Goal: Transaction & Acquisition: Purchase product/service

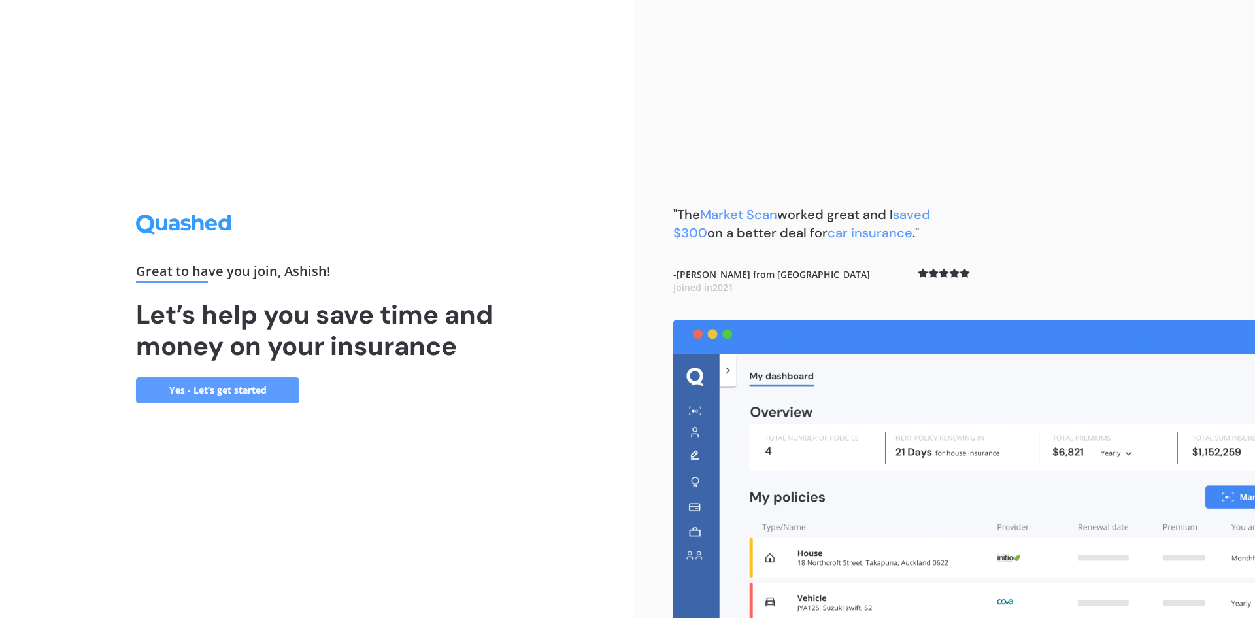
click at [282, 391] on link "Yes - Let’s get started" at bounding box center [217, 390] width 163 height 26
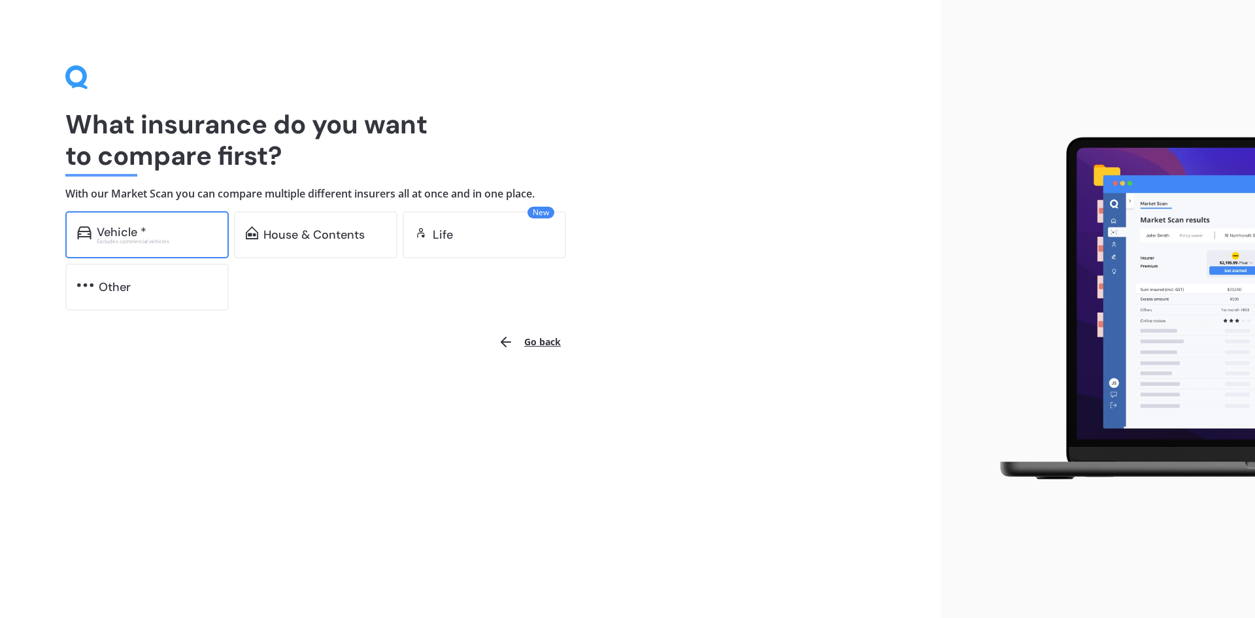
click at [182, 236] on div "Vehicle *" at bounding box center [157, 231] width 120 height 13
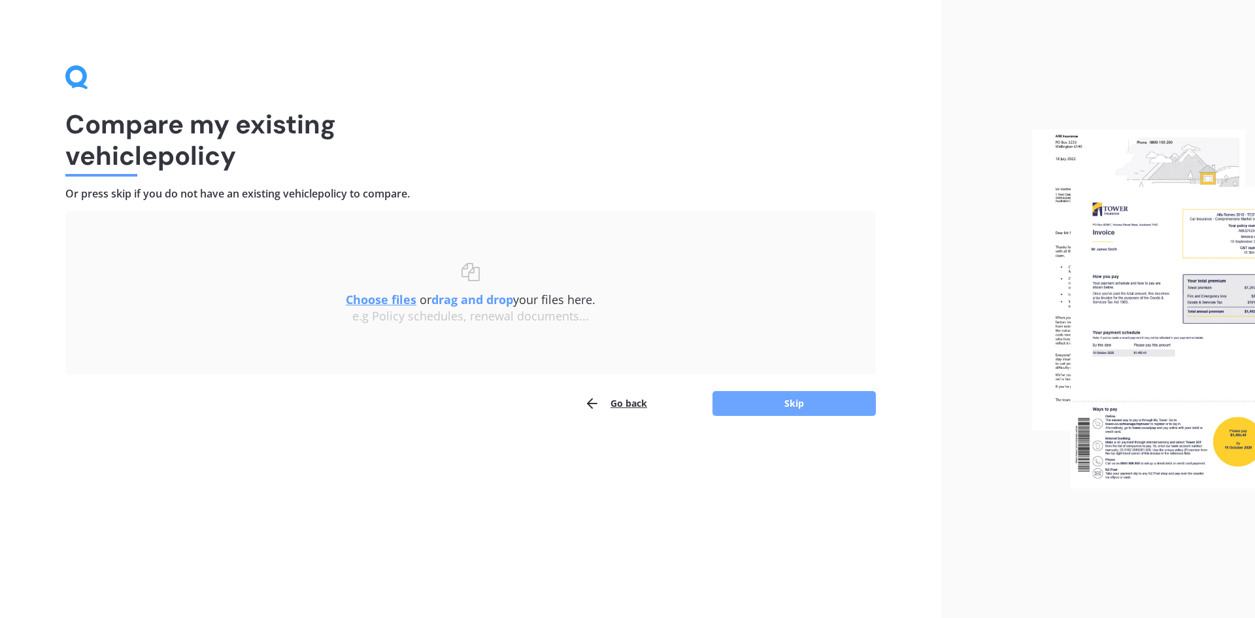
click at [767, 405] on button "Skip" at bounding box center [793, 403] width 163 height 25
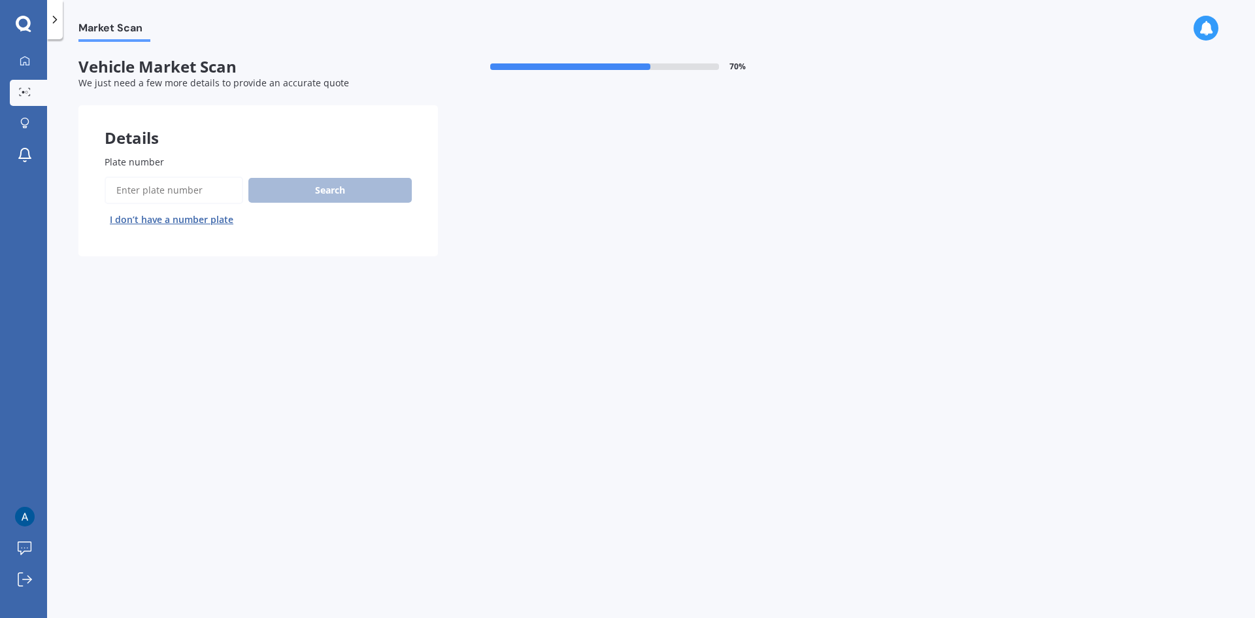
click at [171, 194] on input "Plate number" at bounding box center [174, 189] width 139 height 27
type input "pmt383"
click at [363, 203] on button "Search" at bounding box center [329, 190] width 163 height 25
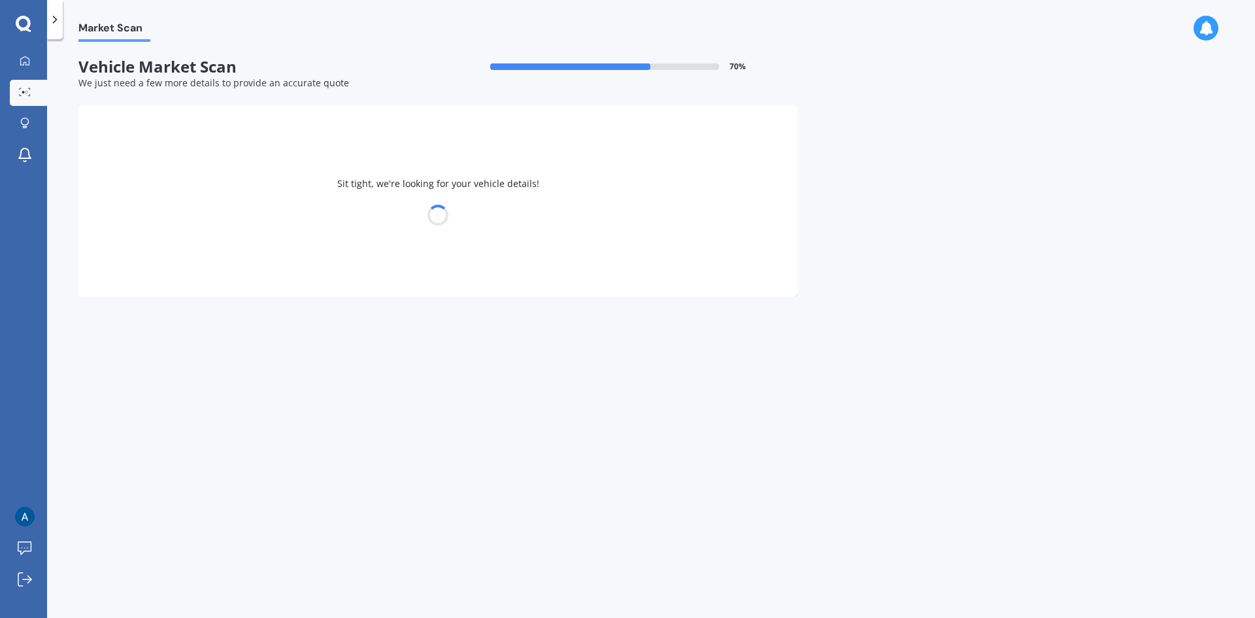
select select "TESLA"
select select "Y"
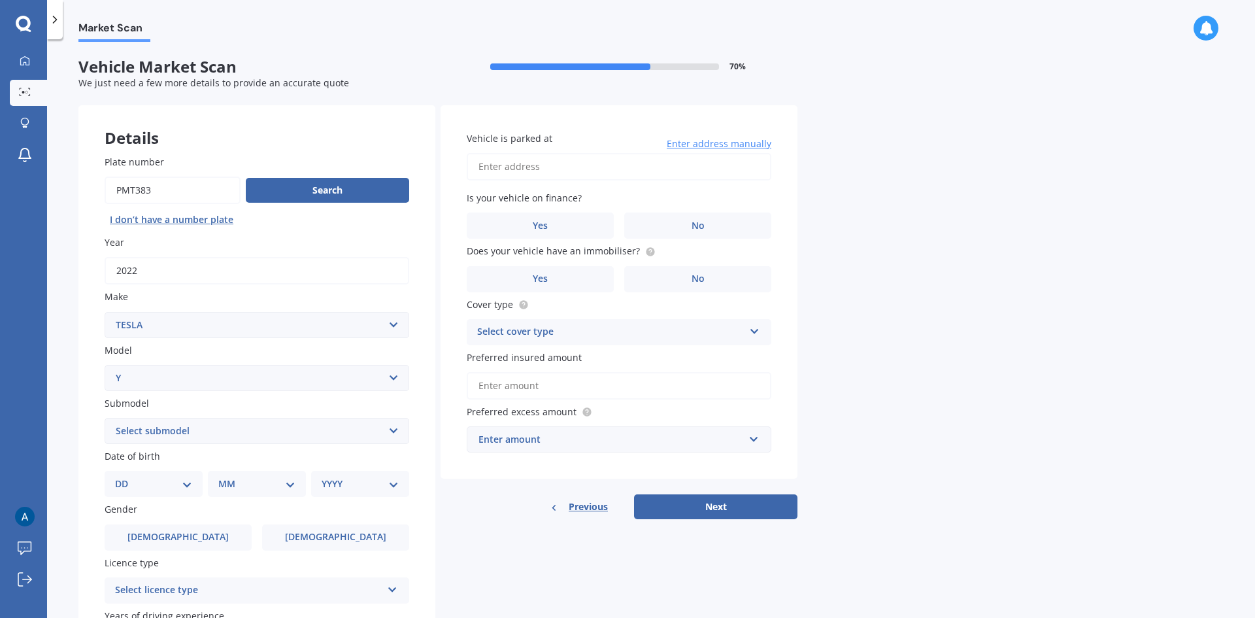
click at [697, 170] on input "Vehicle is parked at" at bounding box center [619, 166] width 305 height 27
type input "[STREET_ADDRESS][PERSON_NAME]"
click at [694, 224] on span "No" at bounding box center [697, 225] width 13 height 11
click at [0, 0] on input "No" at bounding box center [0, 0] width 0 height 0
click at [722, 280] on label "No" at bounding box center [697, 279] width 147 height 26
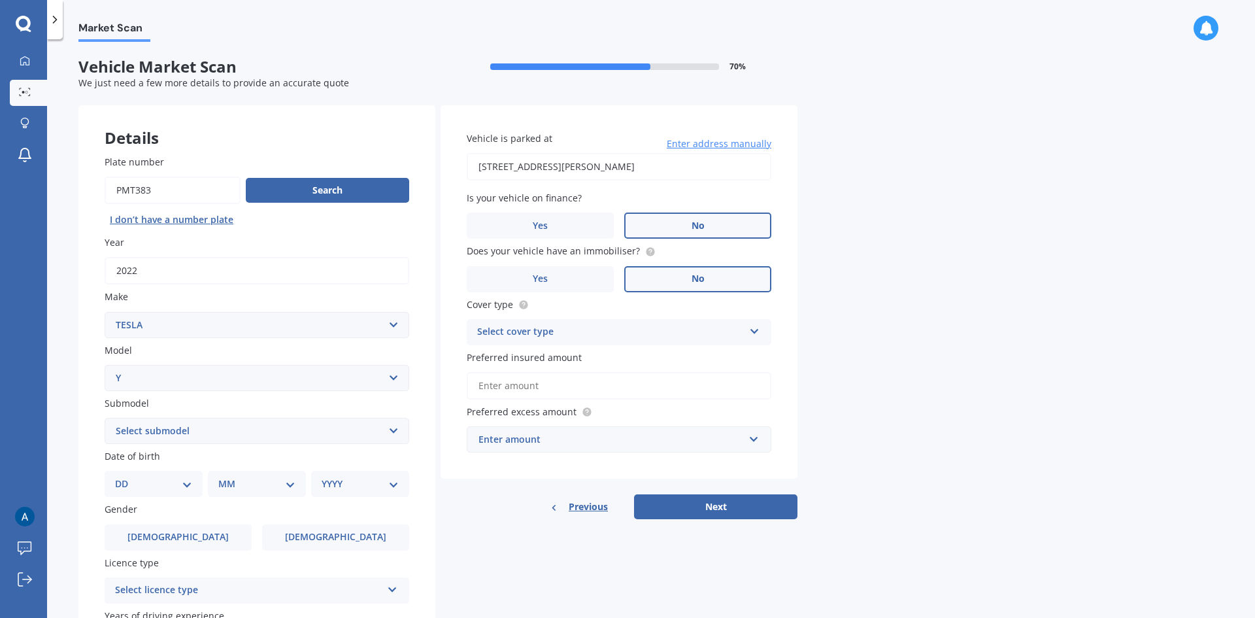
click at [0, 0] on input "No" at bounding box center [0, 0] width 0 height 0
click at [582, 288] on label "Yes" at bounding box center [540, 279] width 147 height 26
click at [0, 0] on input "Yes" at bounding box center [0, 0] width 0 height 0
click at [756, 333] on icon at bounding box center [754, 328] width 11 height 9
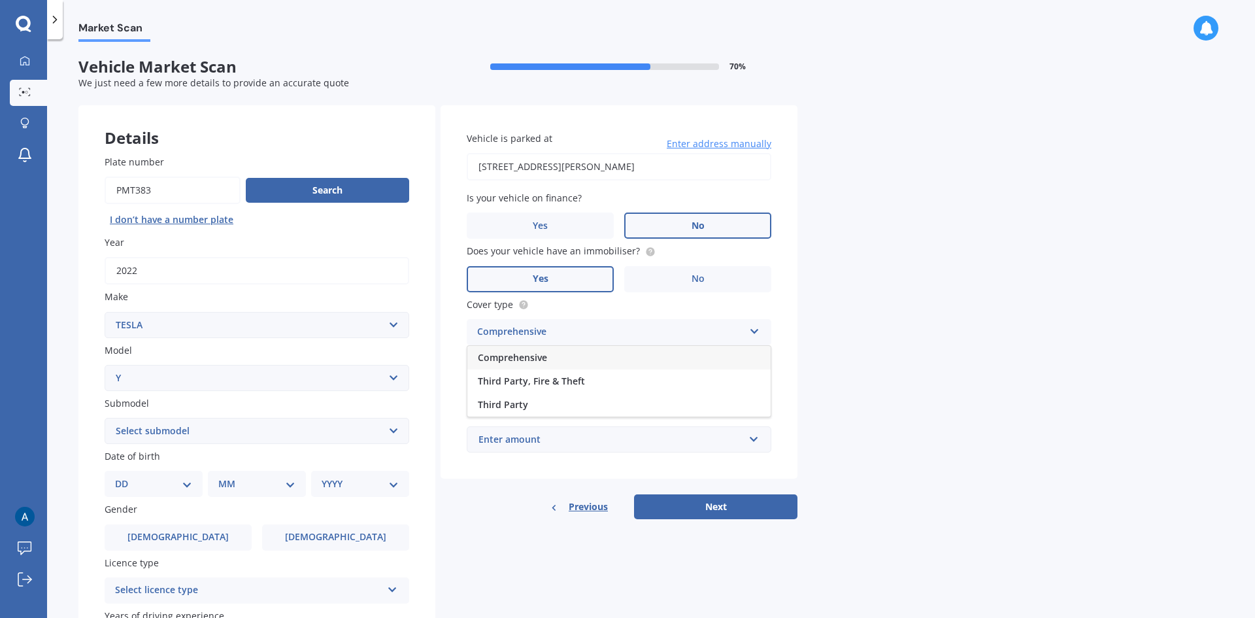
click at [544, 355] on span "Comprehensive" at bounding box center [512, 357] width 69 height 12
click at [622, 391] on input "Preferred insured amount" at bounding box center [619, 385] width 305 height 27
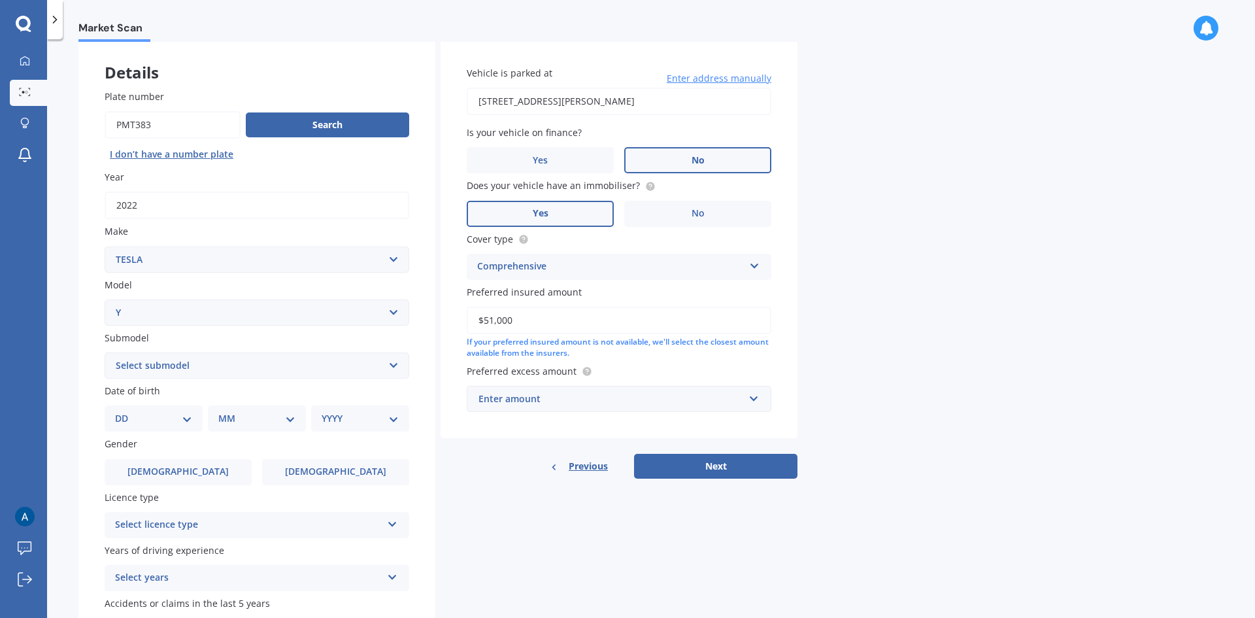
scroll to position [131, 0]
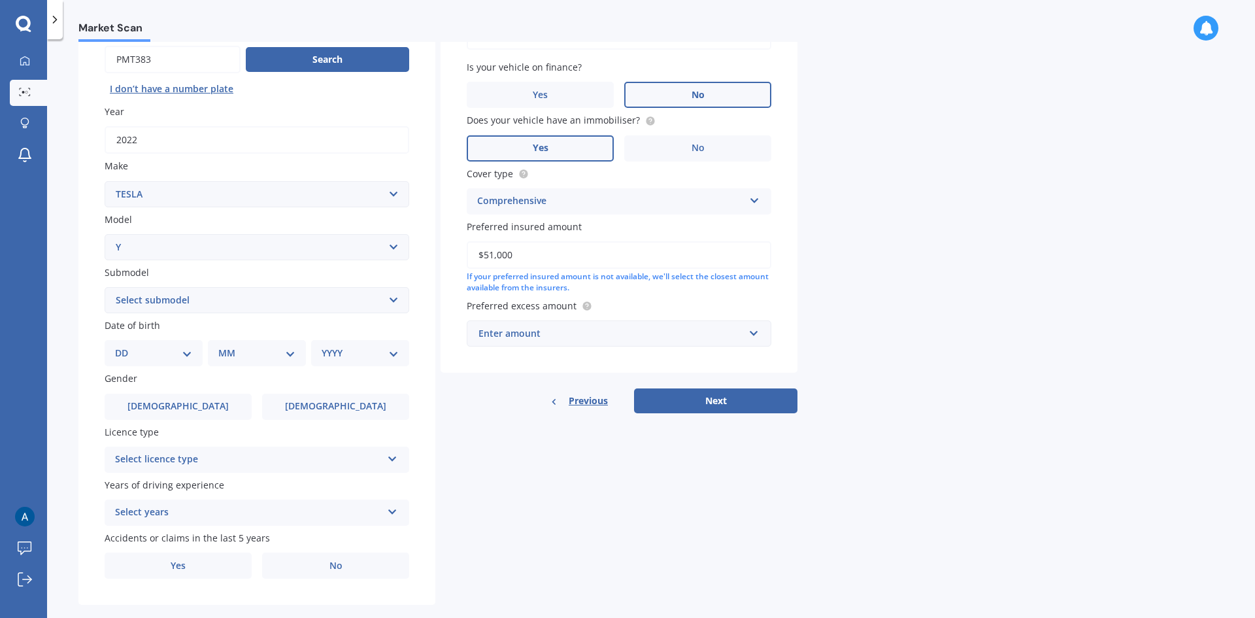
type input "$51,000"
click at [739, 335] on div "Enter amount" at bounding box center [610, 333] width 265 height 14
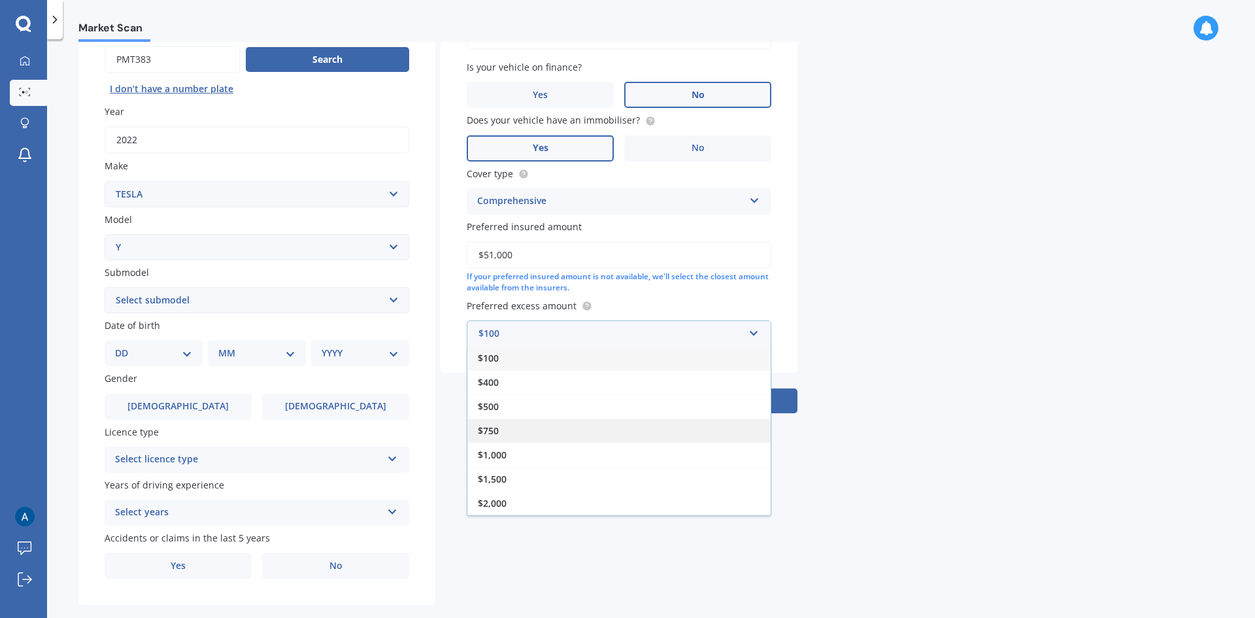
click at [550, 431] on div "$750" at bounding box center [618, 430] width 303 height 24
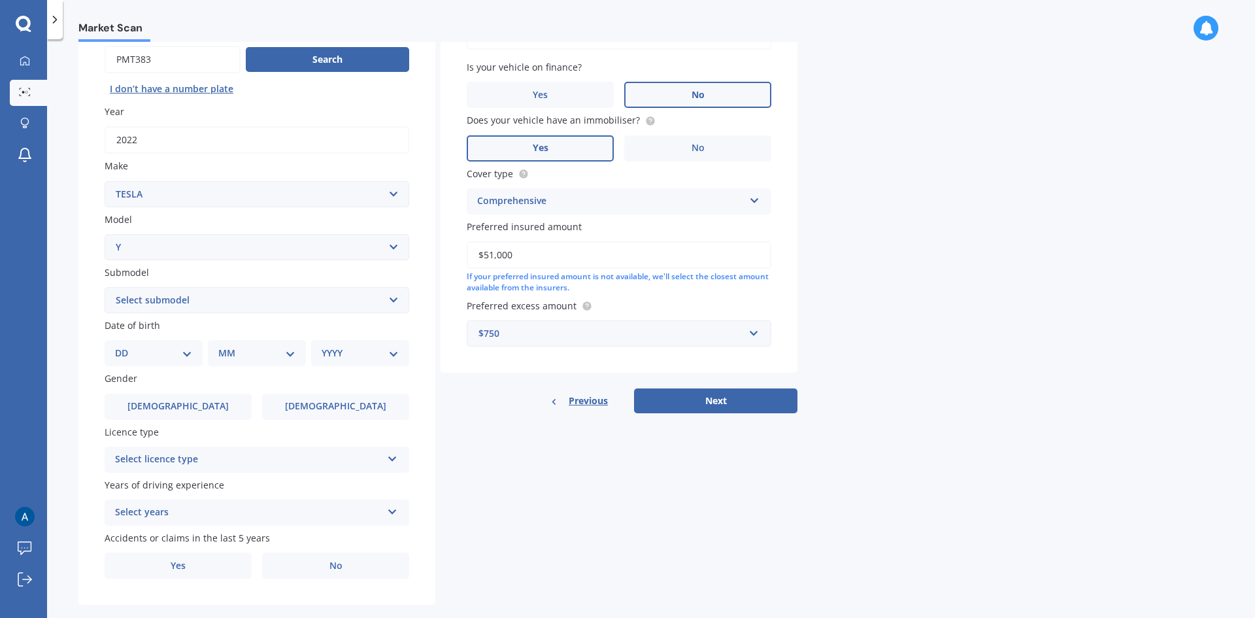
click at [195, 299] on select "Select submodel EV" at bounding box center [257, 300] width 305 height 26
select select "EV"
click at [105, 287] on select "Select submodel EV" at bounding box center [257, 300] width 305 height 26
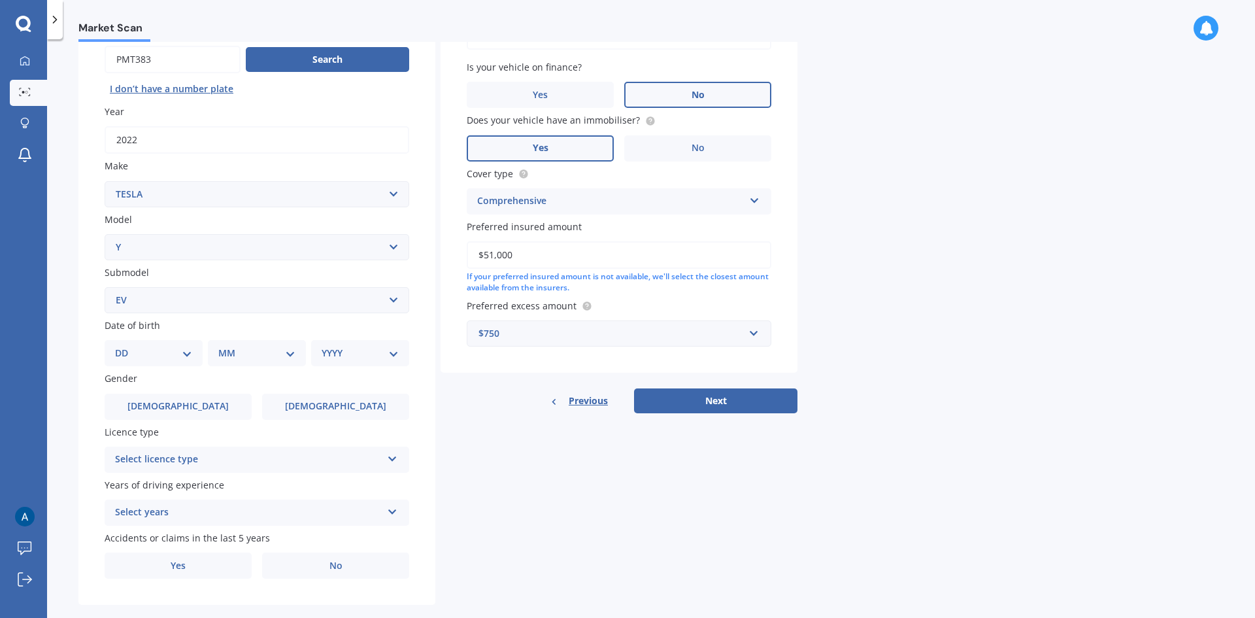
click at [191, 354] on select "DD 01 02 03 04 05 06 07 08 09 10 11 12 13 14 15 16 17 18 19 20 21 22 23 24 25 2…" at bounding box center [153, 353] width 77 height 14
select select "14"
click at [125, 346] on select "DD 01 02 03 04 05 06 07 08 09 10 11 12 13 14 15 16 17 18 19 20 21 22 23 24 25 2…" at bounding box center [153, 353] width 77 height 14
click at [297, 350] on div "MM 01 02 03 04 05 06 07 08 09 10 11 12" at bounding box center [259, 353] width 93 height 26
click at [294, 355] on select "MM 01 02 03 04 05 06 07 08 09 10 11 12" at bounding box center [260, 353] width 72 height 14
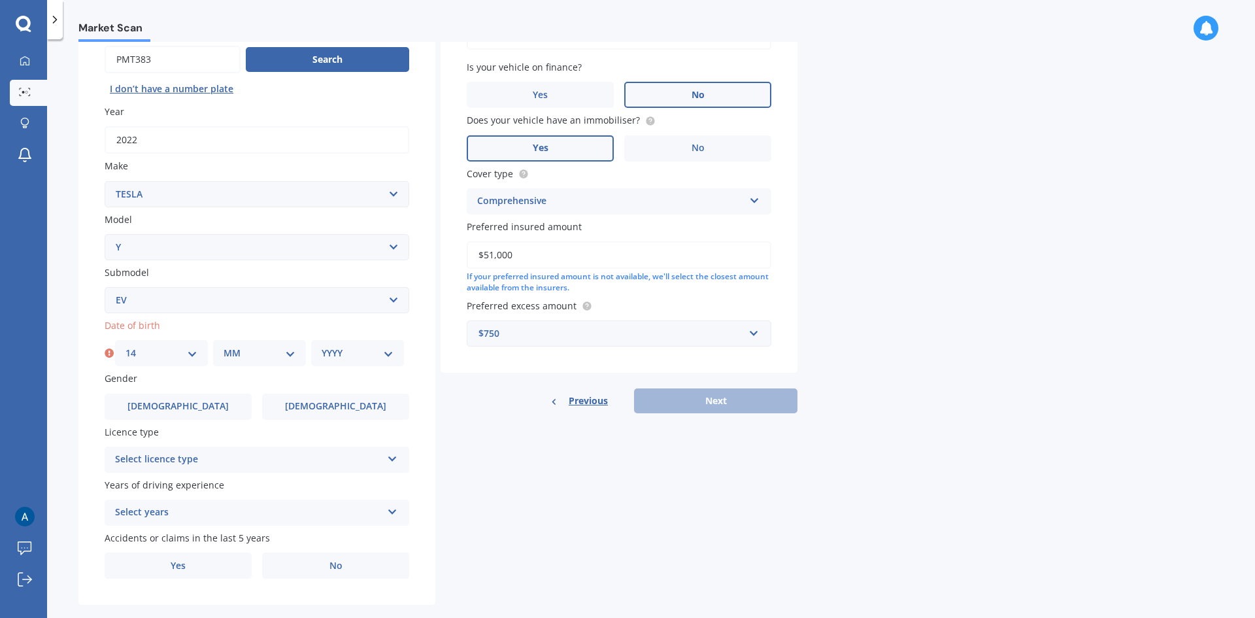
select select "12"
click at [224, 346] on select "MM 01 02 03 04 05 06 07 08 09 10 11 12" at bounding box center [260, 353] width 72 height 14
click at [389, 360] on select "YYYY 2025 2024 2023 2022 2021 2020 2019 2018 2017 2016 2015 2014 2013 2012 2011…" at bounding box center [358, 353] width 72 height 14
select select "1984"
click at [322, 346] on select "YYYY 2025 2024 2023 2022 2021 2020 2019 2018 2017 2016 2015 2014 2013 2012 2011…" at bounding box center [358, 353] width 72 height 14
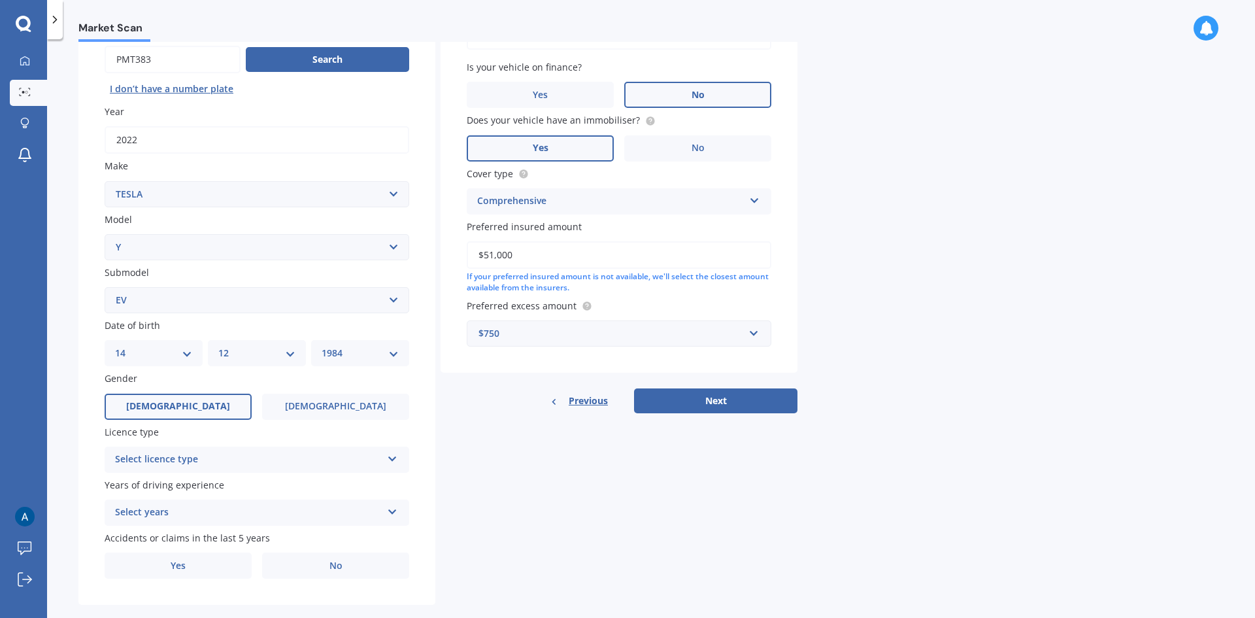
click at [216, 412] on label "[DEMOGRAPHIC_DATA]" at bounding box center [178, 406] width 147 height 26
click at [0, 0] on input "[DEMOGRAPHIC_DATA]" at bounding box center [0, 0] width 0 height 0
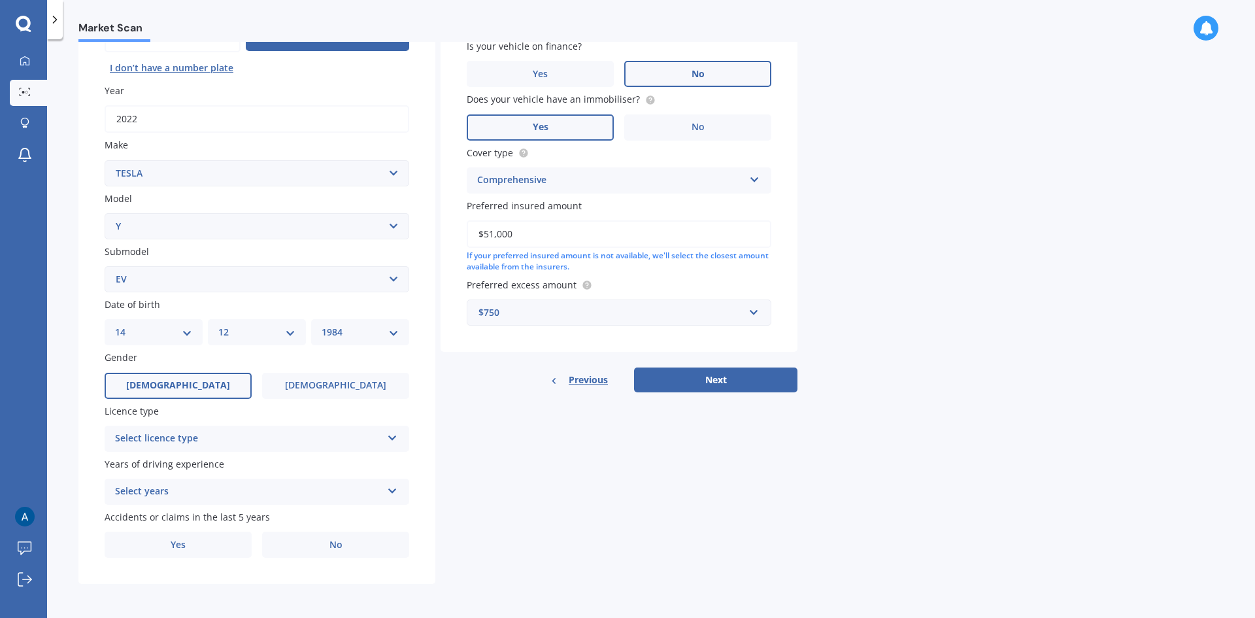
click at [327, 442] on div "Select licence type" at bounding box center [248, 439] width 267 height 16
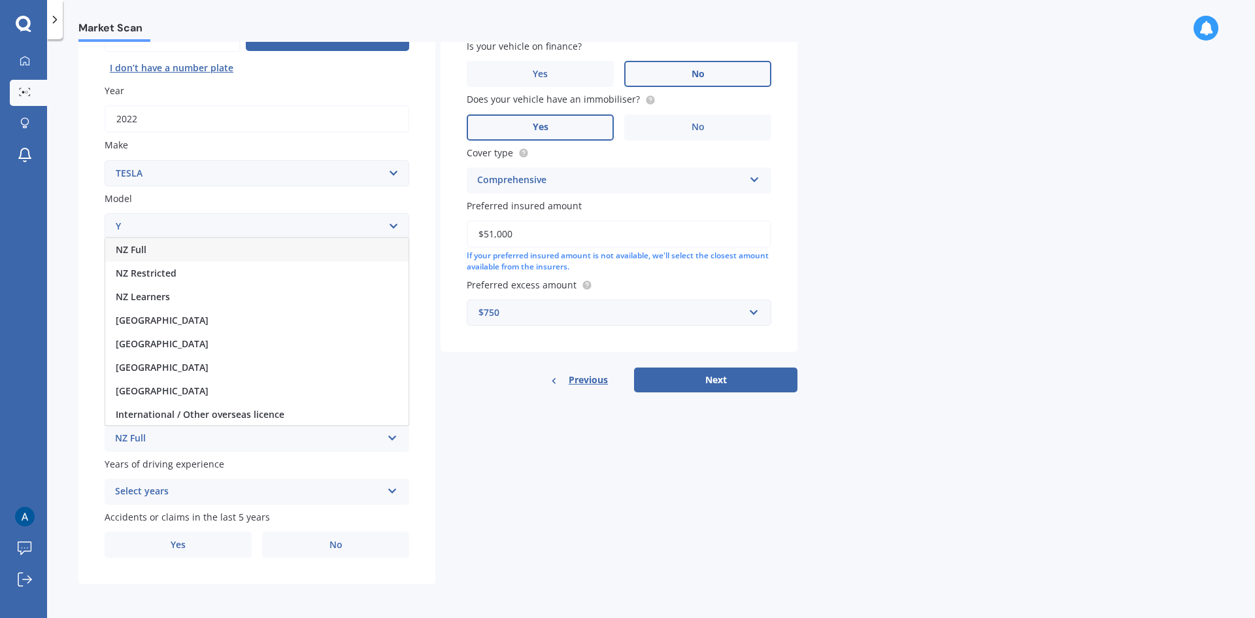
click at [221, 252] on div "NZ Full" at bounding box center [256, 250] width 303 height 24
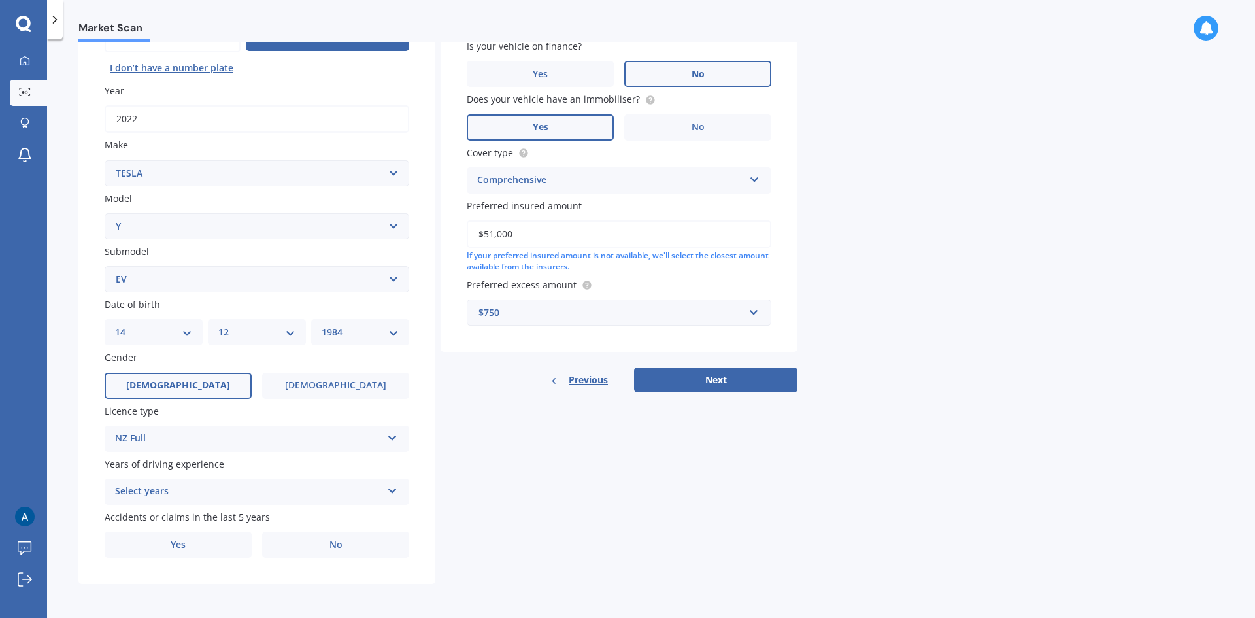
click at [270, 488] on div "Select years" at bounding box center [248, 492] width 267 height 16
click at [236, 371] on div "5 or more years" at bounding box center [256, 372] width 303 height 24
click at [354, 553] on label "No" at bounding box center [335, 544] width 147 height 26
click at [0, 0] on input "No" at bounding box center [0, 0] width 0 height 0
click at [190, 550] on label "Yes" at bounding box center [178, 544] width 147 height 26
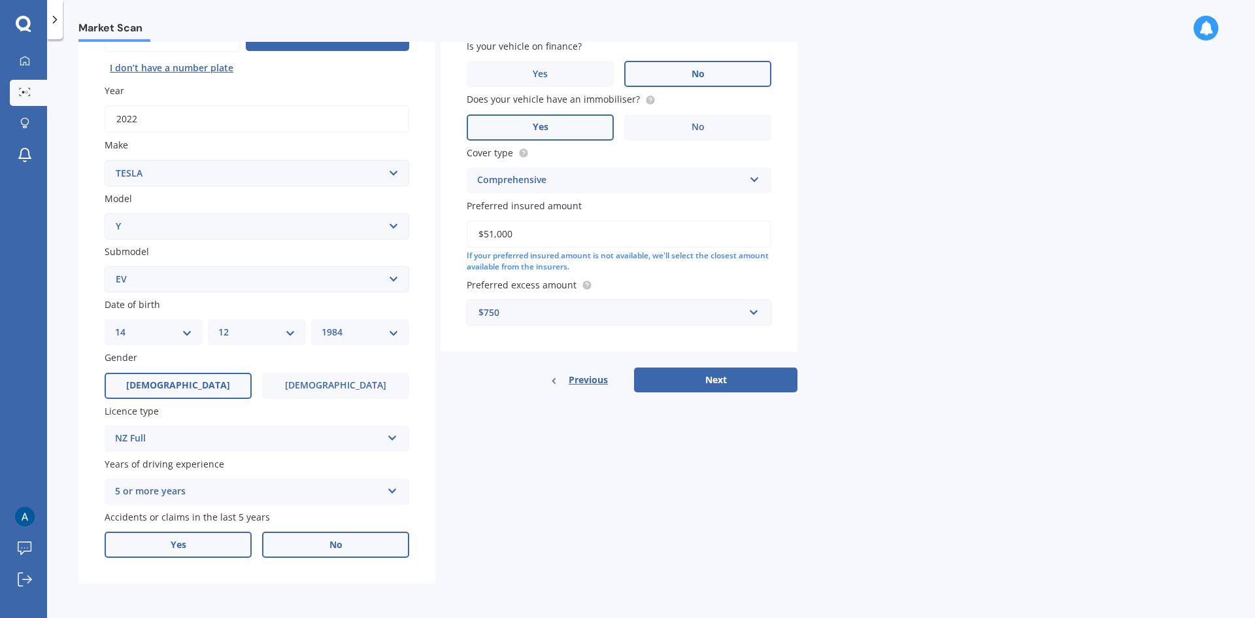
click at [0, 0] on input "Yes" at bounding box center [0, 0] width 0 height 0
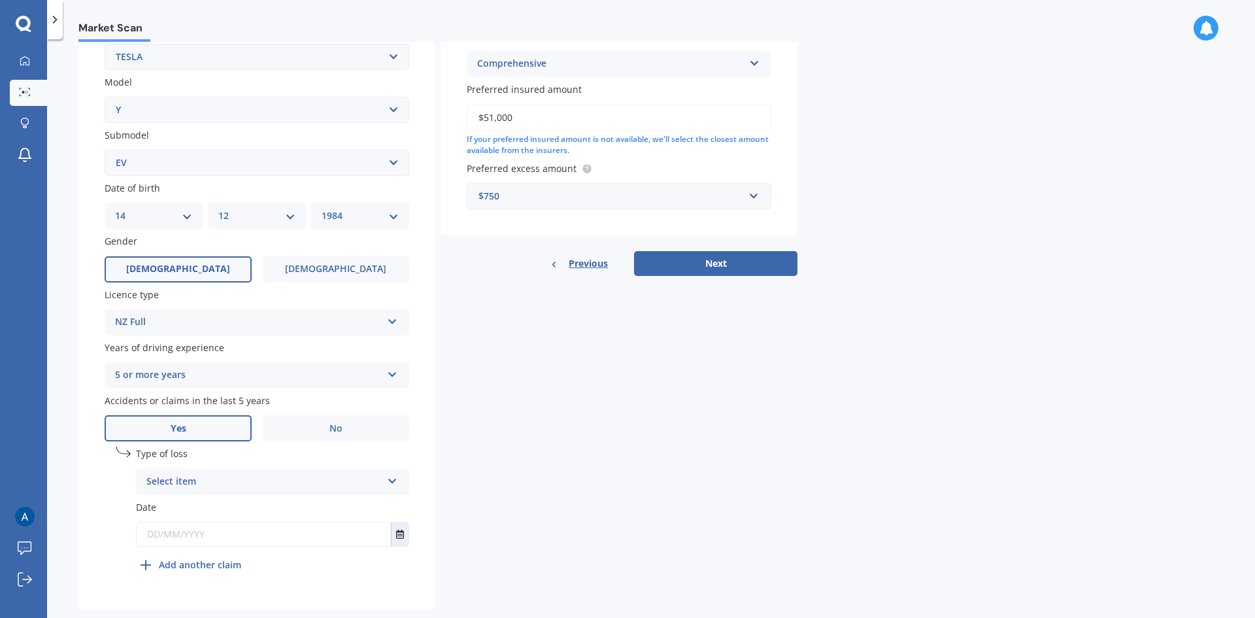
scroll to position [293, 0]
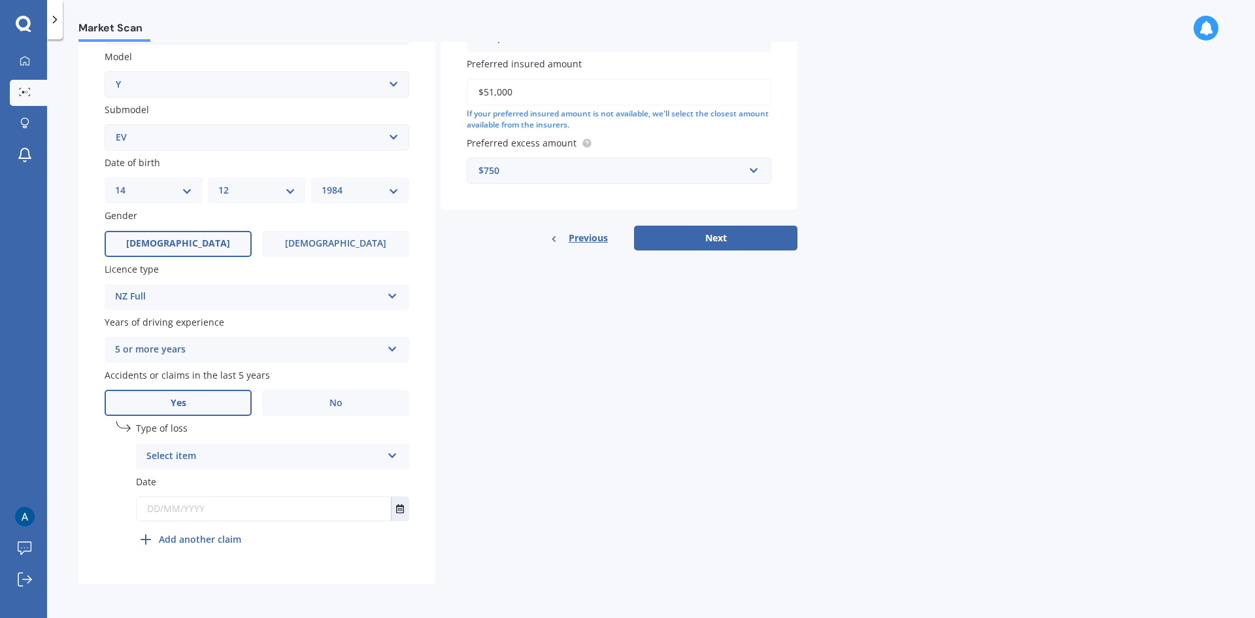
click at [248, 459] on div "Select item" at bounding box center [263, 456] width 235 height 16
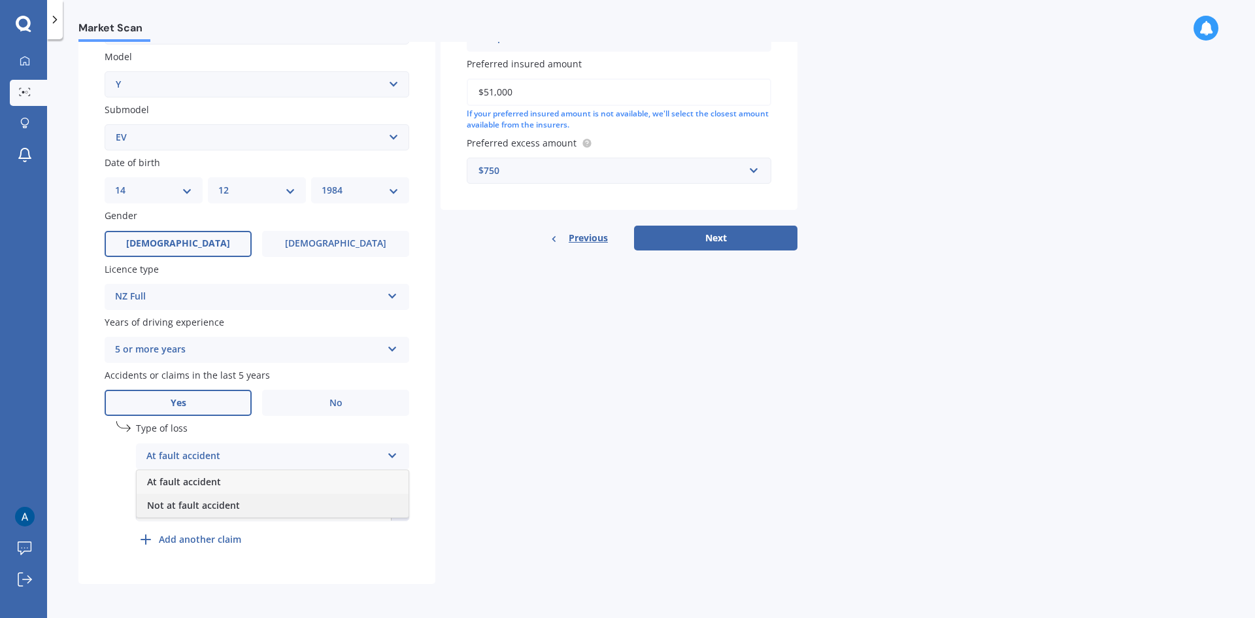
click at [240, 502] on div "Not at fault accident" at bounding box center [273, 505] width 272 height 24
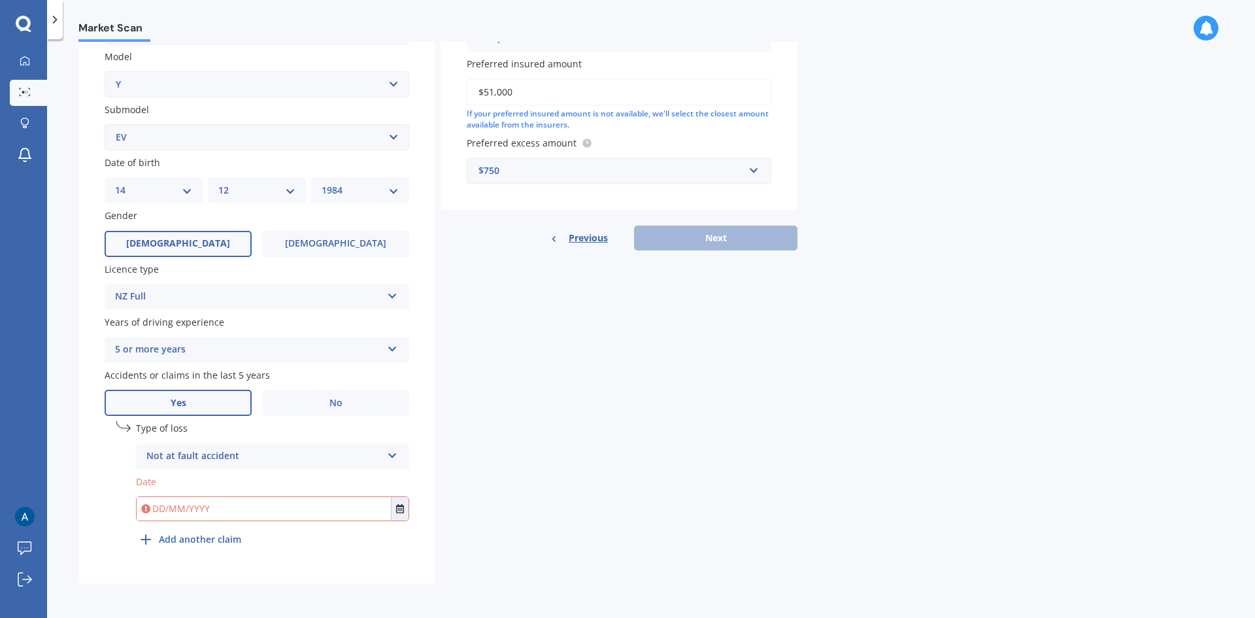
click at [159, 510] on input "text" at bounding box center [264, 509] width 254 height 24
type input "[DATE]"
click at [288, 543] on div "undefined 1 Type of loss Not at fault accident At fault accident Not at fault a…" at bounding box center [272, 486] width 273 height 131
click at [681, 239] on button "Next" at bounding box center [715, 237] width 163 height 25
select select "14"
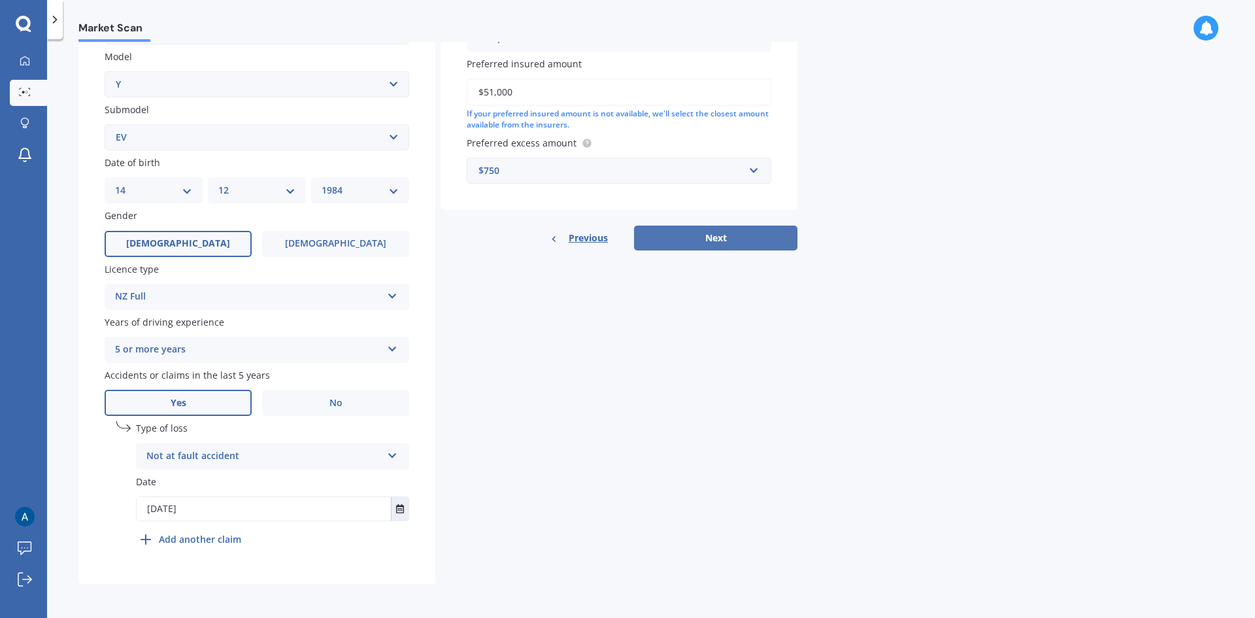
select select "12"
select select "1984"
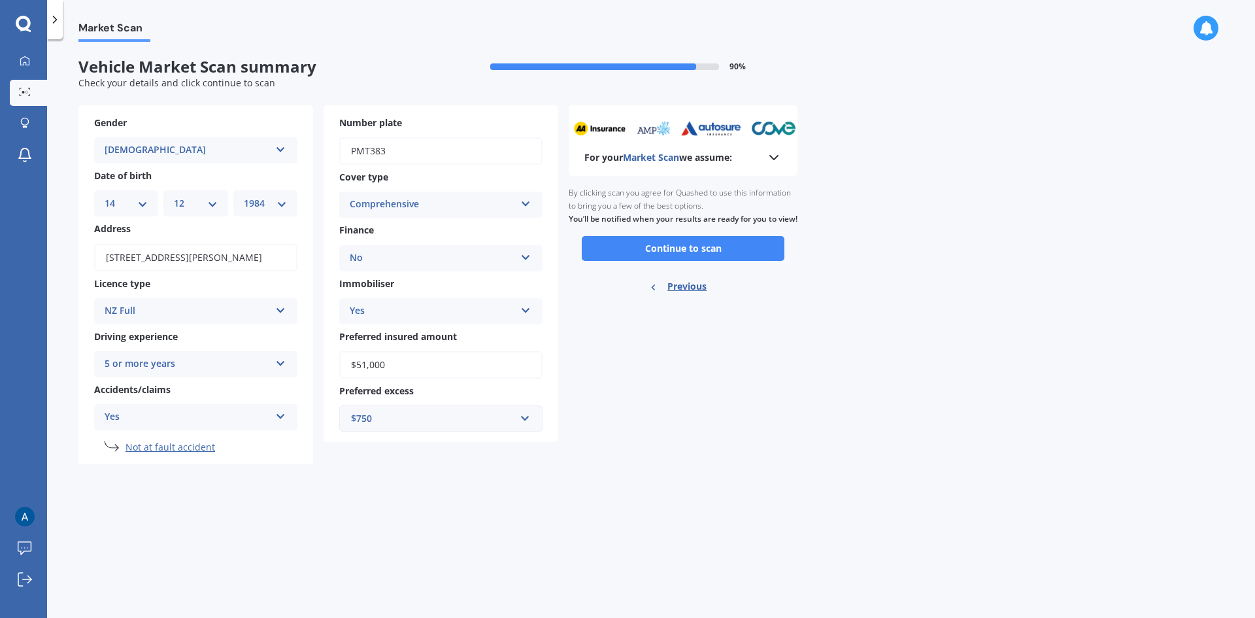
scroll to position [0, 0]
click at [740, 261] on button "Continue to scan" at bounding box center [683, 248] width 203 height 25
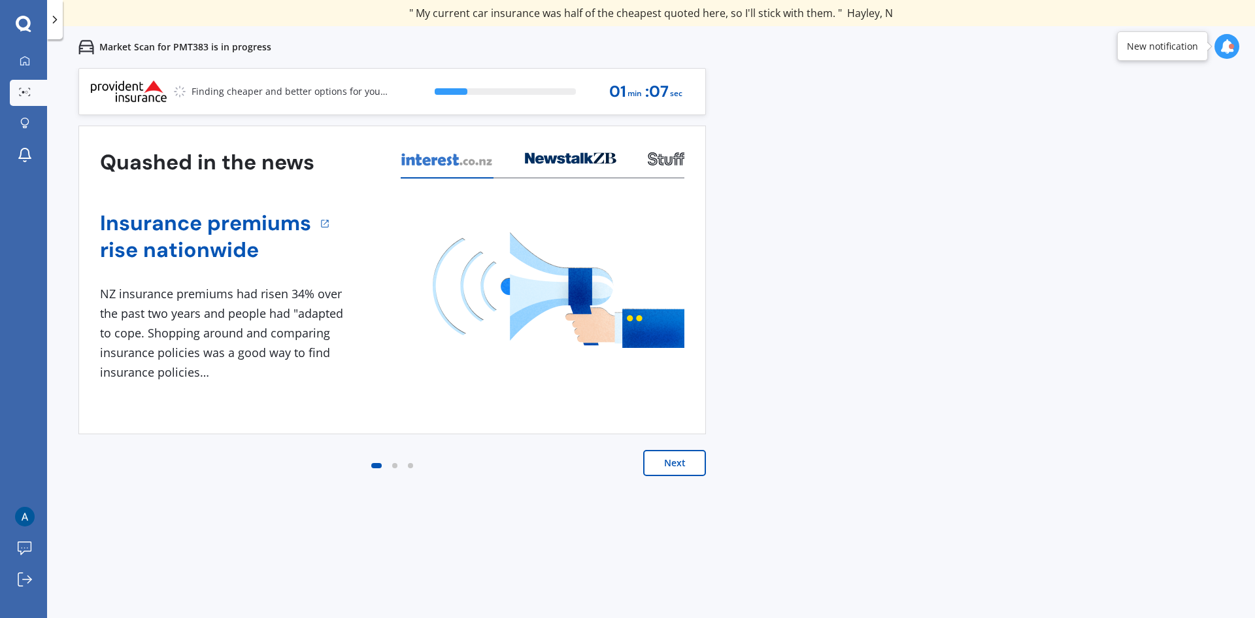
click at [1238, 45] on div at bounding box center [1226, 46] width 25 height 25
click at [683, 465] on button "Next" at bounding box center [674, 463] width 63 height 26
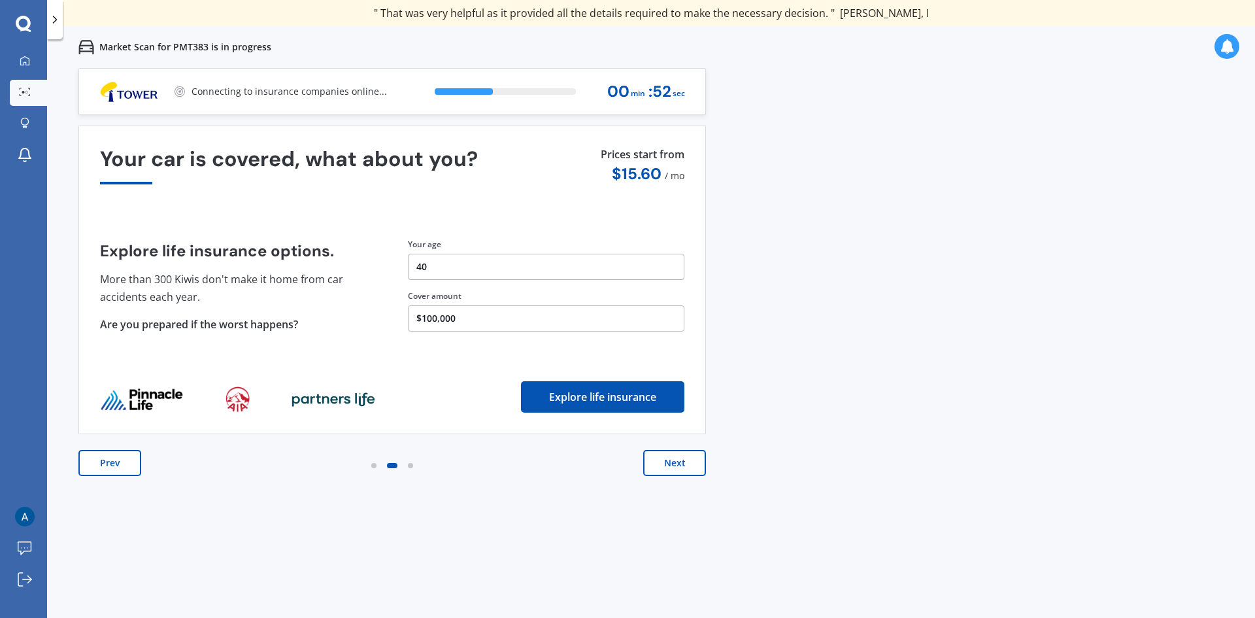
click at [683, 465] on button "Next" at bounding box center [674, 463] width 63 height 26
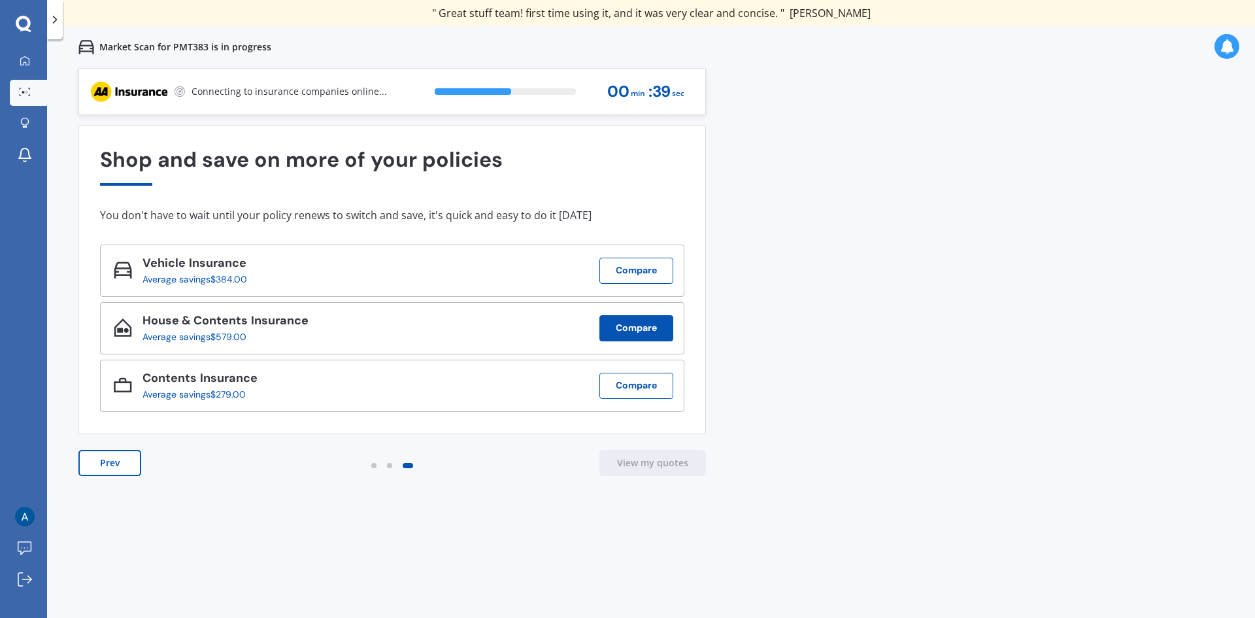
click at [650, 330] on button "Compare" at bounding box center [636, 328] width 74 height 26
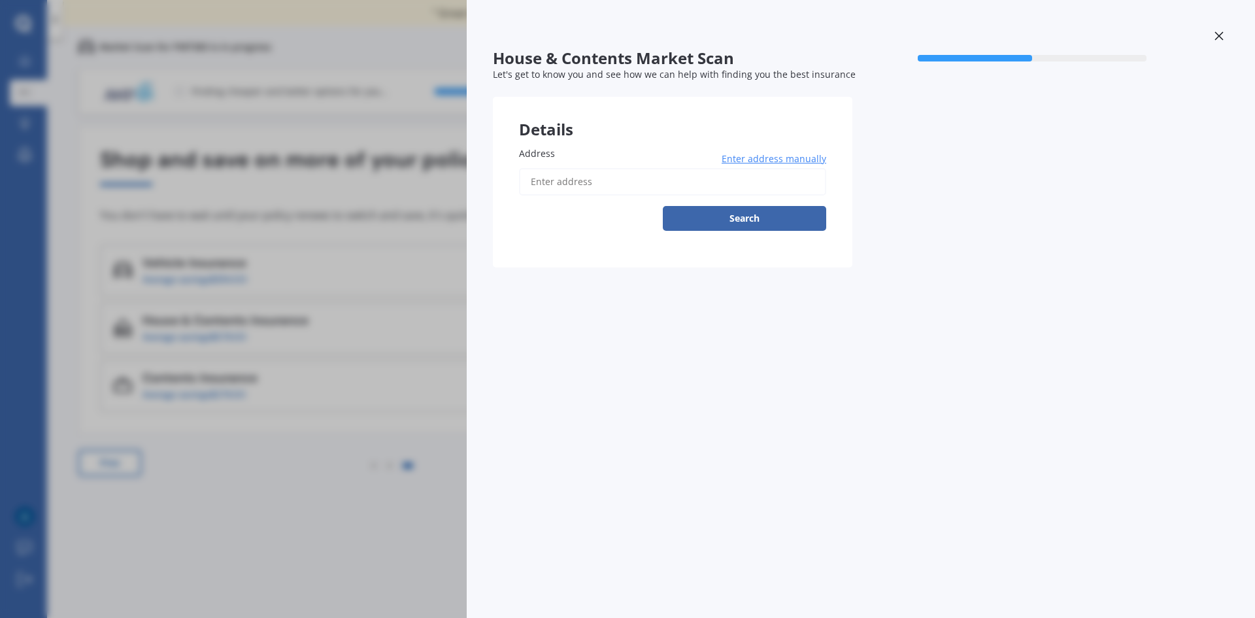
click at [717, 185] on input "Address" at bounding box center [672, 181] width 307 height 27
type input "[STREET_ADDRESS][PERSON_NAME]"
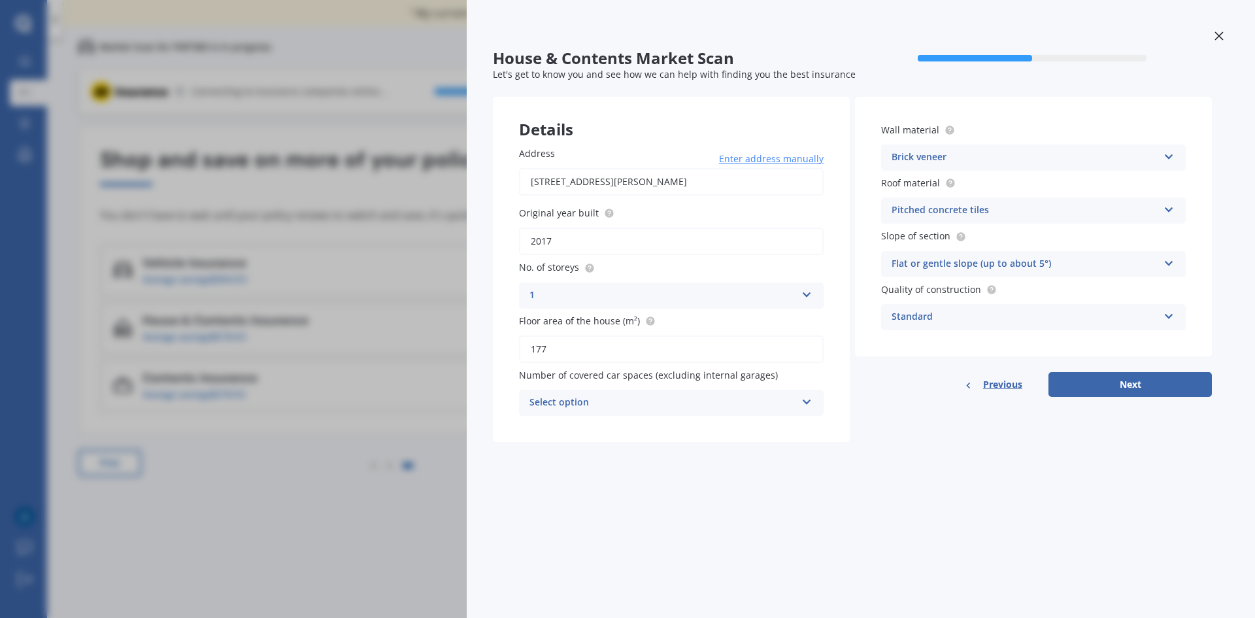
click at [561, 241] on input "2017" at bounding box center [671, 240] width 305 height 27
drag, startPoint x: 561, startPoint y: 241, endPoint x: 520, endPoint y: 241, distance: 40.5
click at [520, 241] on input "2017" at bounding box center [671, 240] width 305 height 27
type input "2019"
click at [809, 291] on icon at bounding box center [806, 292] width 11 height 9
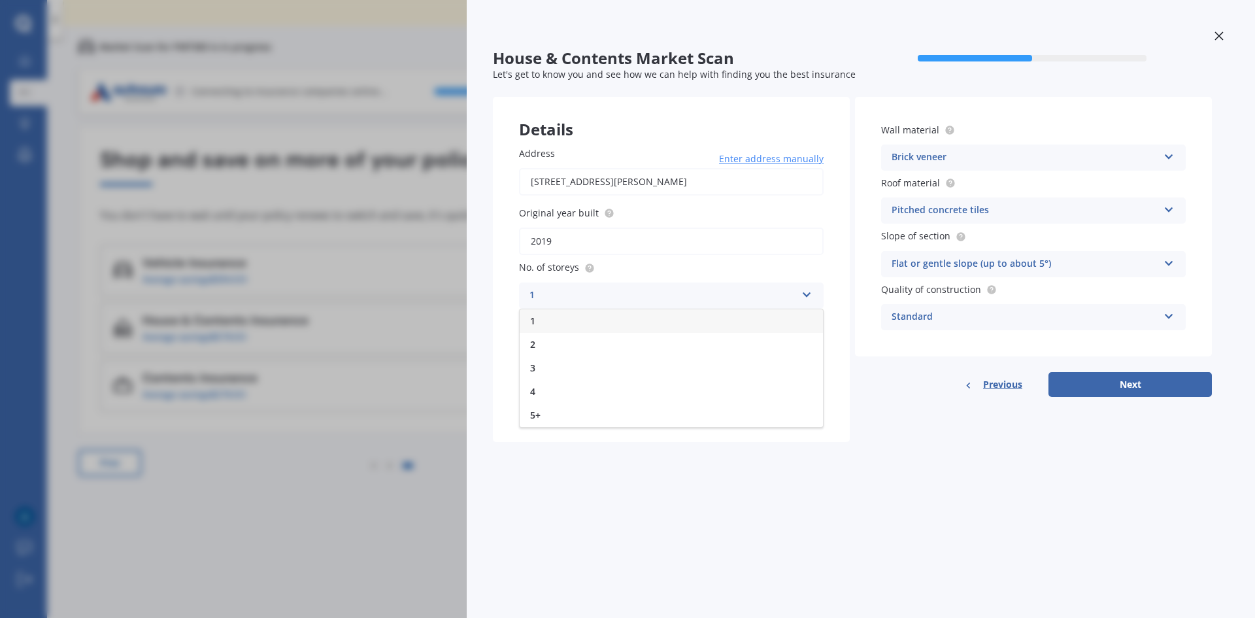
click at [735, 317] on div "1" at bounding box center [671, 321] width 303 height 24
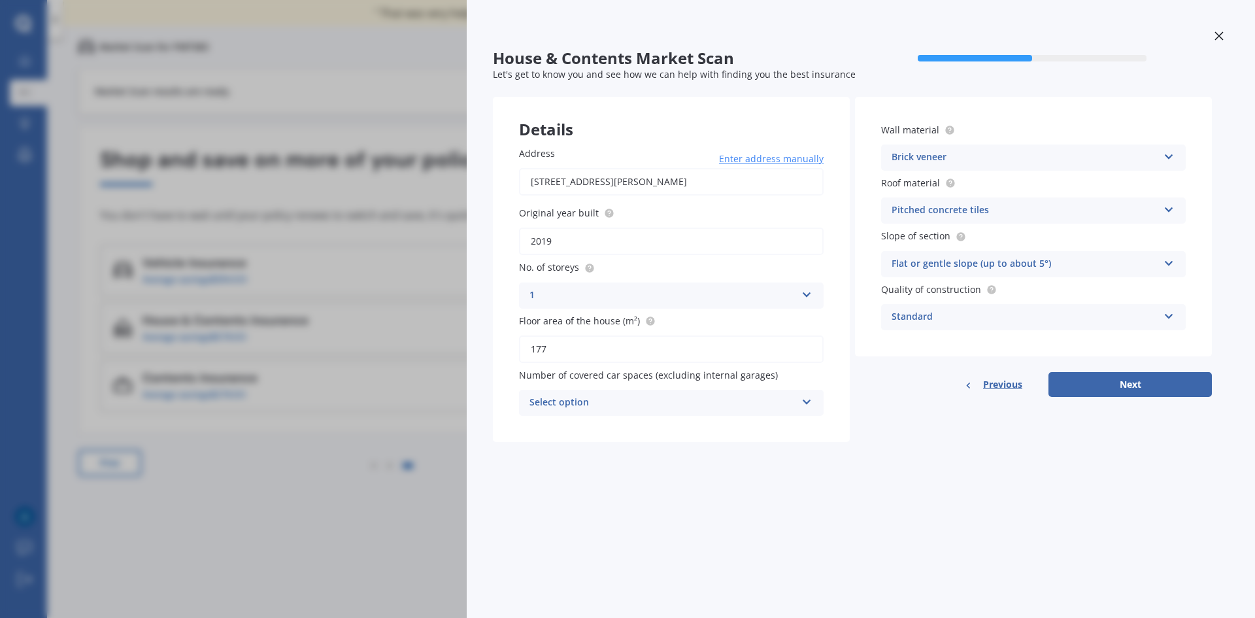
click at [810, 400] on icon at bounding box center [806, 399] width 11 height 9
click at [549, 429] on div "0" at bounding box center [671, 428] width 303 height 24
click at [1021, 159] on div "Brick veneer" at bounding box center [1024, 158] width 267 height 16
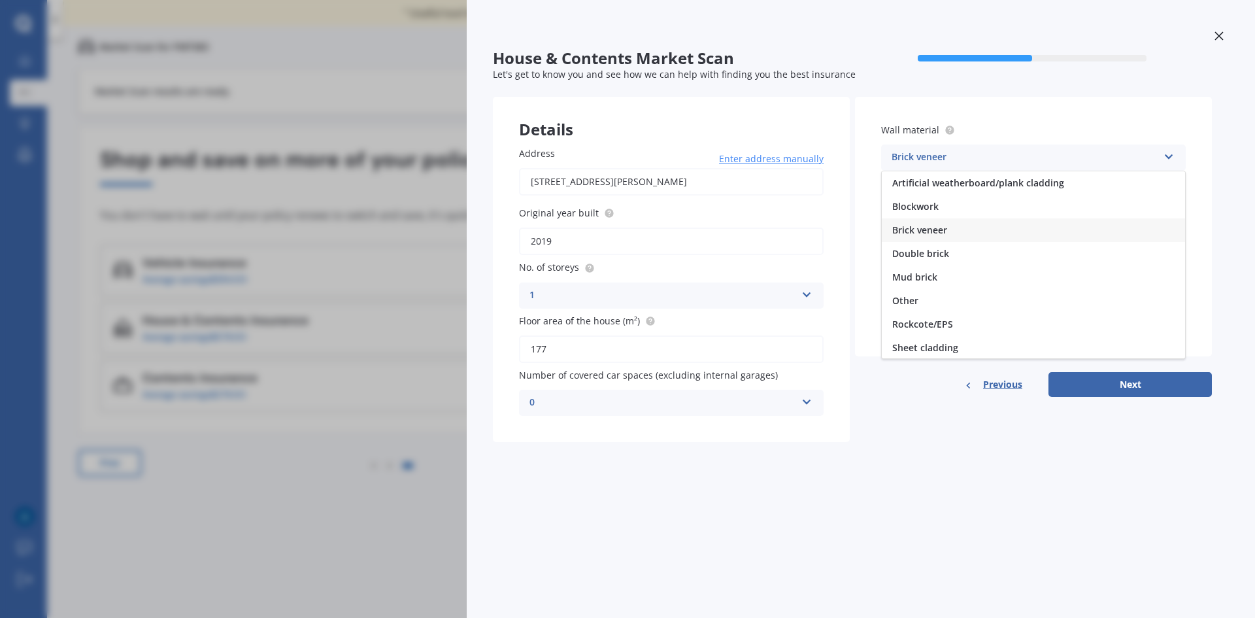
click at [1021, 159] on div "Brick veneer" at bounding box center [1024, 158] width 267 height 16
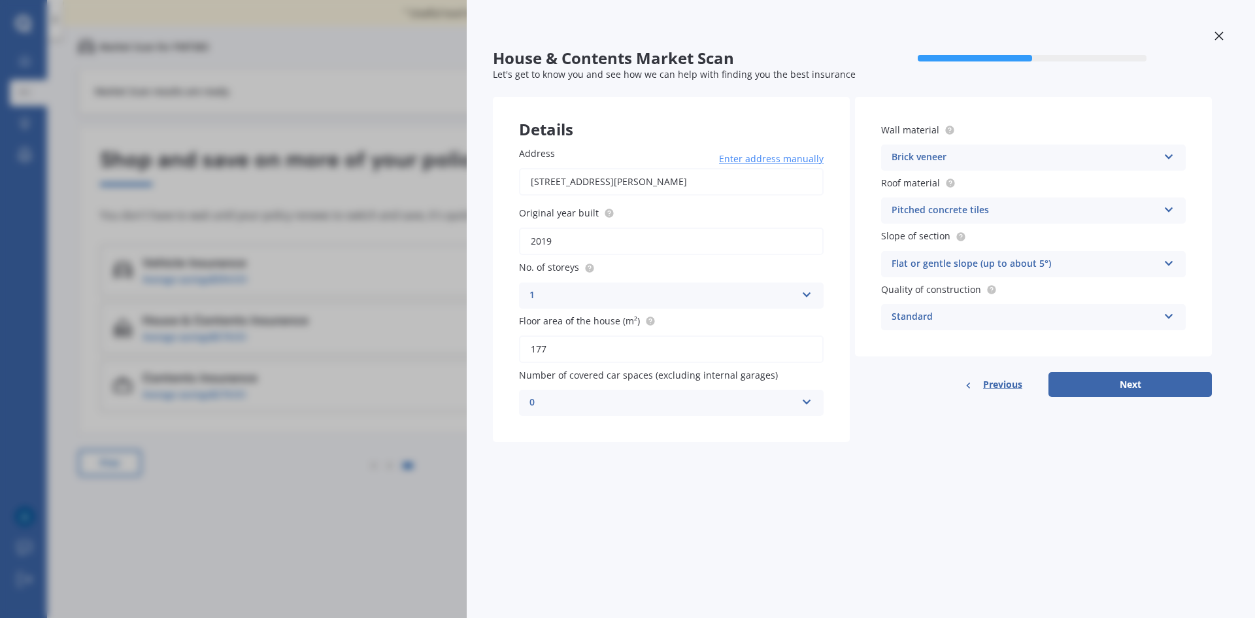
click at [1001, 208] on div "Pitched concrete tiles" at bounding box center [1024, 211] width 267 height 16
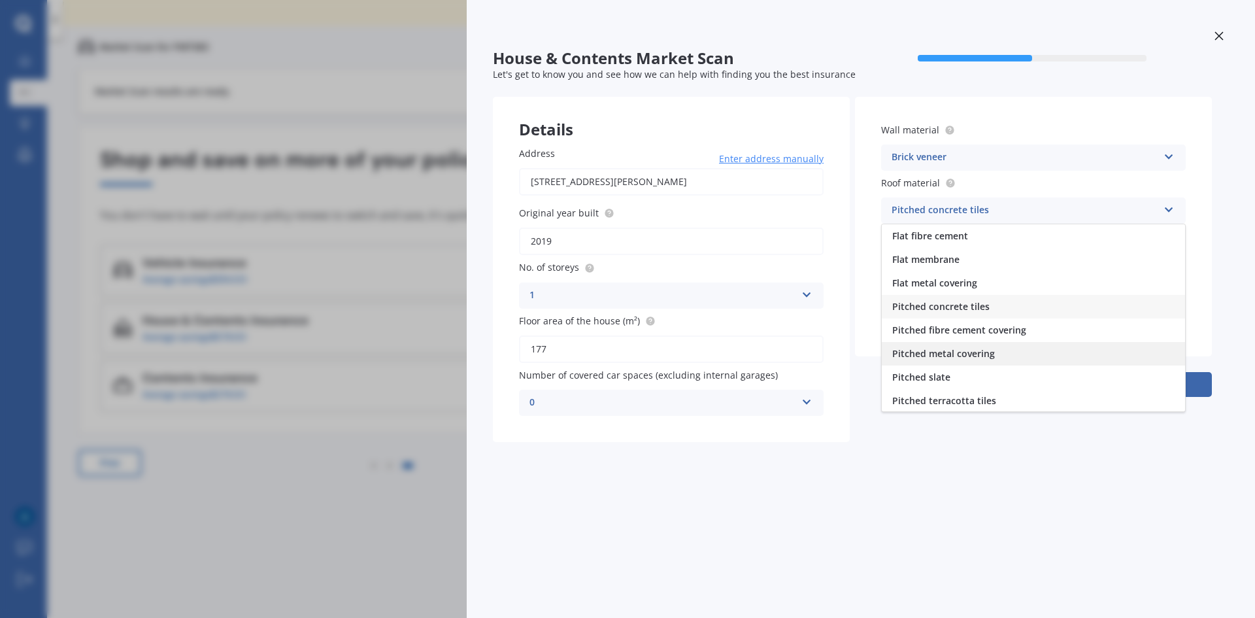
click at [963, 358] on span "Pitched metal covering" at bounding box center [943, 353] width 103 height 12
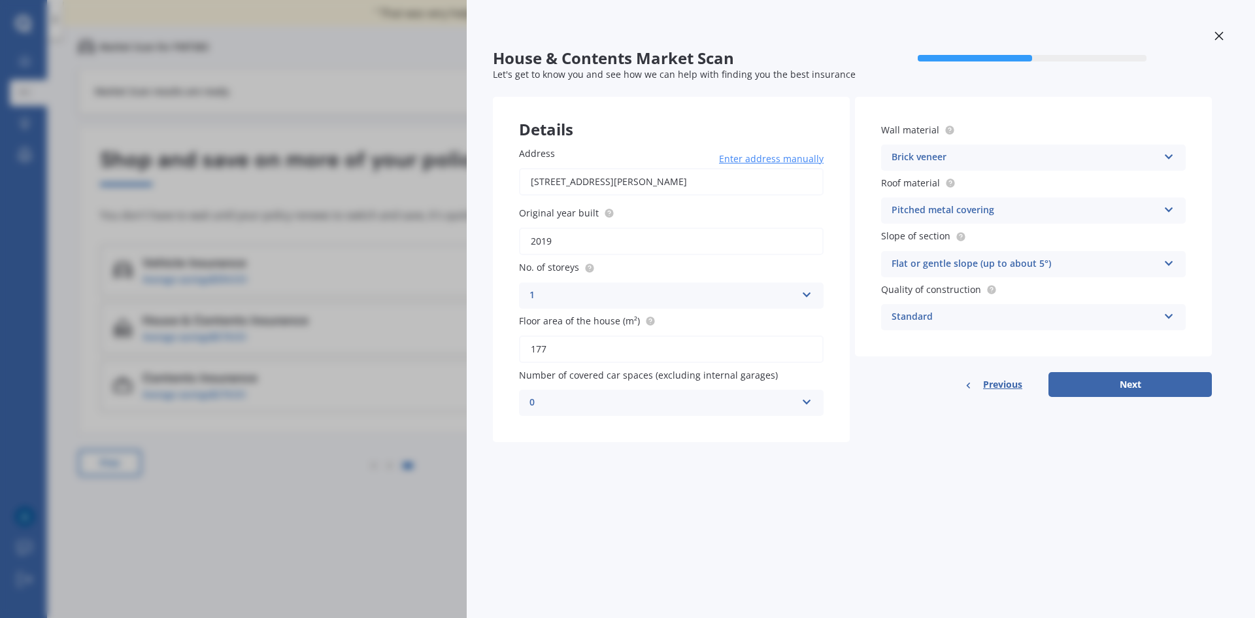
click at [1027, 324] on div "Standard" at bounding box center [1024, 317] width 267 height 16
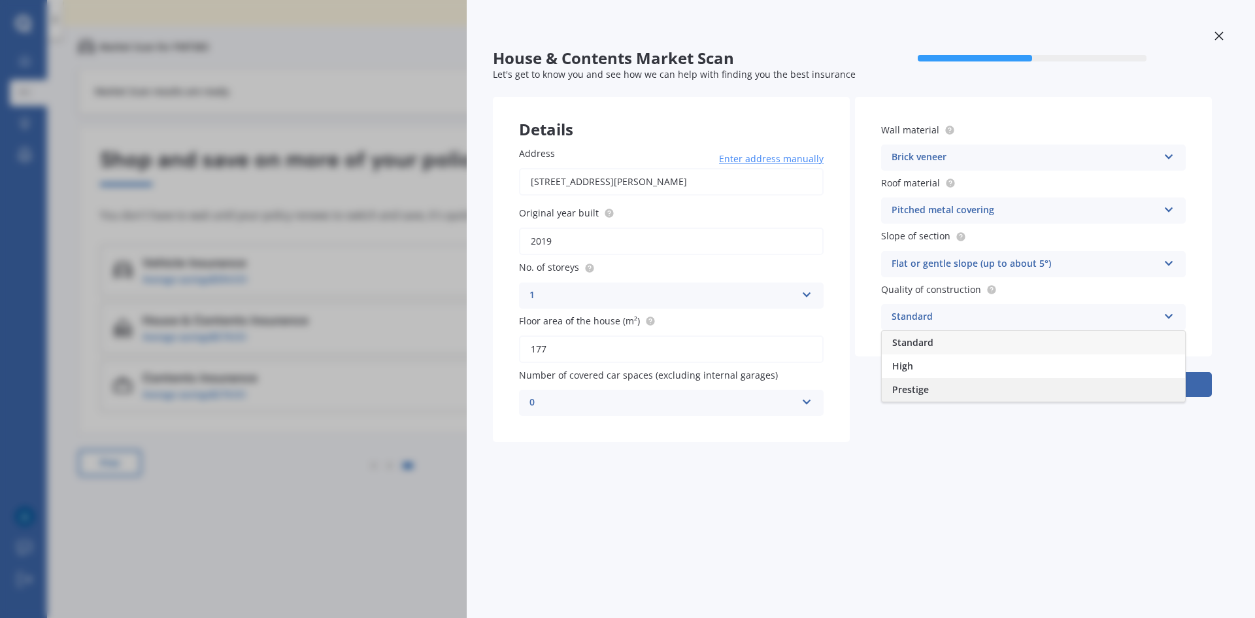
click at [973, 386] on div "Prestige" at bounding box center [1033, 390] width 303 height 24
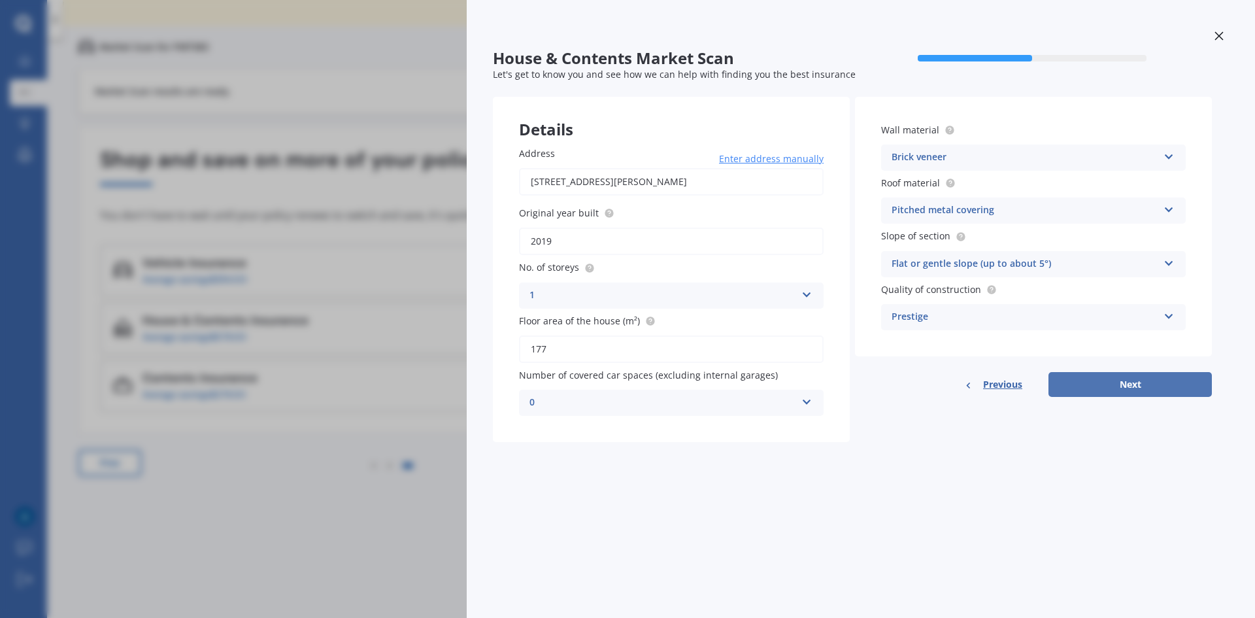
click at [1108, 387] on button "Next" at bounding box center [1129, 384] width 163 height 25
select select "14"
select select "12"
select select "1984"
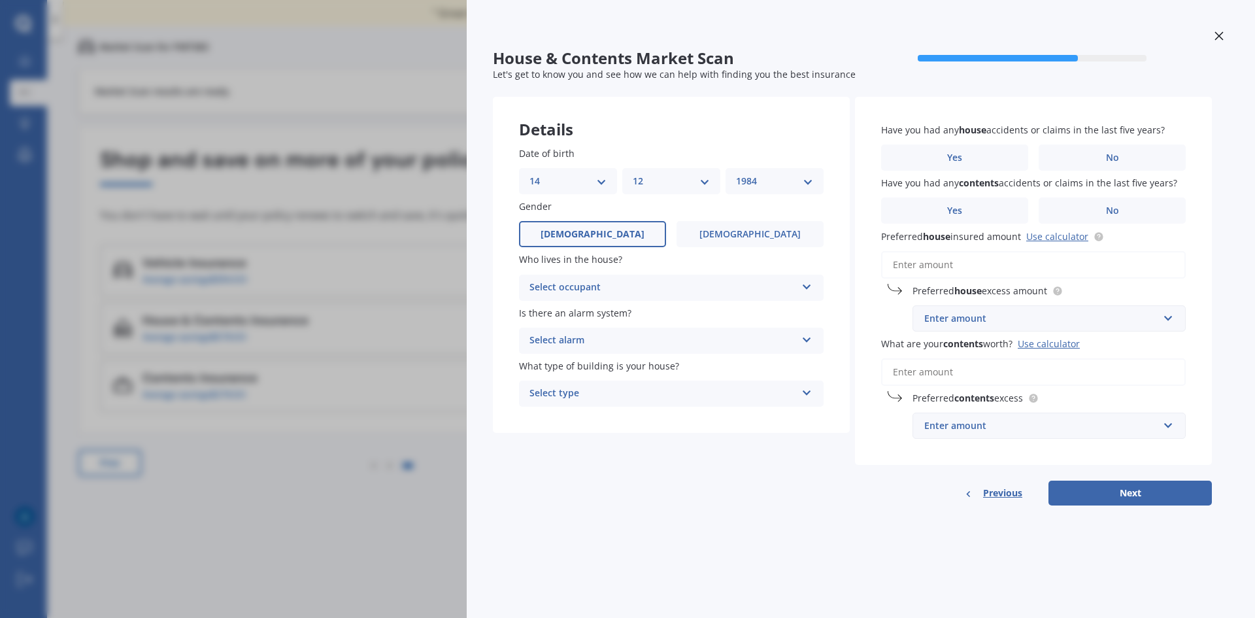
click at [696, 285] on div "Select occupant" at bounding box center [662, 288] width 267 height 16
click at [612, 313] on div "Owner" at bounding box center [671, 313] width 303 height 24
click at [623, 347] on div "Select alarm" at bounding box center [662, 341] width 267 height 16
click at [607, 380] on div "Yes, not monitored" at bounding box center [671, 390] width 303 height 24
click at [665, 341] on div "Yes, not monitored" at bounding box center [662, 341] width 267 height 16
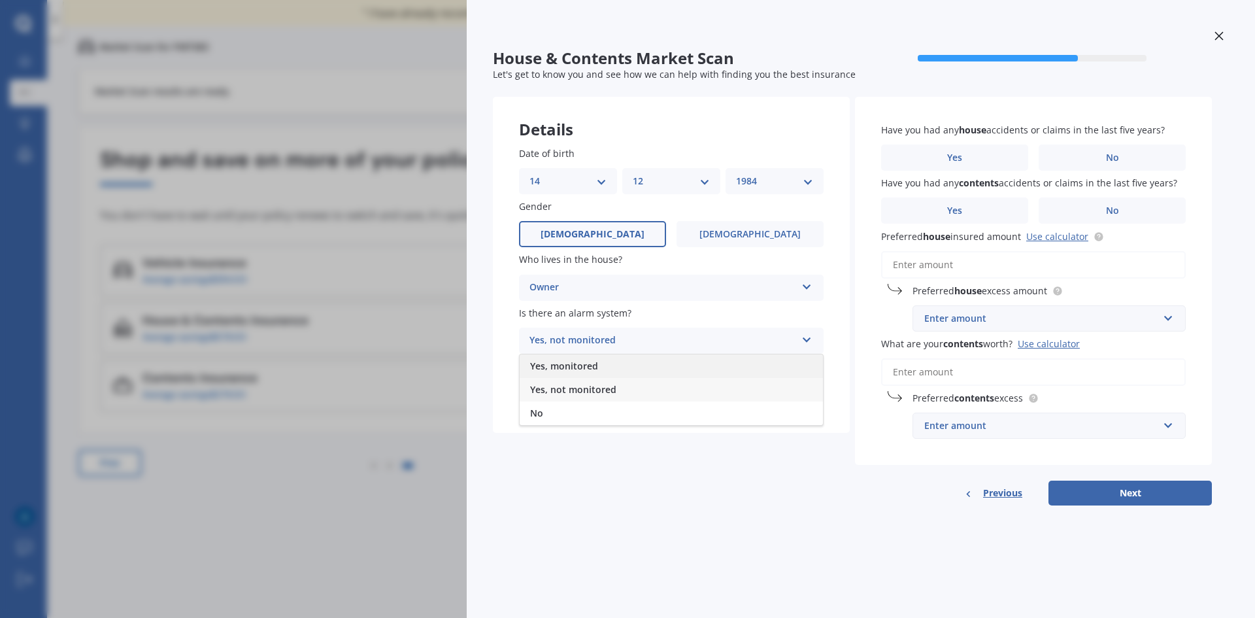
click at [650, 360] on div "Yes, monitored" at bounding box center [671, 366] width 303 height 24
click at [653, 390] on div "Select type" at bounding box center [662, 394] width 267 height 16
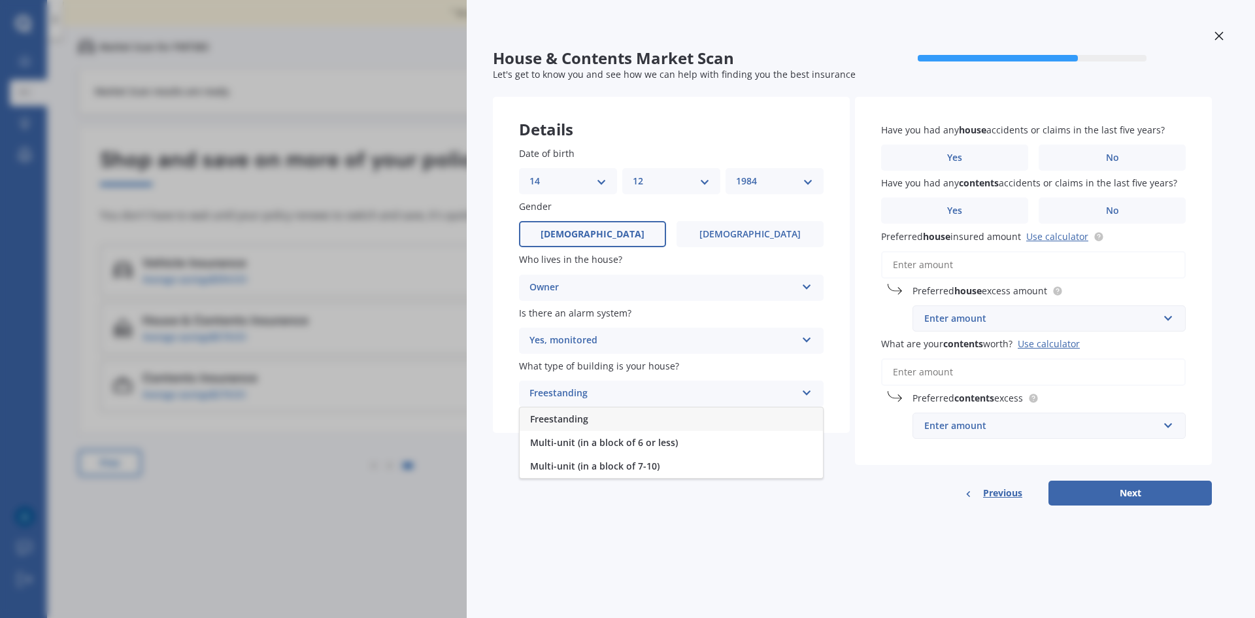
click at [595, 418] on div "Freestanding" at bounding box center [671, 419] width 303 height 24
click at [1109, 152] on span "No" at bounding box center [1112, 157] width 13 height 11
click at [0, 0] on input "No" at bounding box center [0, 0] width 0 height 0
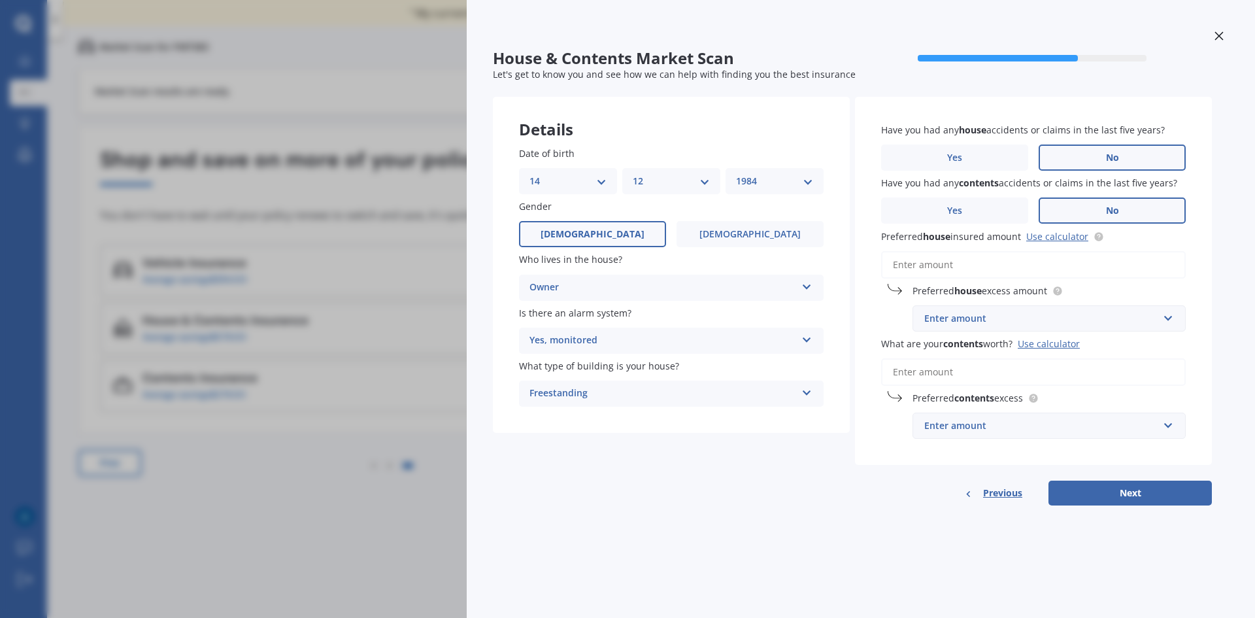
click at [1085, 215] on label "No" at bounding box center [1112, 210] width 147 height 26
click at [0, 0] on input "No" at bounding box center [0, 0] width 0 height 0
click at [1033, 269] on input "Preferred house insured amount Use calculator" at bounding box center [1033, 264] width 305 height 27
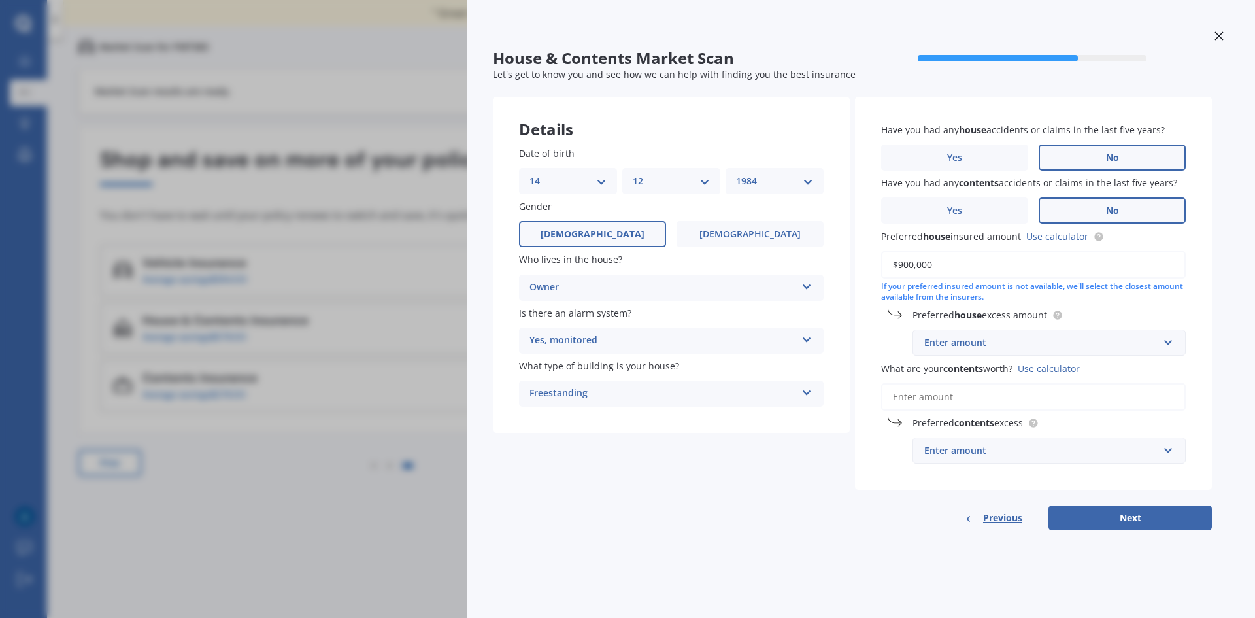
type input "$900,000"
click at [1171, 341] on input "text" at bounding box center [1044, 342] width 261 height 25
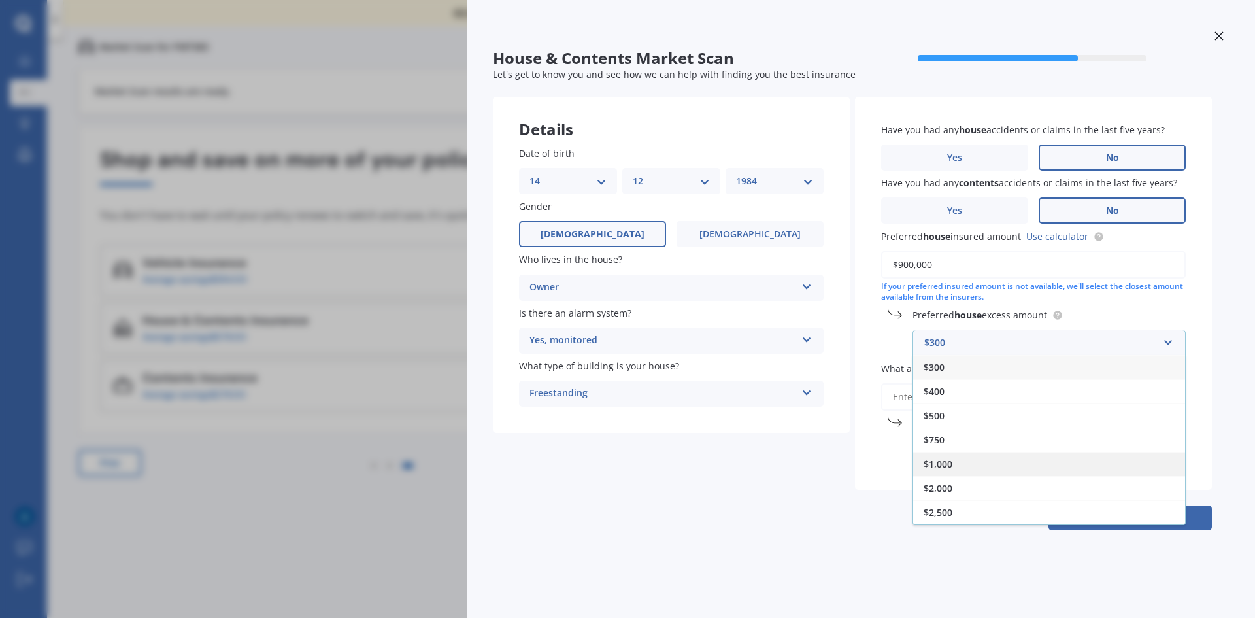
click at [967, 460] on div "$1,000" at bounding box center [1049, 464] width 272 height 24
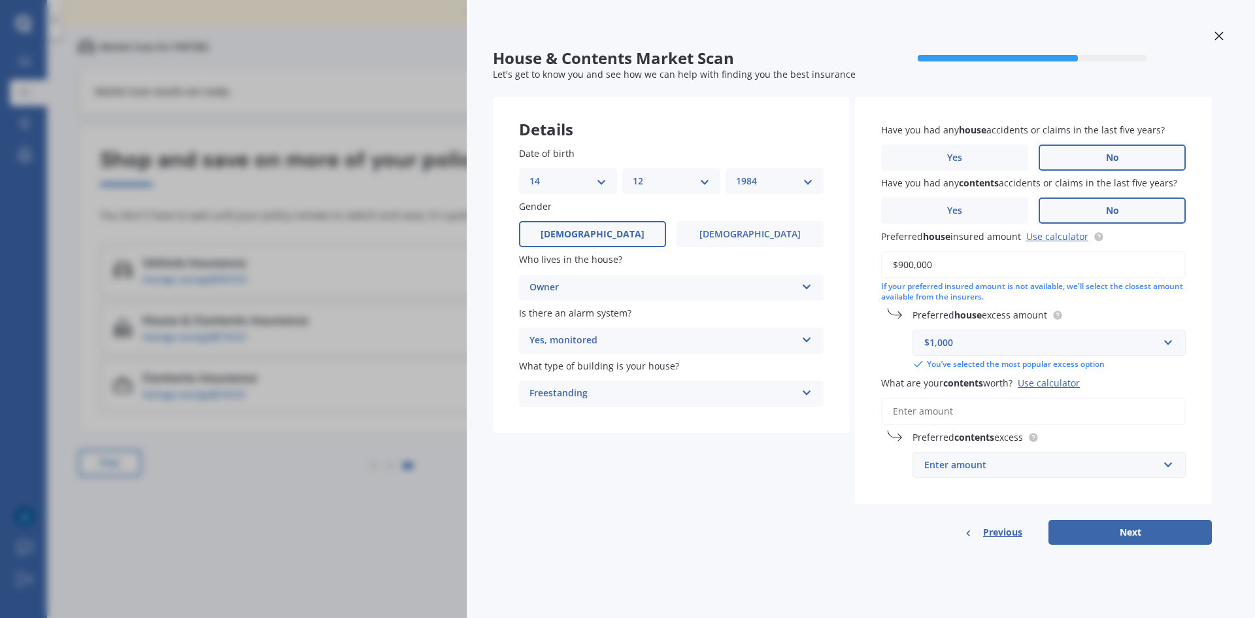
click at [1016, 406] on input "What are your contents worth? Use calculator" at bounding box center [1033, 410] width 305 height 27
click at [986, 408] on input "What are your contents worth? Use calculator" at bounding box center [1033, 410] width 305 height 27
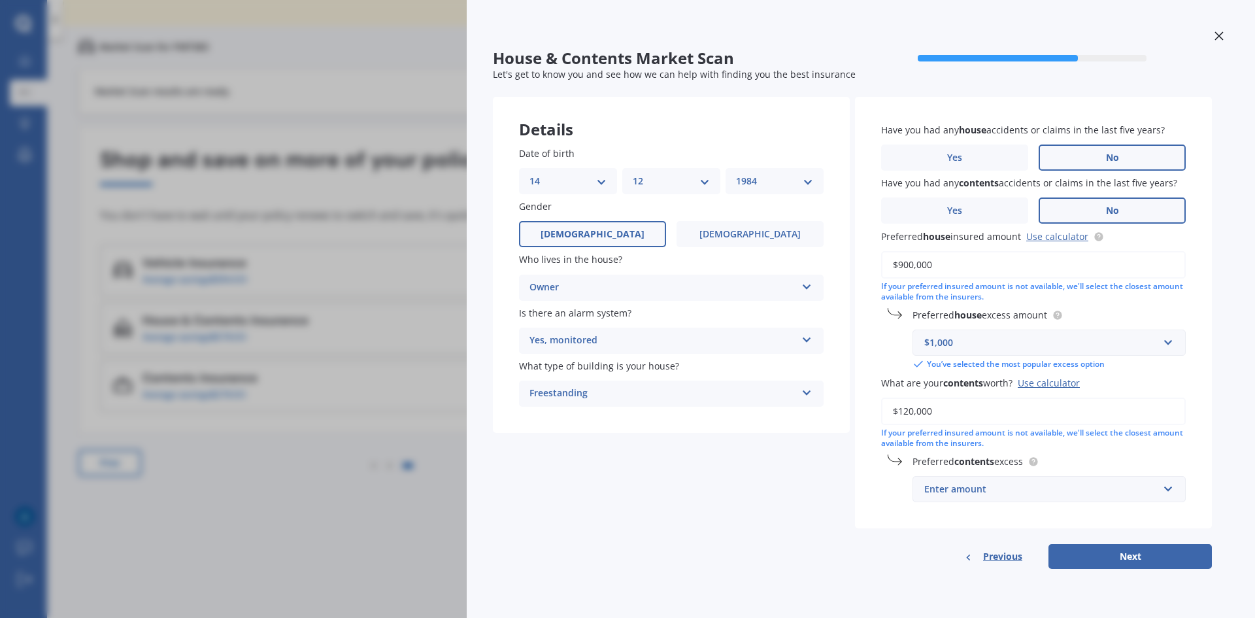
type input "$120,000"
click at [997, 487] on div "Enter amount" at bounding box center [1041, 489] width 234 height 14
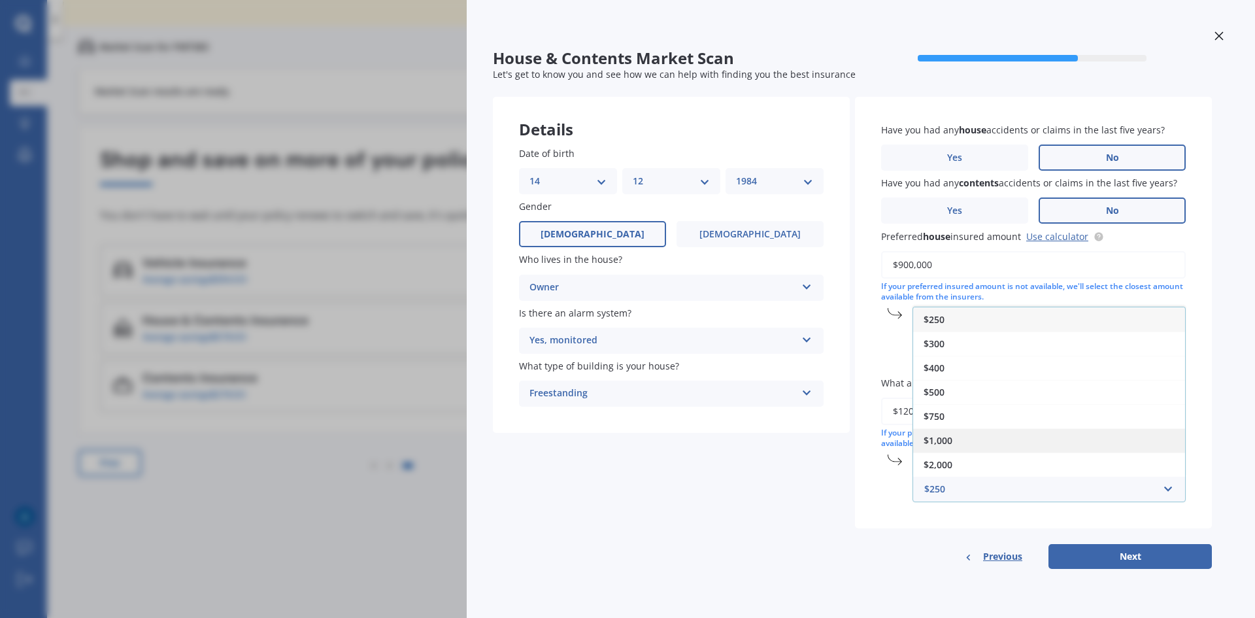
click at [946, 439] on span "$1,000" at bounding box center [937, 440] width 29 height 12
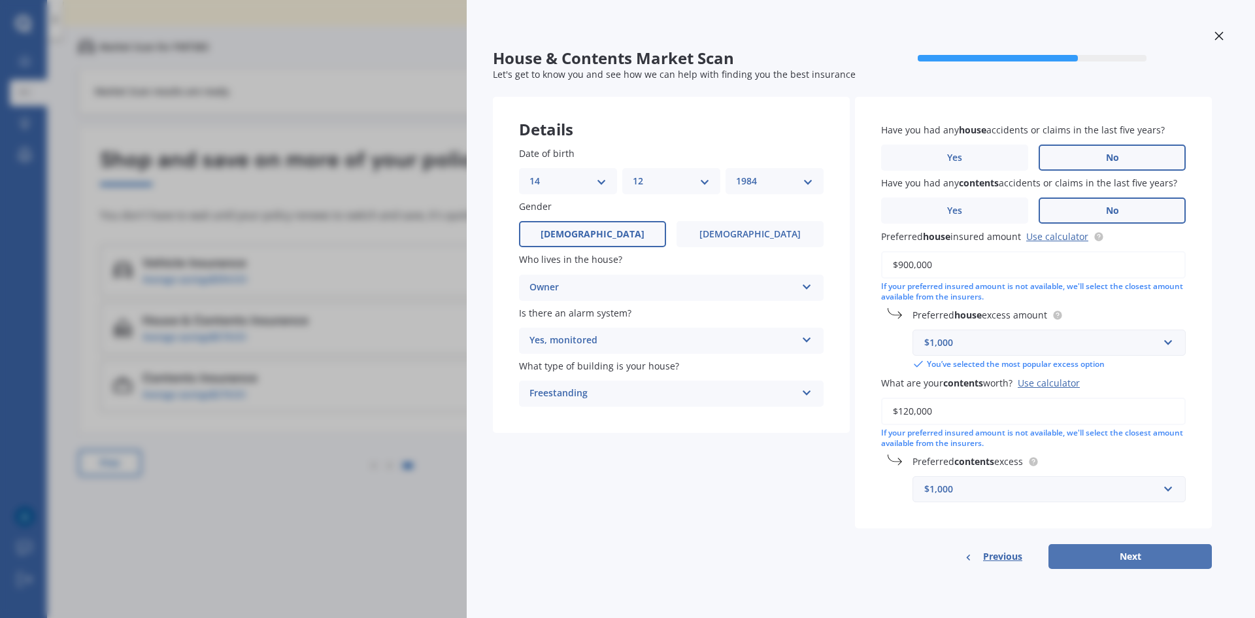
click at [1142, 557] on button "Next" at bounding box center [1129, 556] width 163 height 25
select select "14"
select select "12"
select select "1984"
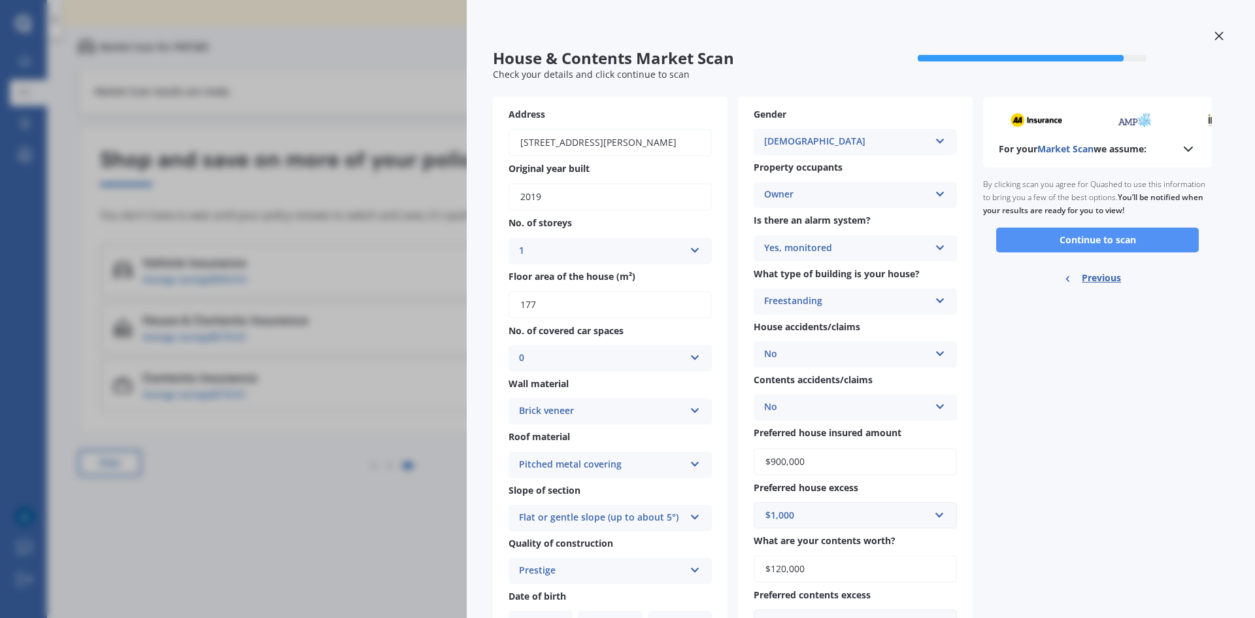
click at [1096, 244] on button "Continue to scan" at bounding box center [1097, 239] width 203 height 25
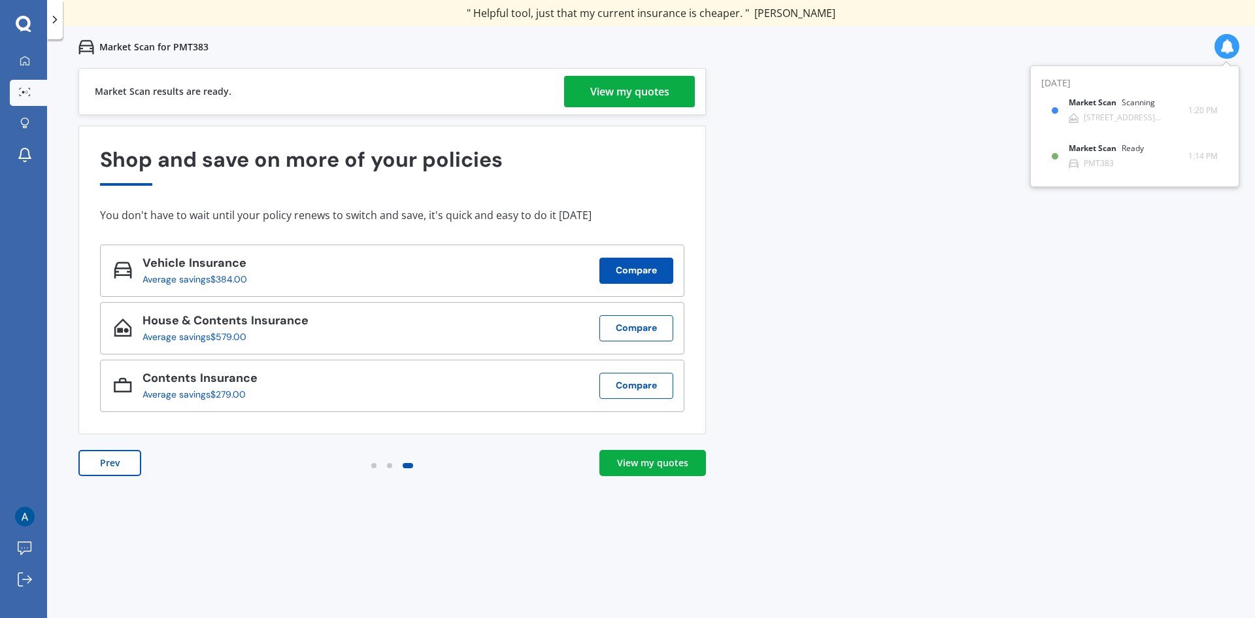
click at [620, 276] on button "Compare" at bounding box center [636, 271] width 74 height 26
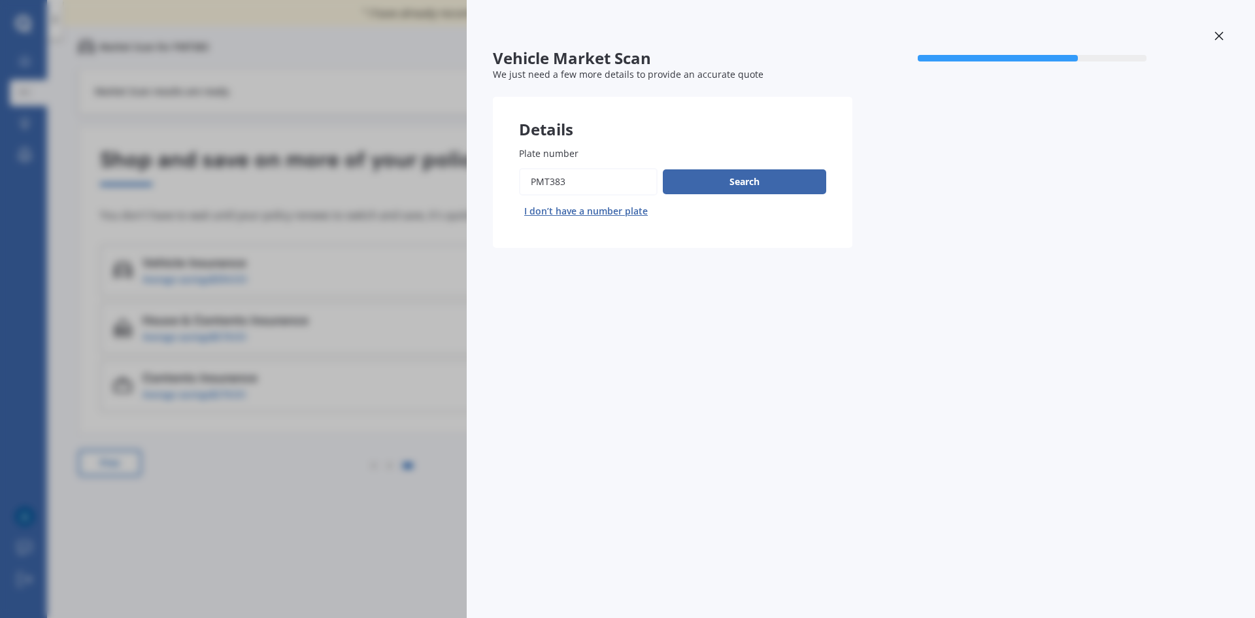
drag, startPoint x: 603, startPoint y: 190, endPoint x: 510, endPoint y: 186, distance: 92.9
click at [510, 186] on div "Plate number Search I don’t have a number plate" at bounding box center [672, 183] width 359 height 127
type input "mwk90"
click at [746, 193] on button "Search" at bounding box center [744, 181] width 163 height 25
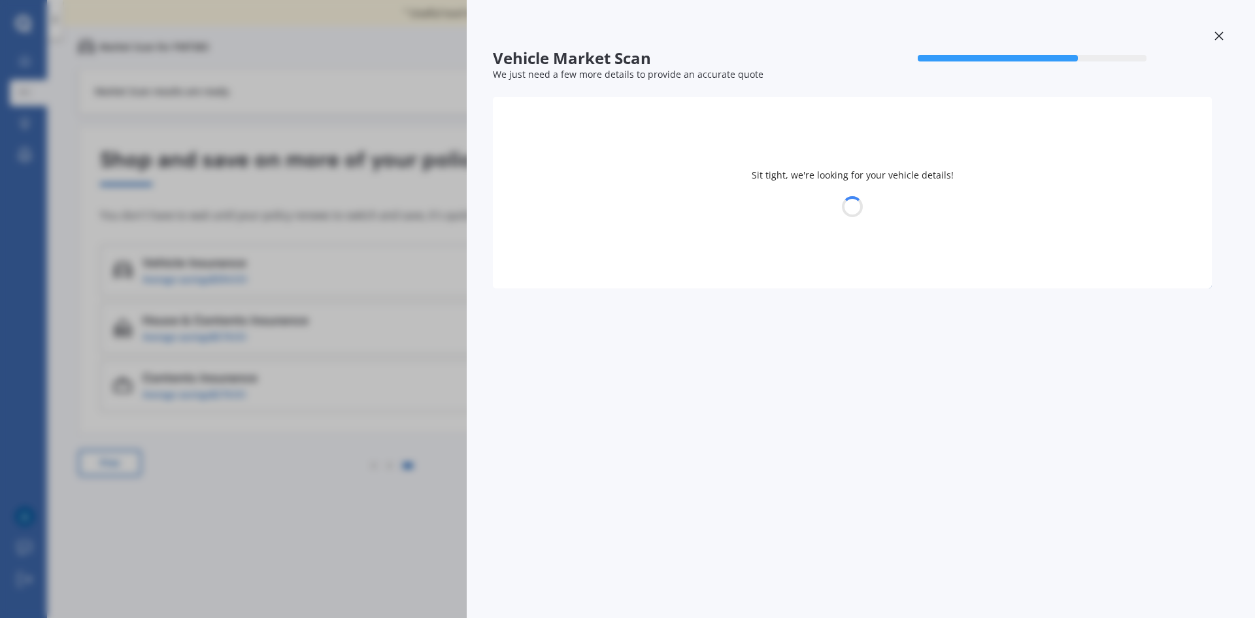
select select "MAZDA"
select select "14"
select select "12"
select select "1984"
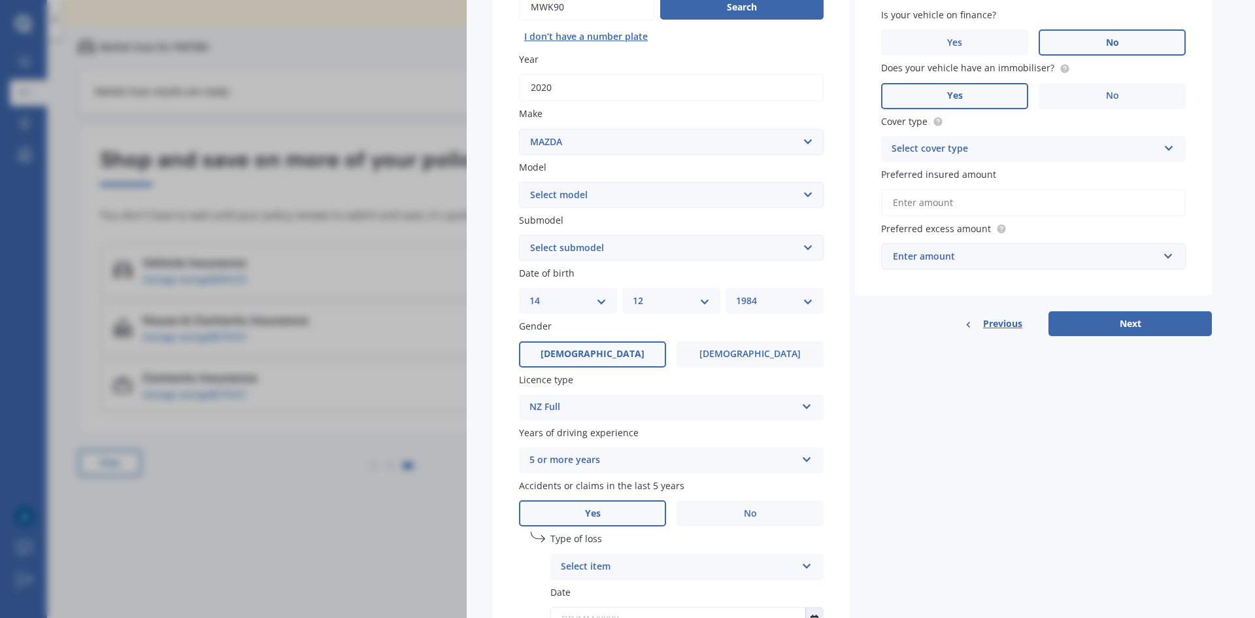
scroll to position [196, 0]
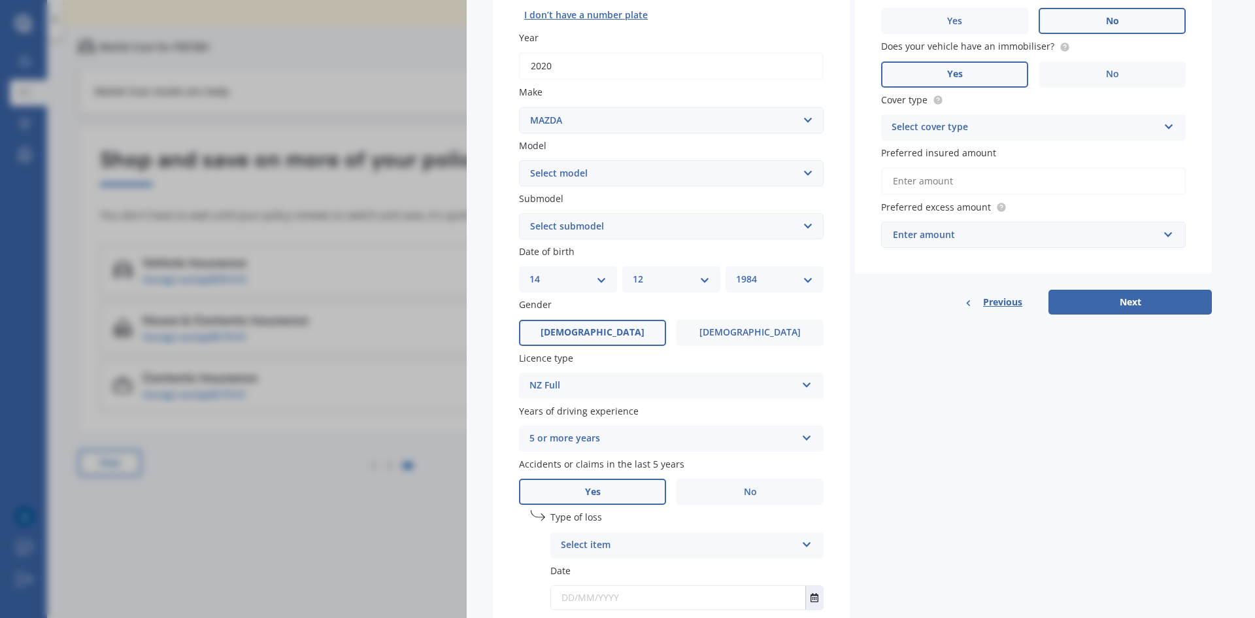
click at [652, 172] on select "Select model 121 2 3 323 323 / Familia 6 626 929 Atenza Autozam Axela AZ3 B2000…" at bounding box center [671, 173] width 305 height 26
click at [816, 176] on select "Select model 121 2 3 323 323 / Familia 6 626 929 Atenza Autozam Axela AZ3 B2000…" at bounding box center [671, 173] width 305 height 26
select select "CX5"
click at [519, 160] on select "Select model 121 2 3 323 323 / Familia 6 626 929 Atenza Autozam Axela AZ3 B2000…" at bounding box center [671, 173] width 305 height 26
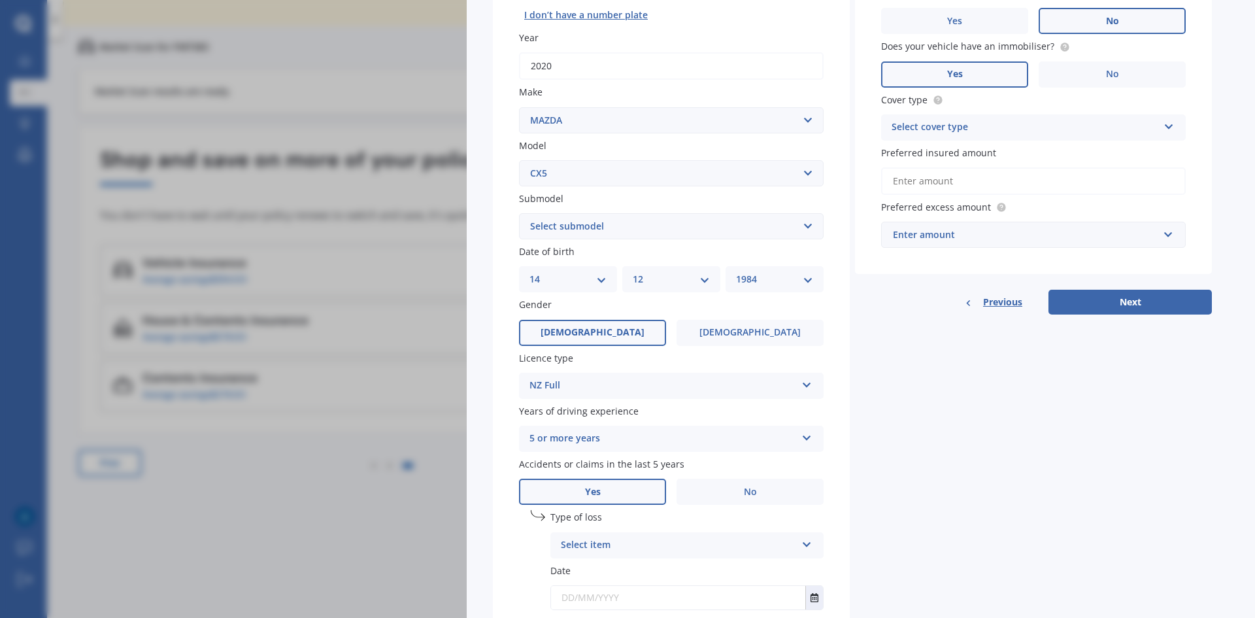
click at [804, 227] on select "Select submodel 2.2 Diesel 2WD XD 2.5S 4WD Diesel Limited 4WD GSX 2.2 Diesel St…" at bounding box center [671, 226] width 305 height 26
select select "FWD GSX"
click at [519, 213] on select "Select submodel 2.2 Diesel 2WD XD 2.5S 4WD Diesel Limited 4WD GSX 2.2 Diesel St…" at bounding box center [671, 226] width 305 height 26
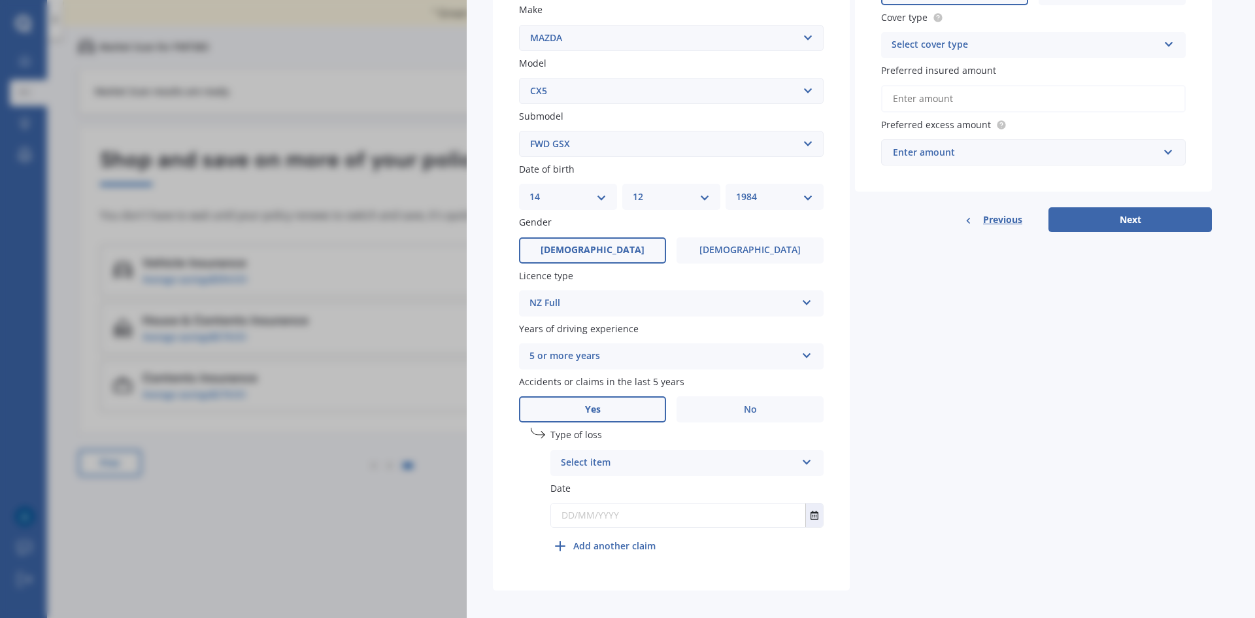
scroll to position [288, 0]
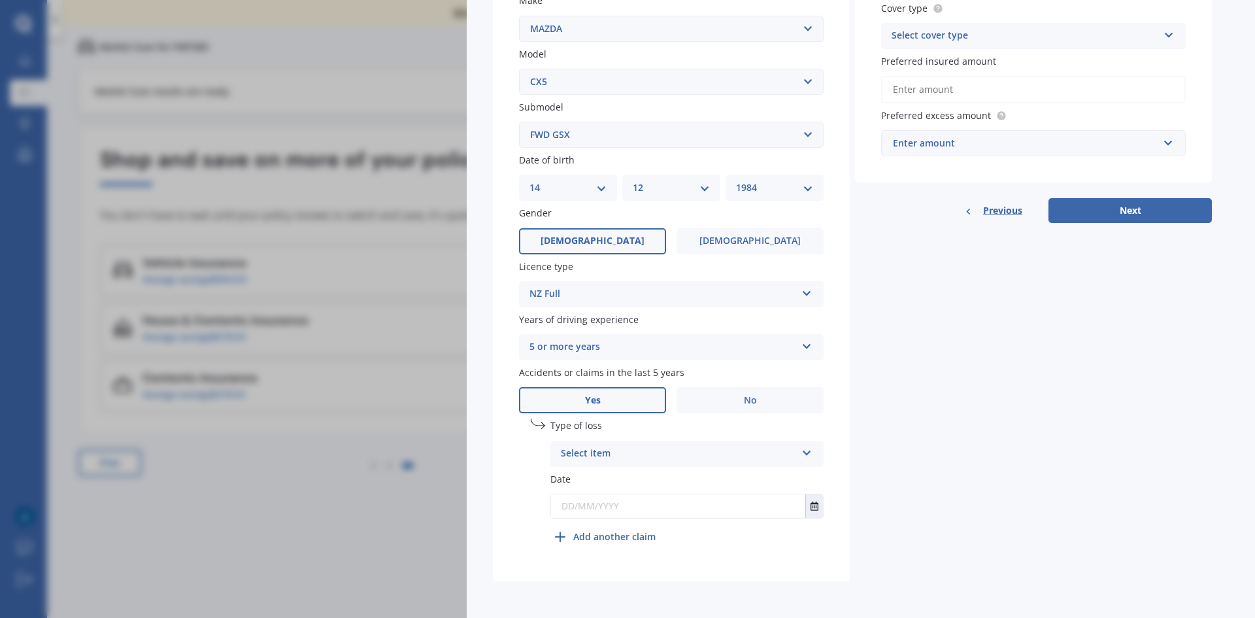
click at [602, 188] on select "DD 01 02 03 04 05 06 07 08 09 10 11 12 13 14 15 16 17 18 19 20 21 22 23 24 25 2…" at bounding box center [567, 187] width 77 height 14
select select "13"
click at [529, 180] on select "DD 01 02 03 04 05 06 07 08 09 10 11 12 13 14 15 16 17 18 19 20 21 22 23 24 25 2…" at bounding box center [567, 187] width 77 height 14
click at [707, 186] on select "MM 01 02 03 04 05 06 07 08 09 10 11 12" at bounding box center [671, 187] width 77 height 14
select select "07"
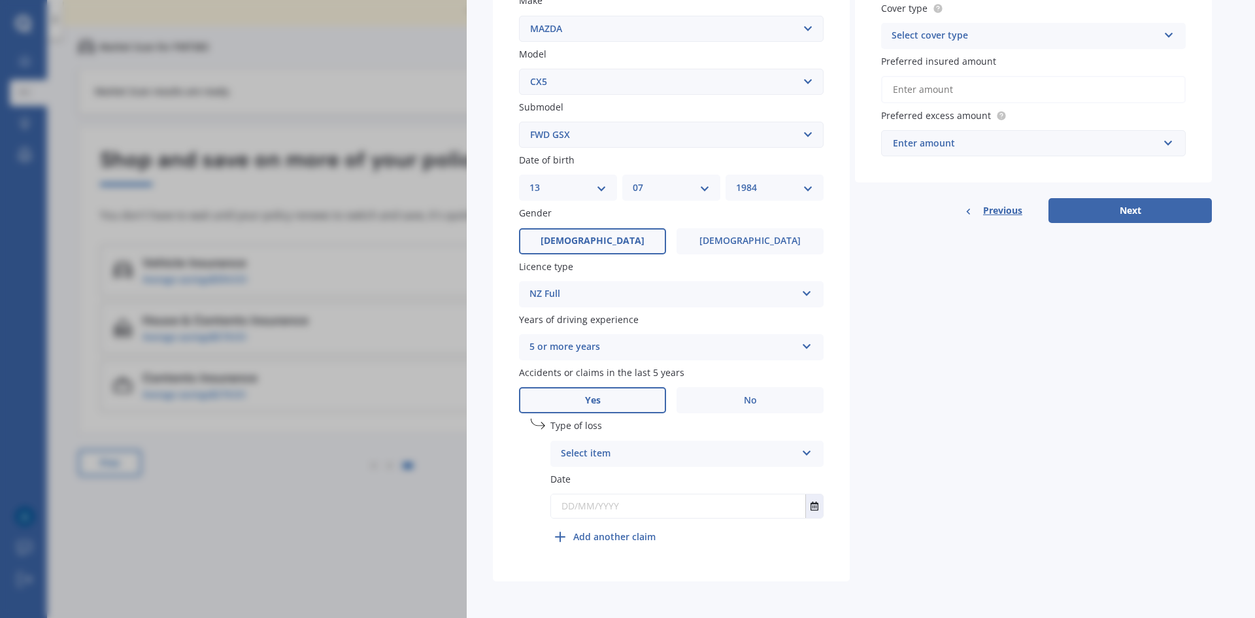
click at [633, 180] on select "MM 01 02 03 04 05 06 07 08 09 10 11 12" at bounding box center [671, 187] width 77 height 14
click at [760, 247] on label "[DEMOGRAPHIC_DATA]" at bounding box center [749, 241] width 147 height 26
click at [0, 0] on input "[DEMOGRAPHIC_DATA]" at bounding box center [0, 0] width 0 height 0
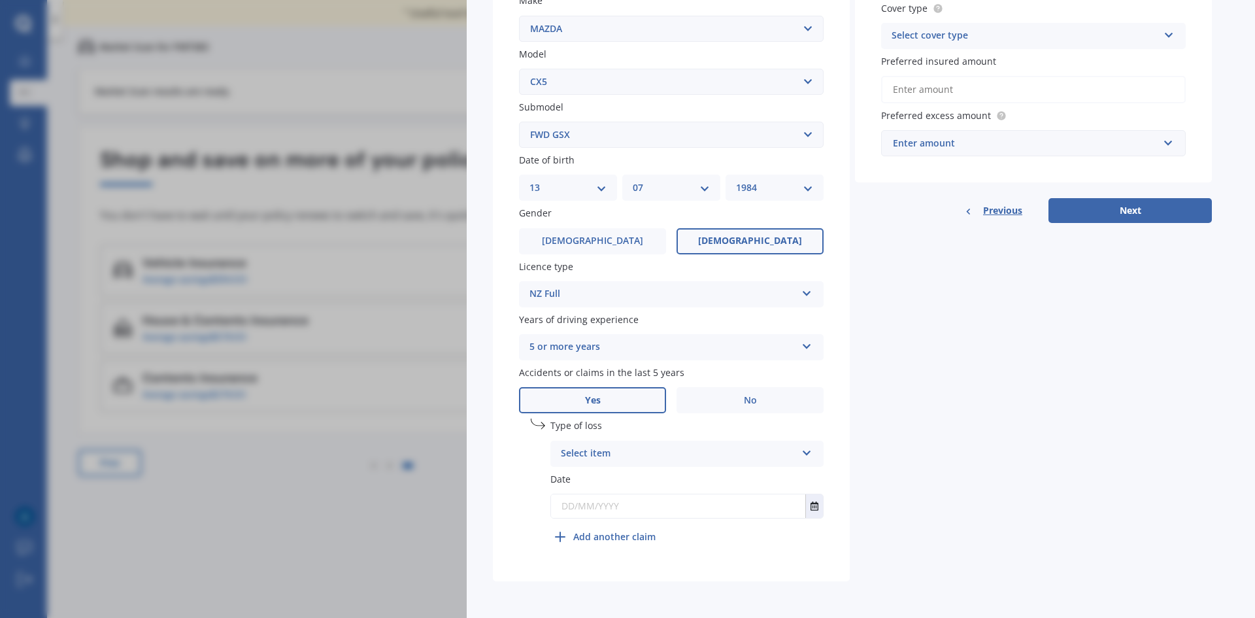
click at [679, 448] on div "Select item" at bounding box center [678, 454] width 235 height 16
click at [631, 499] on span "Not at fault accident" at bounding box center [607, 502] width 93 height 12
click at [813, 504] on icon "Select date" at bounding box center [814, 505] width 8 height 9
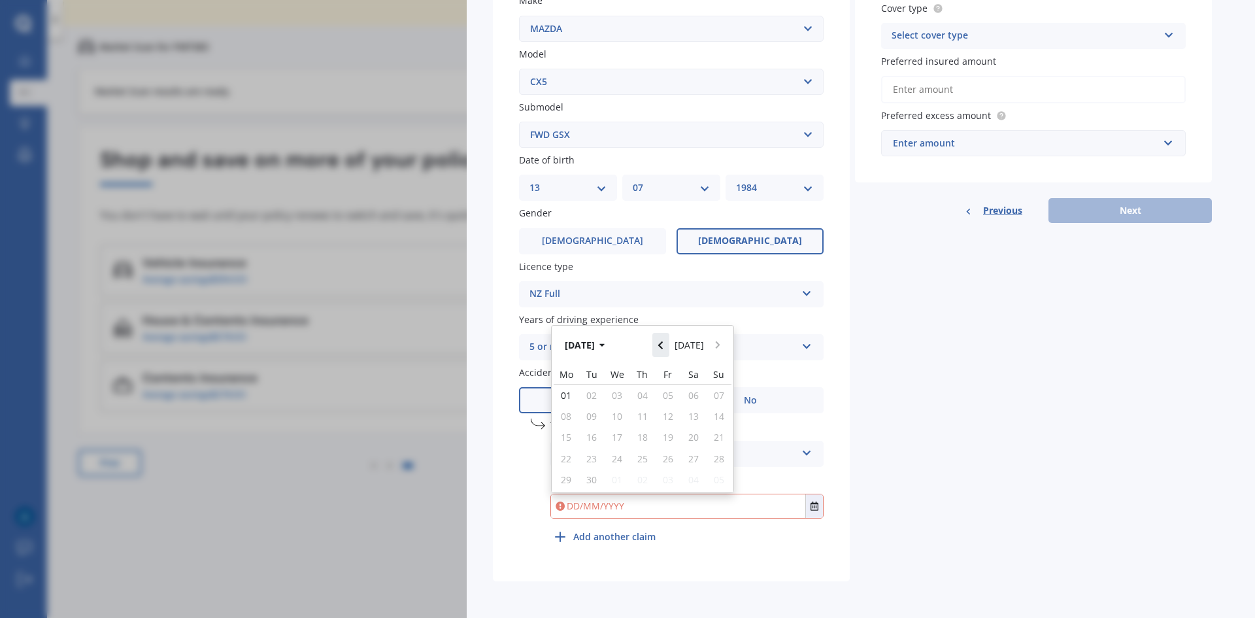
click at [663, 348] on icon "Navigate back" at bounding box center [660, 345] width 6 height 9
click at [665, 348] on button "Navigate back" at bounding box center [660, 341] width 17 height 24
click at [663, 346] on icon "Navigate back" at bounding box center [660, 341] width 6 height 9
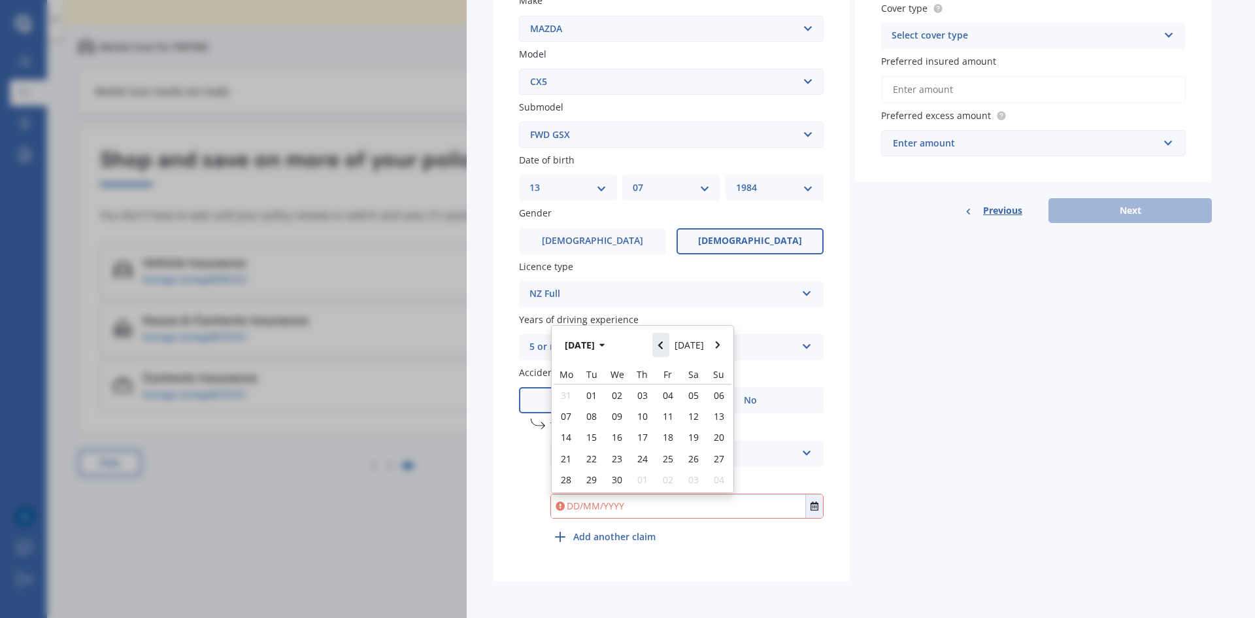
click at [663, 348] on icon "Navigate back" at bounding box center [660, 345] width 6 height 9
click at [608, 345] on button "[DATE]" at bounding box center [587, 341] width 56 height 24
click at [595, 348] on icon "button" at bounding box center [593, 345] width 6 height 9
click at [699, 390] on span "2022" at bounding box center [709, 386] width 21 height 12
click at [669, 422] on span "[DATE]" at bounding box center [664, 428] width 29 height 12
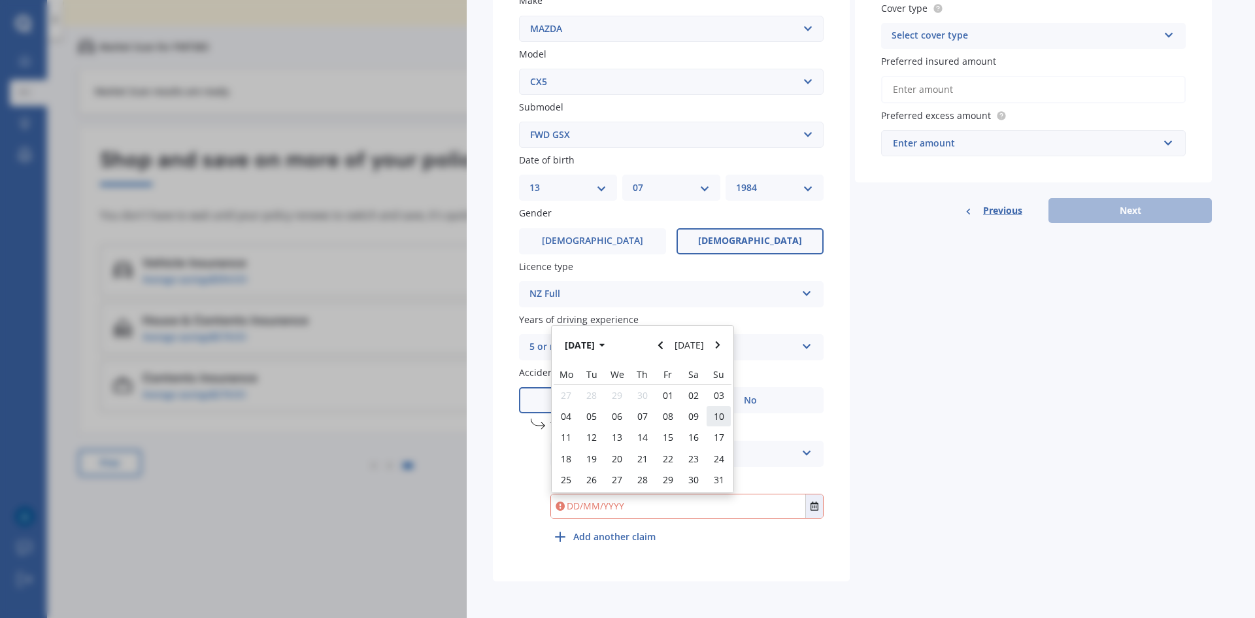
click at [716, 417] on span "10" at bounding box center [719, 416] width 10 height 12
type input "[DATE]"
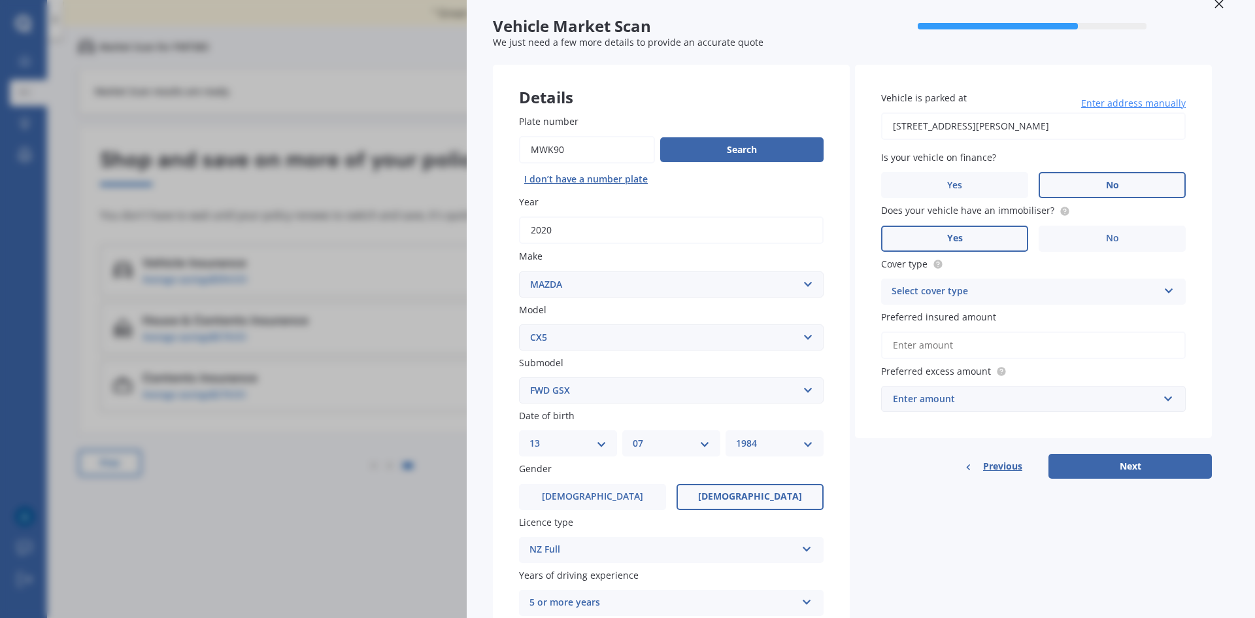
scroll to position [26, 0]
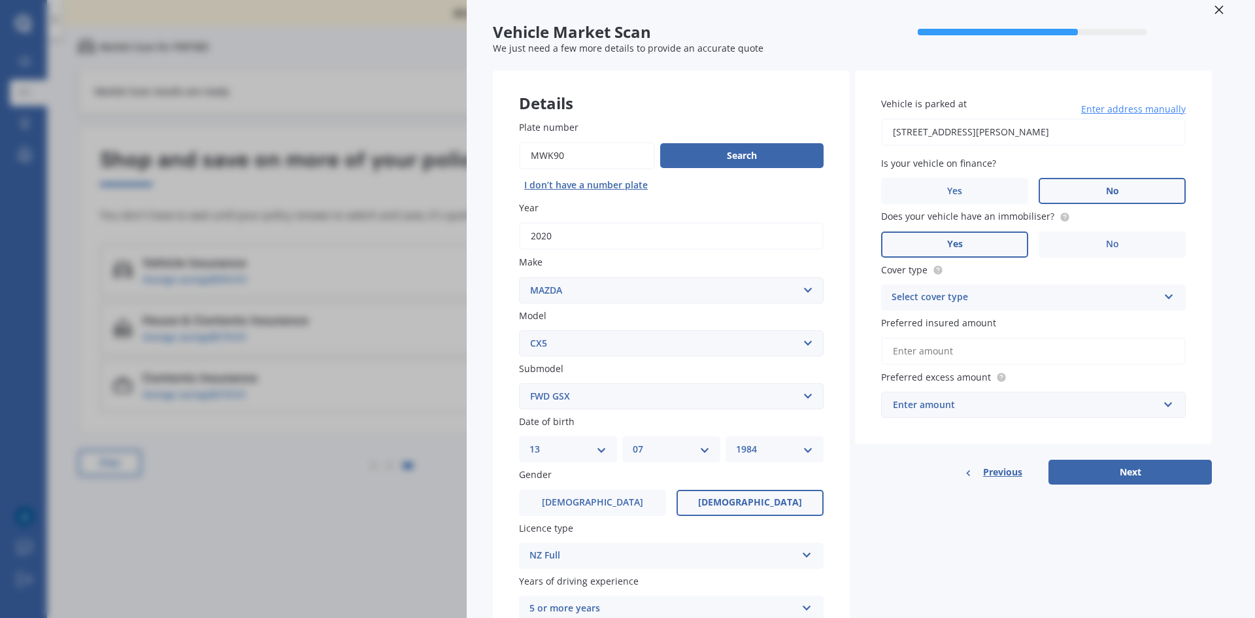
click at [955, 295] on div "Select cover type" at bounding box center [1024, 298] width 267 height 16
click at [949, 325] on span "Comprehensive" at bounding box center [926, 322] width 69 height 12
click at [967, 352] on input "Preferred insured amount" at bounding box center [1033, 350] width 305 height 27
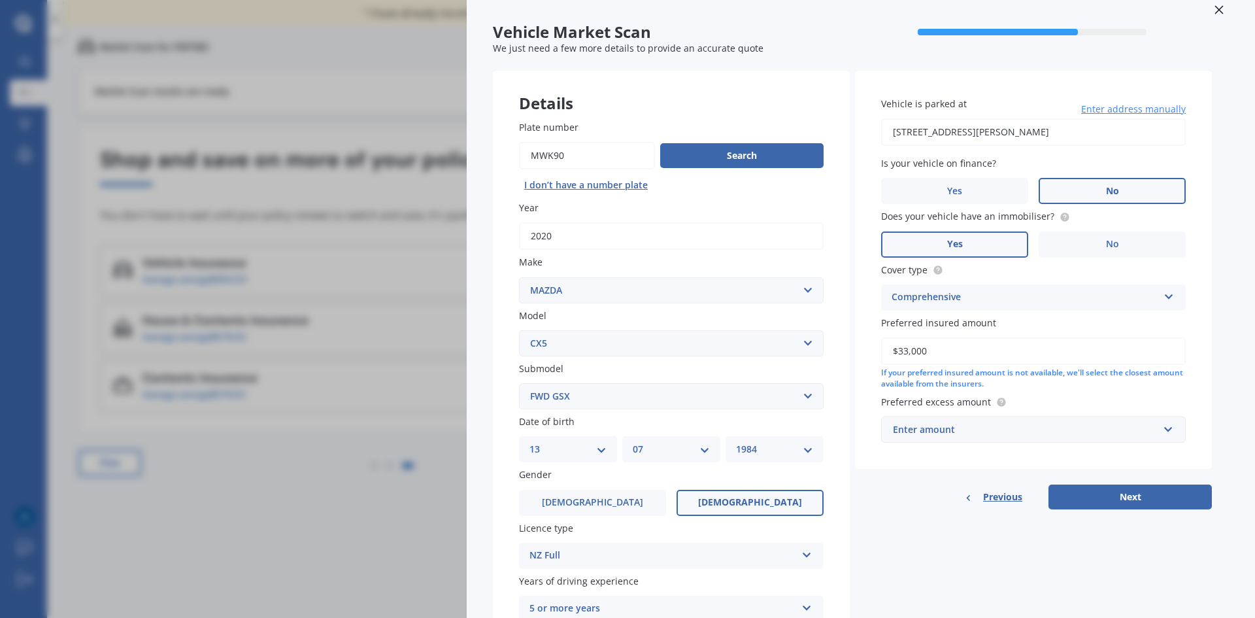
type input "$33,000"
click at [981, 433] on div "Enter amount" at bounding box center [1025, 429] width 265 height 14
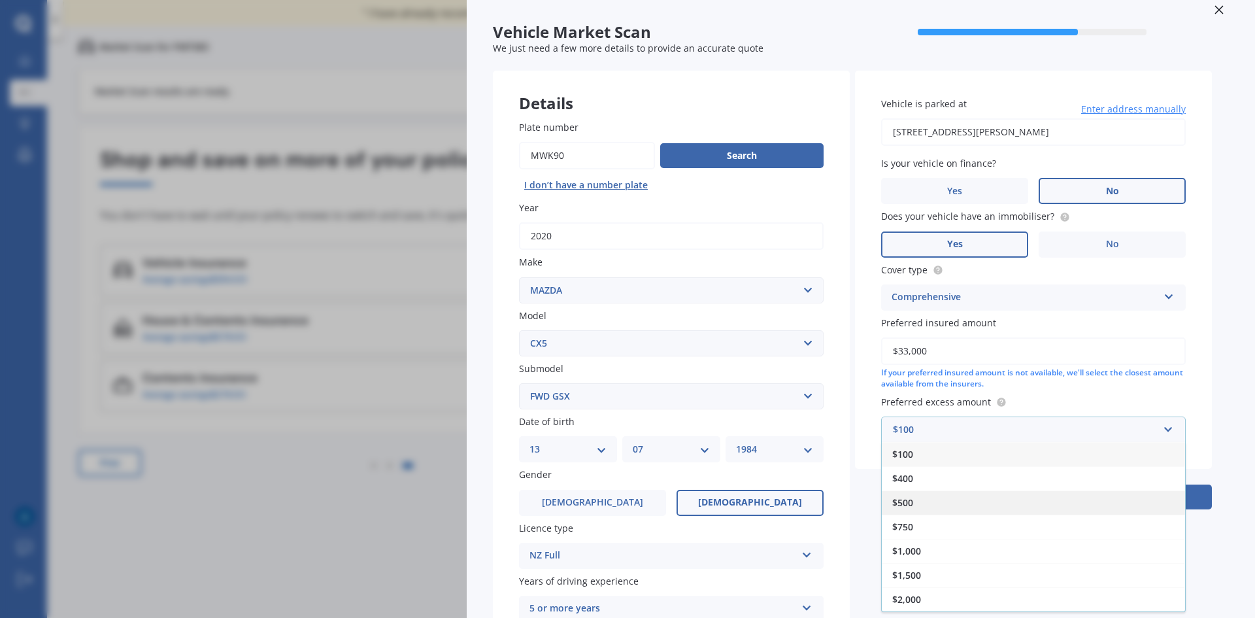
click at [929, 499] on div "$500" at bounding box center [1033, 502] width 303 height 24
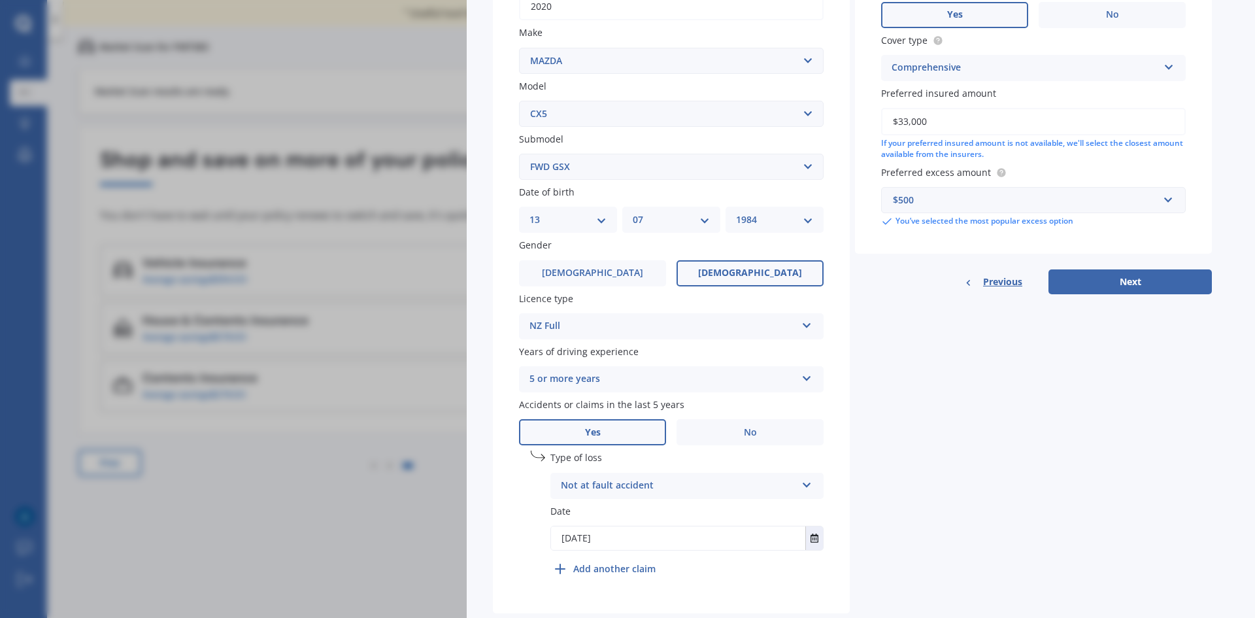
scroll to position [288, 0]
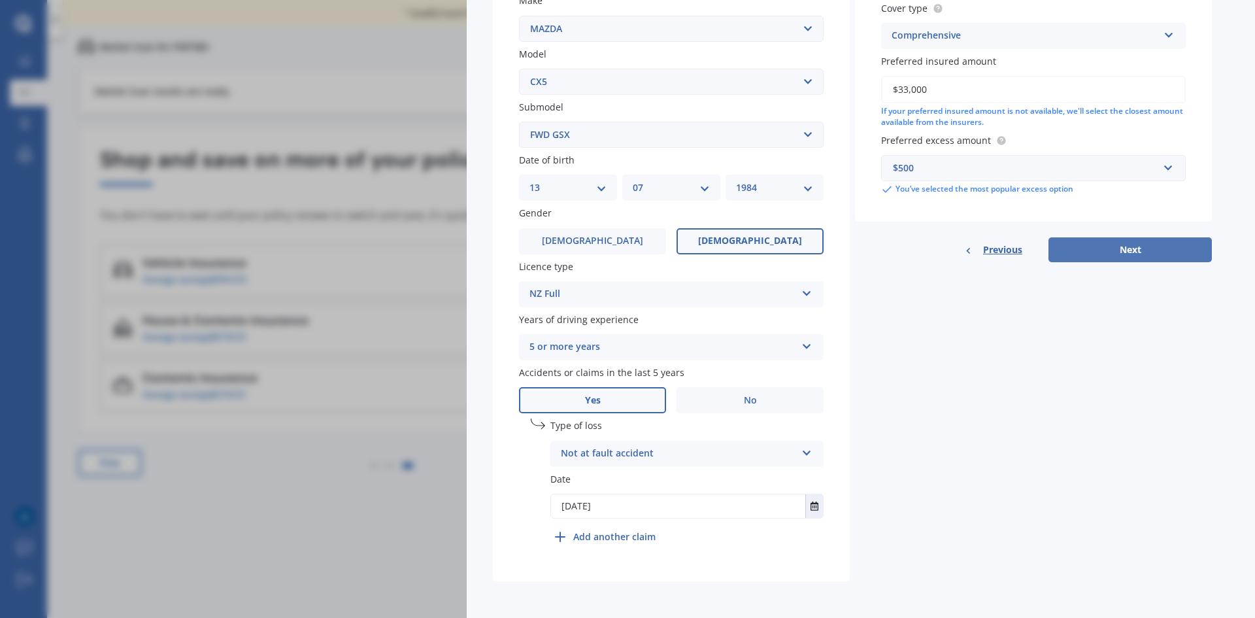
click at [1110, 250] on button "Next" at bounding box center [1129, 249] width 163 height 25
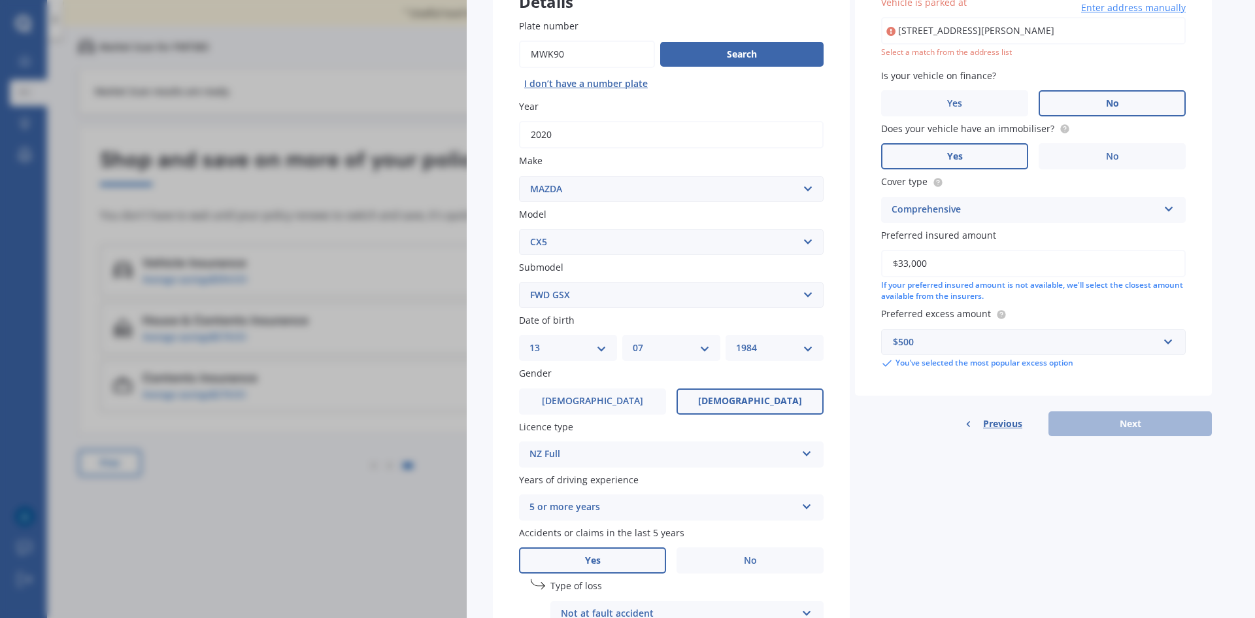
scroll to position [123, 0]
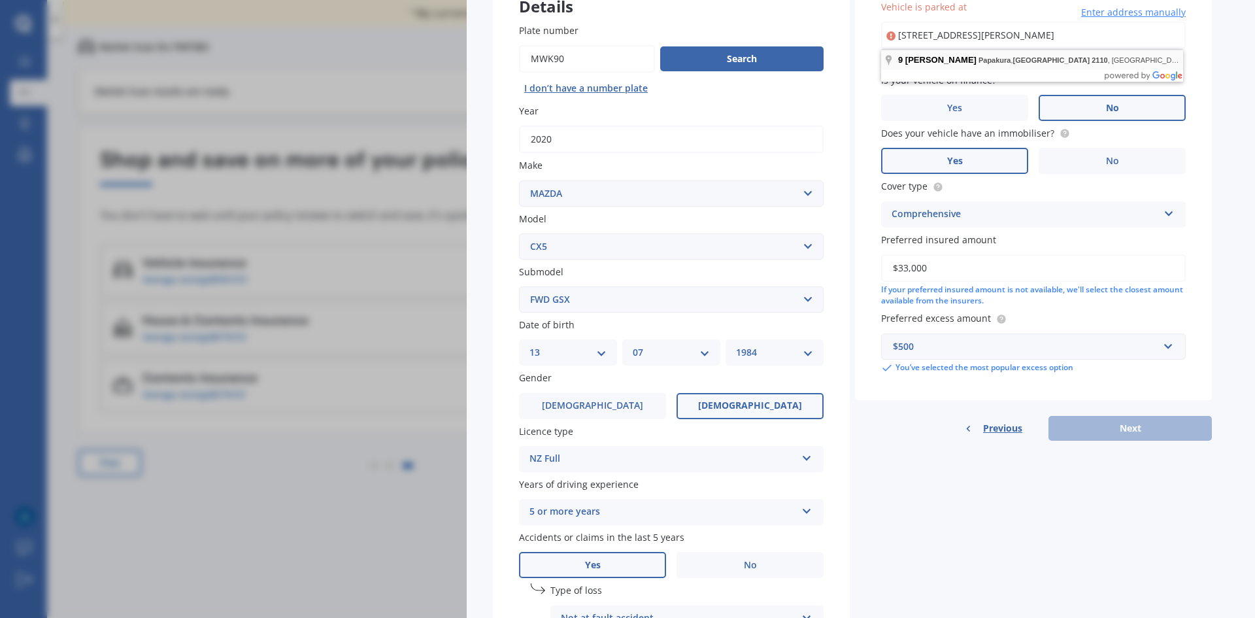
type input "[STREET_ADDRESS][PERSON_NAME]"
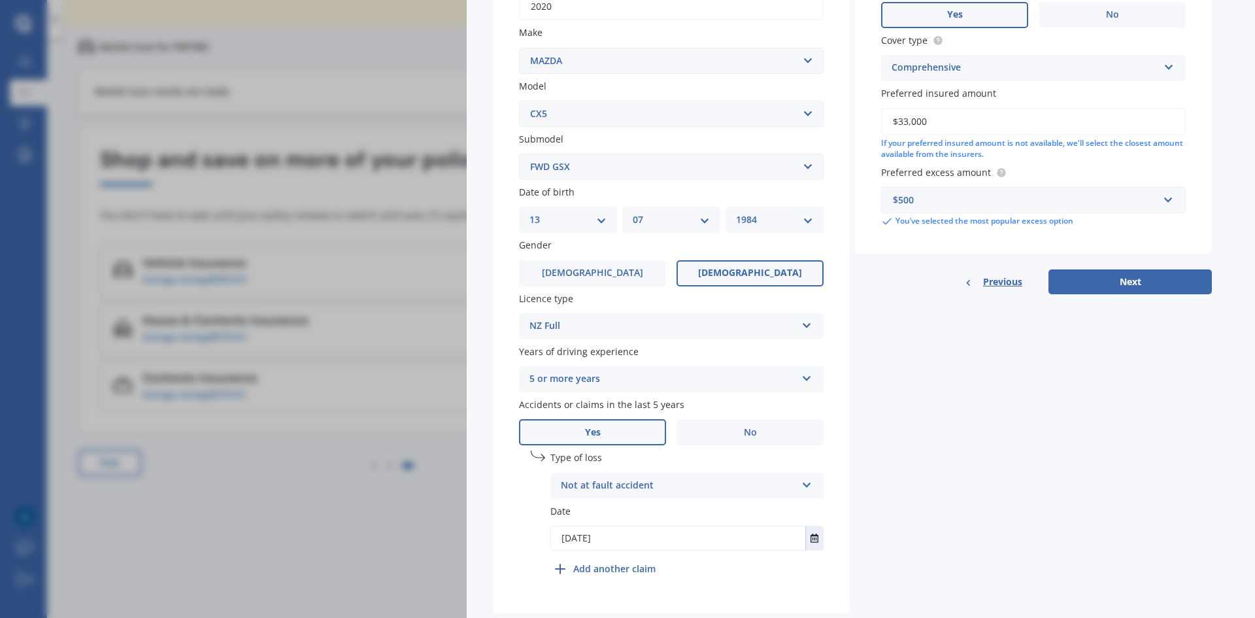
scroll to position [288, 0]
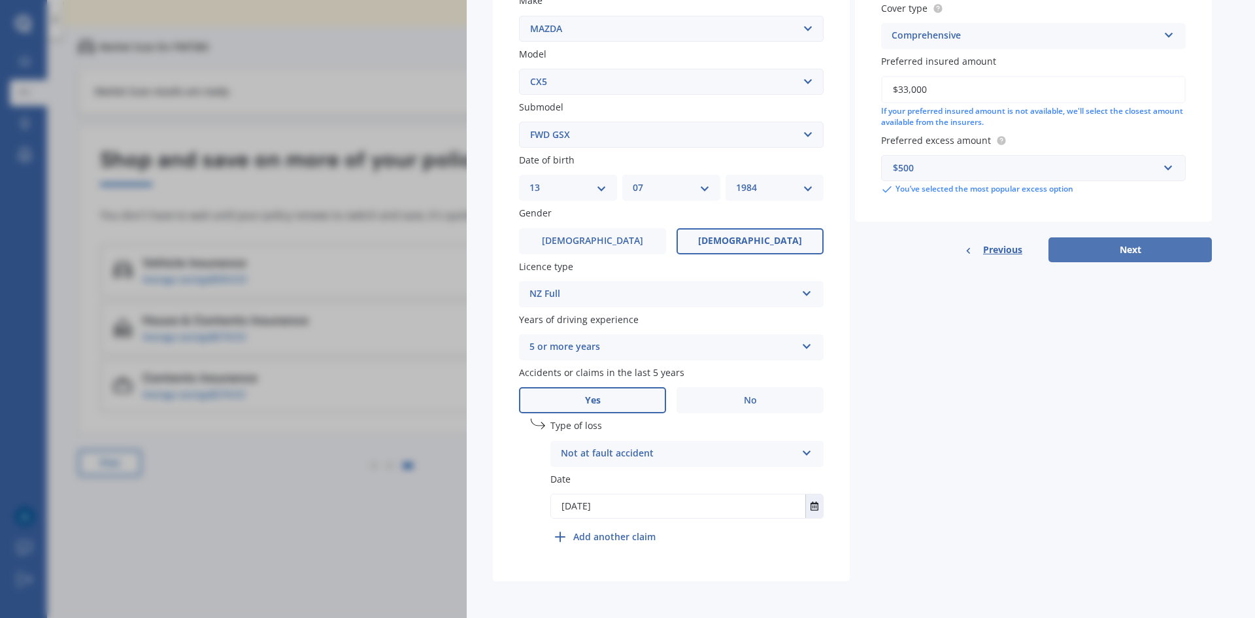
click at [1116, 260] on button "Next" at bounding box center [1129, 249] width 163 height 25
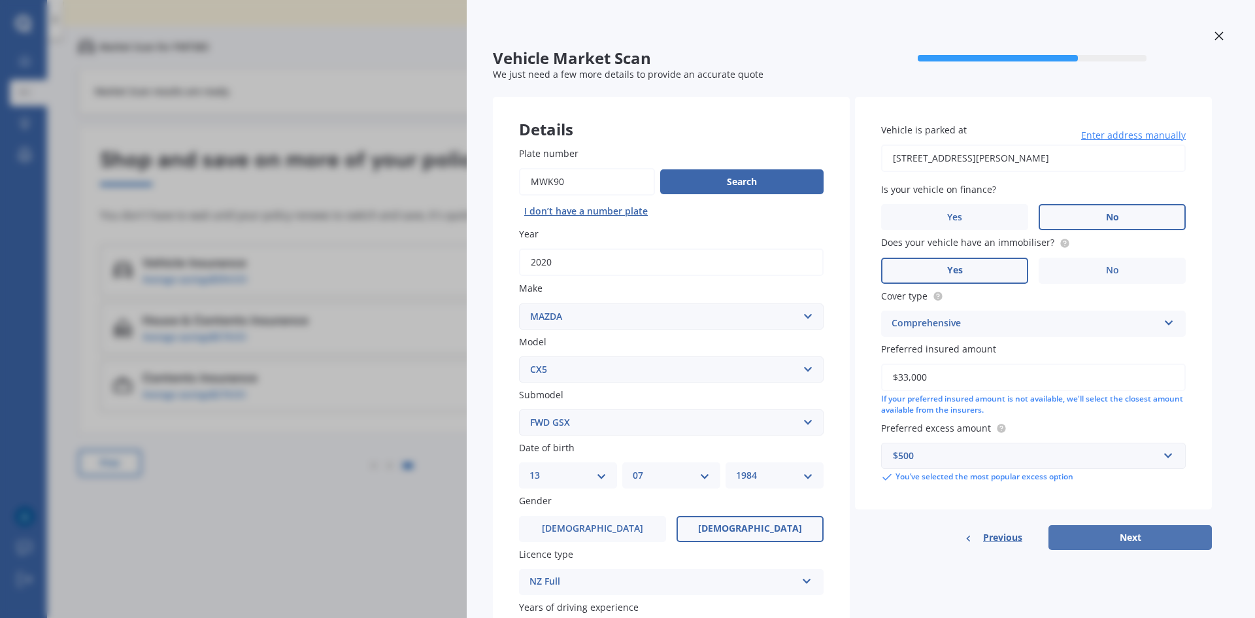
select select "13"
select select "07"
select select "1984"
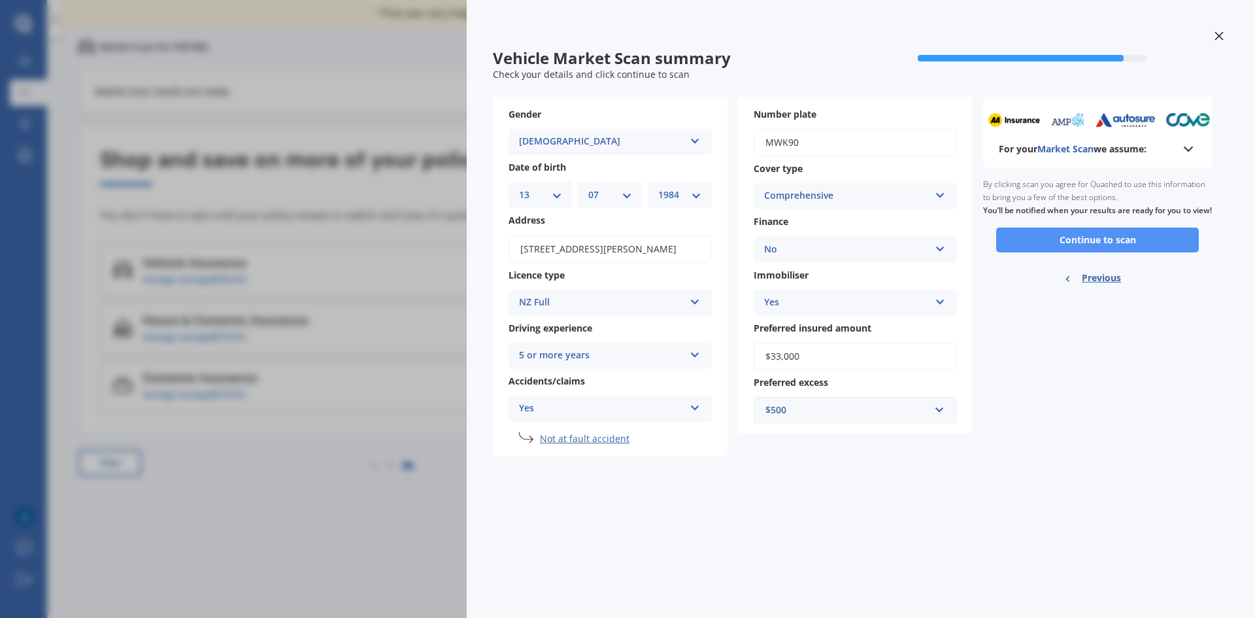
click at [1122, 252] on button "Continue to scan" at bounding box center [1097, 239] width 203 height 25
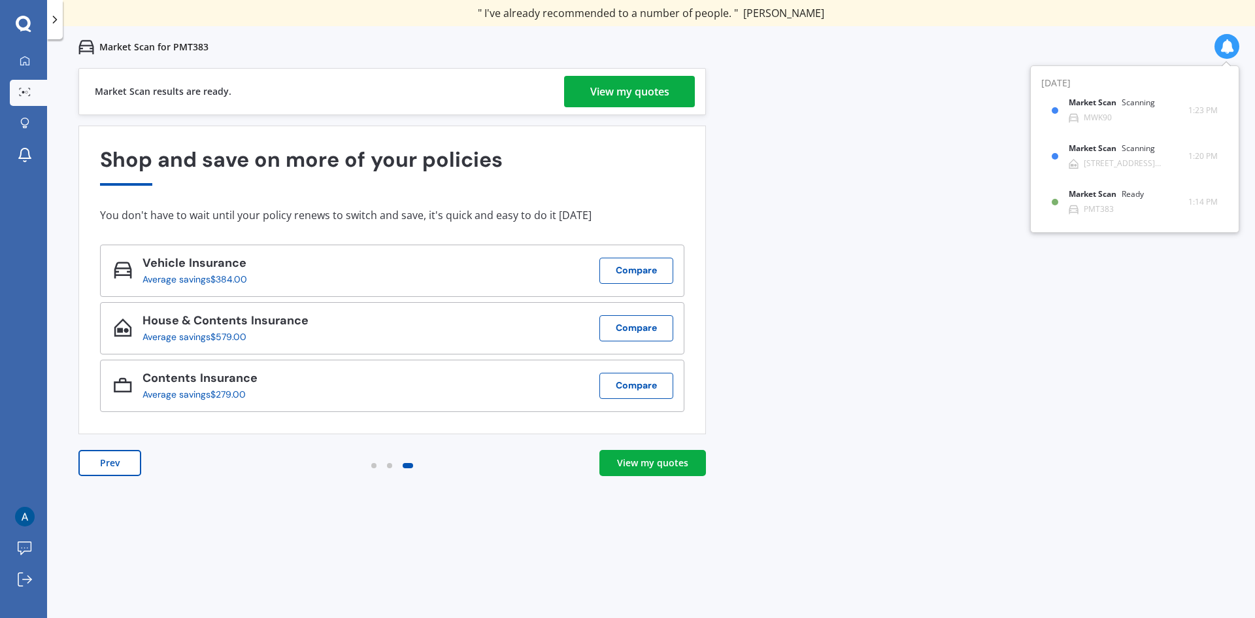
click at [655, 91] on div "View my quotes" at bounding box center [629, 91] width 79 height 31
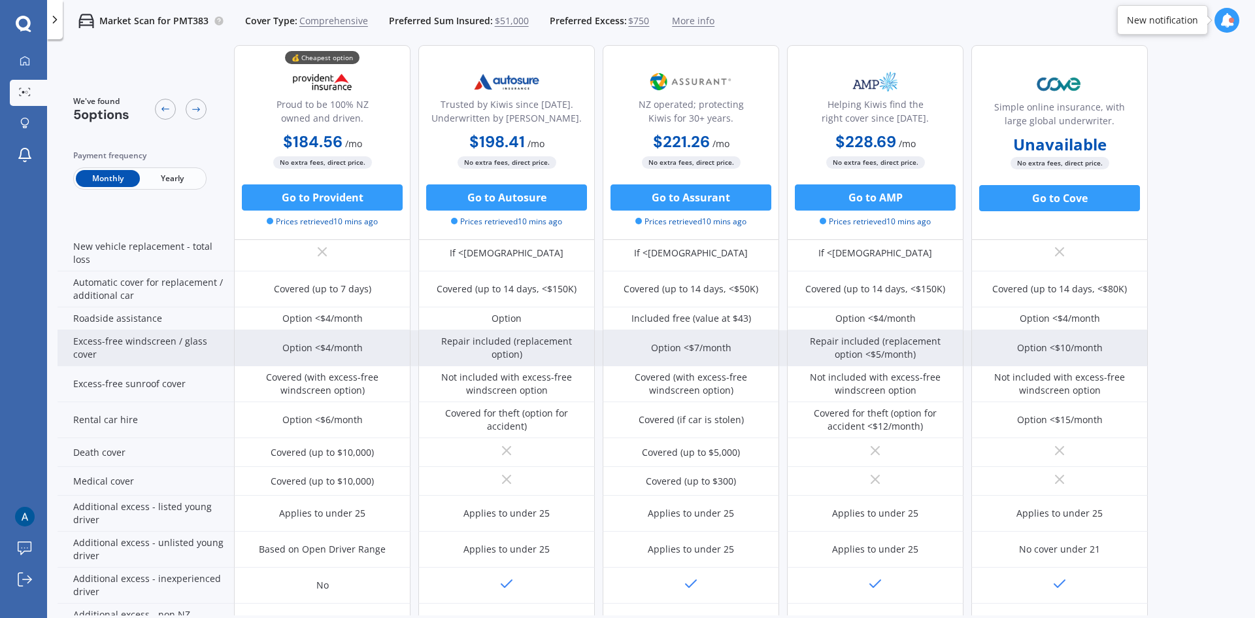
scroll to position [499, 0]
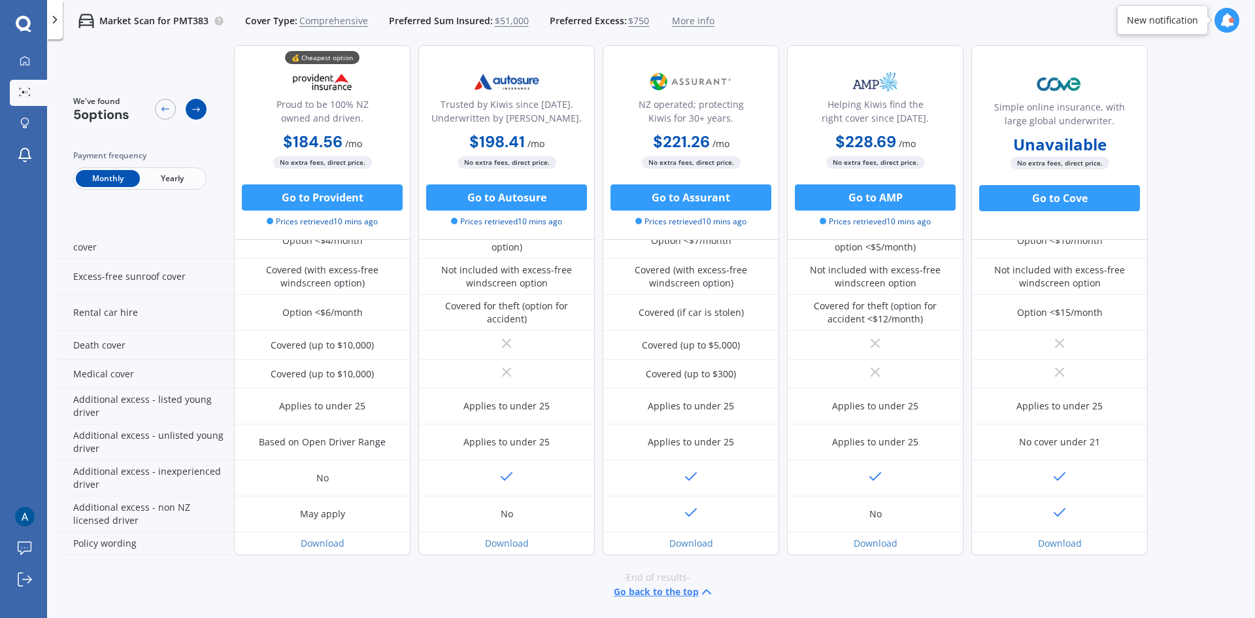
click at [196, 106] on icon at bounding box center [196, 109] width 10 height 10
click at [187, 183] on span "Yearly" at bounding box center [172, 178] width 64 height 17
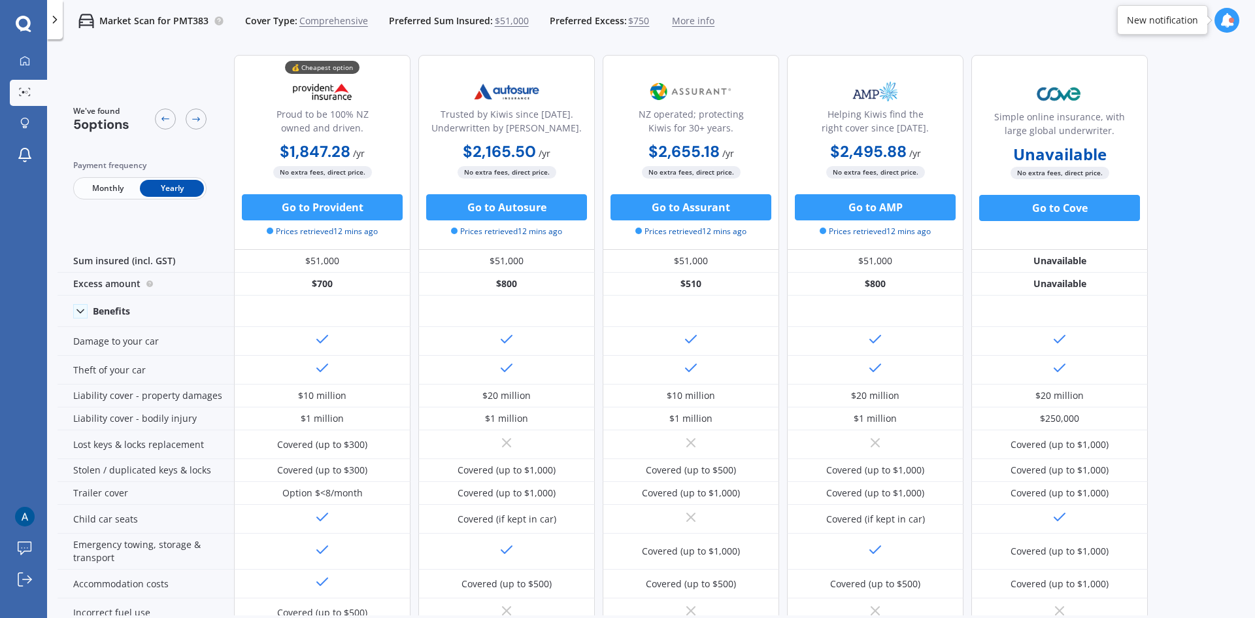
scroll to position [0, 0]
click at [56, 18] on icon at bounding box center [54, 19] width 13 height 13
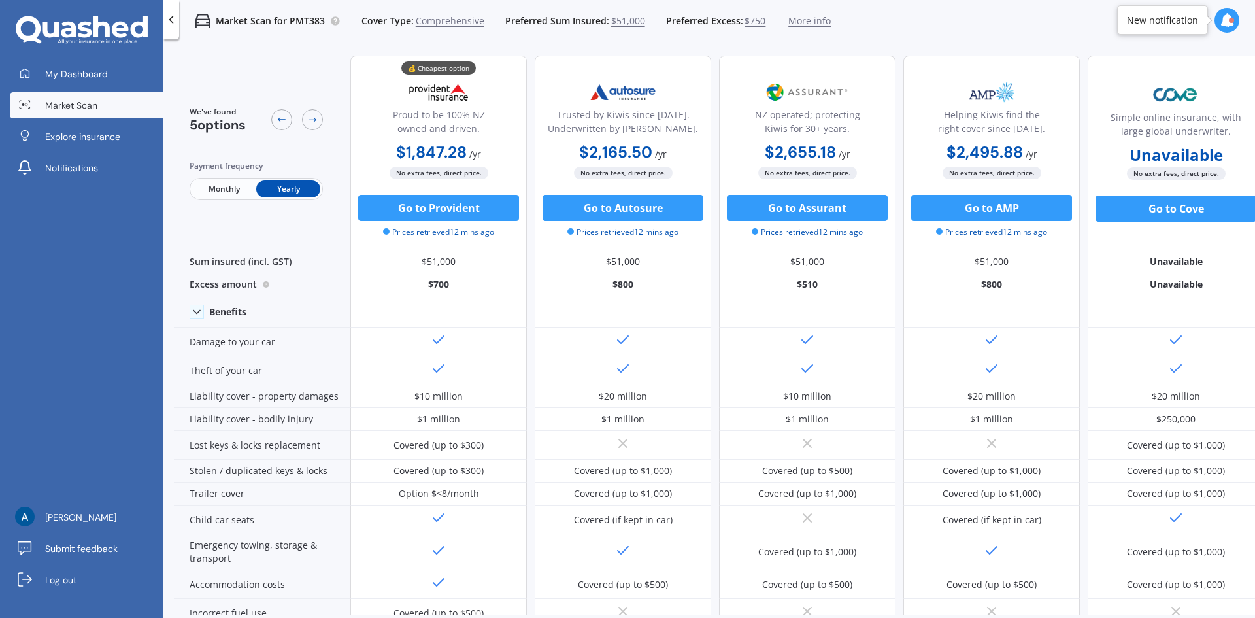
click at [1199, 24] on div "New notification" at bounding box center [1162, 19] width 91 height 29
click at [1229, 23] on icon at bounding box center [1227, 20] width 14 height 14
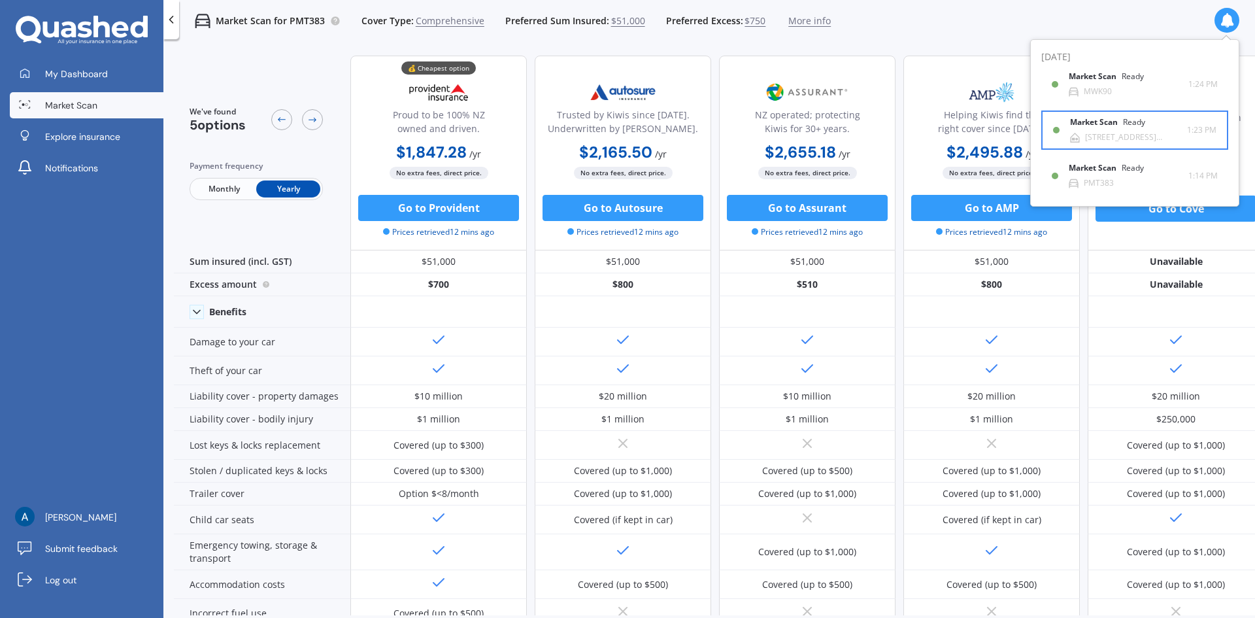
click at [1125, 137] on div "[STREET_ADDRESS][PERSON_NAME]" at bounding box center [1136, 137] width 102 height 9
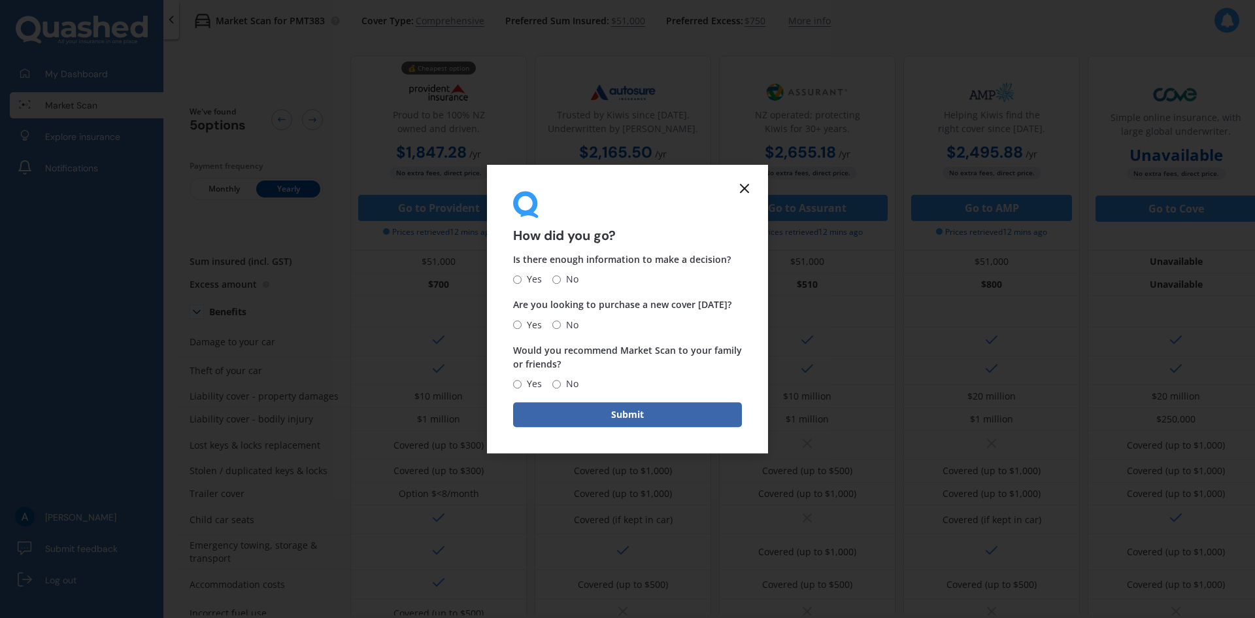
click at [555, 280] on input "No" at bounding box center [556, 279] width 8 height 8
radio input "true"
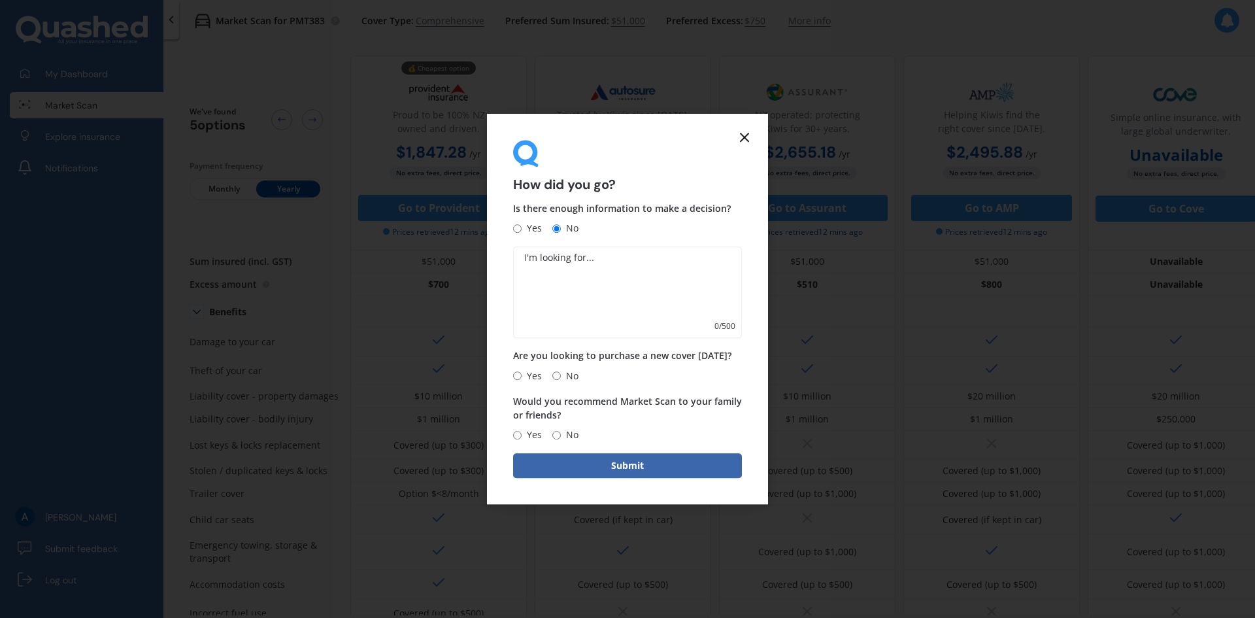
click at [555, 378] on input "No" at bounding box center [556, 375] width 8 height 8
radio input "true"
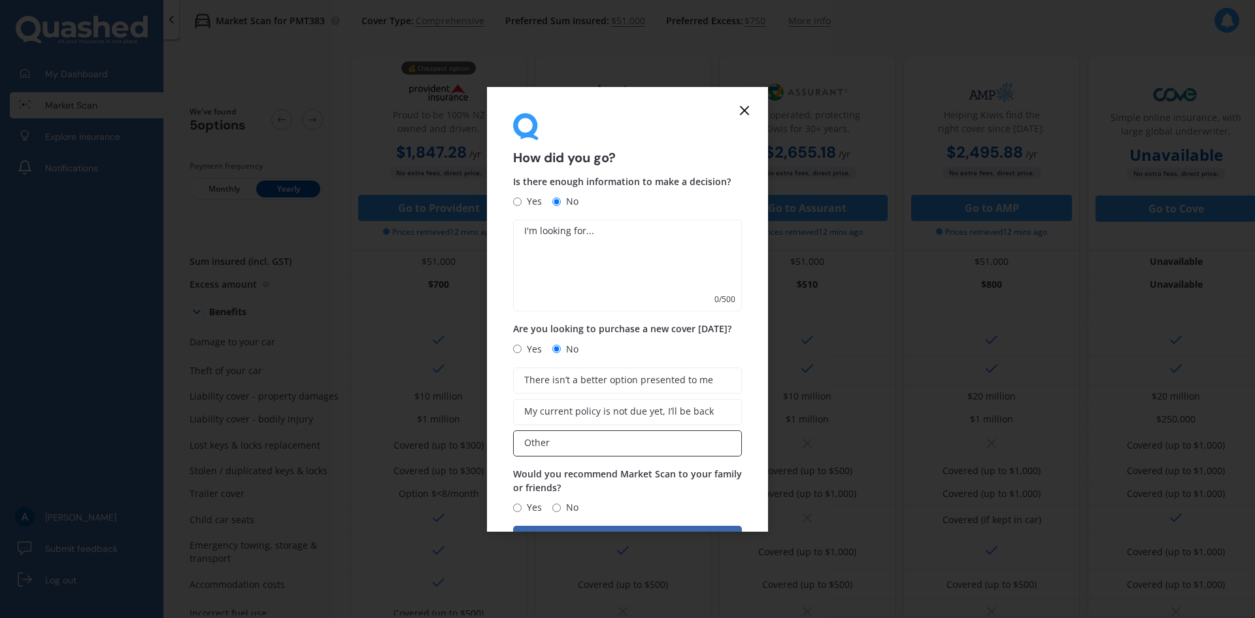
click at [607, 443] on label "Other" at bounding box center [627, 443] width 229 height 26
click at [0, 0] on input "Other" at bounding box center [0, 0] width 0 height 0
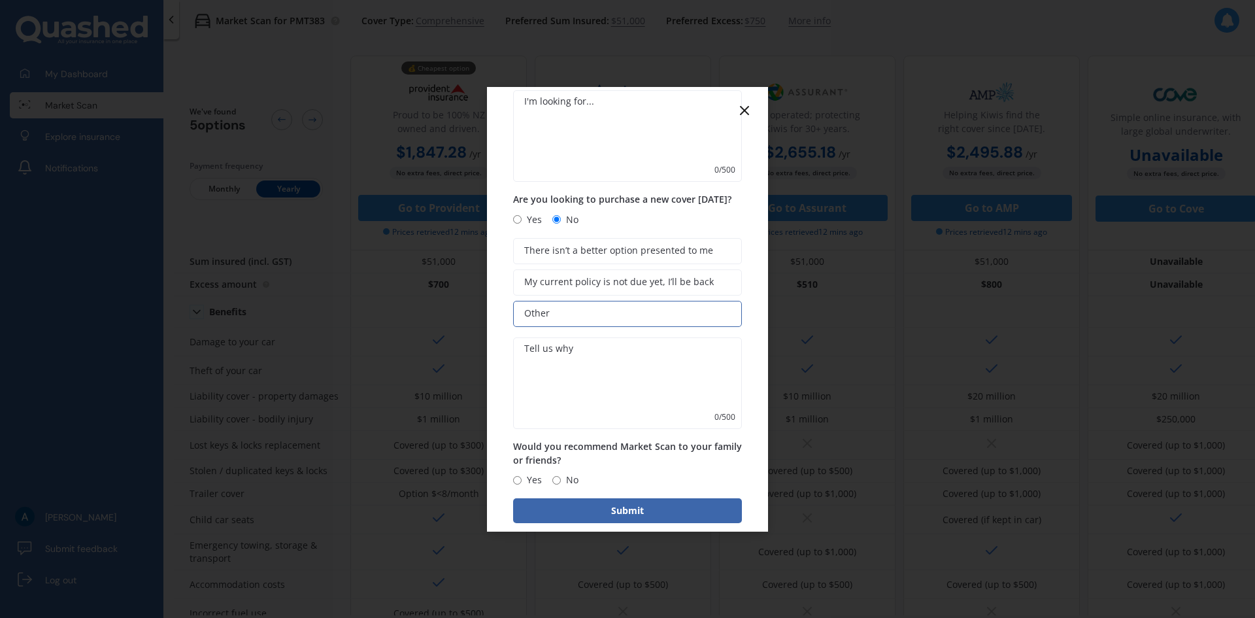
scroll to position [131, 0]
click at [592, 376] on textarea at bounding box center [627, 381] width 229 height 91
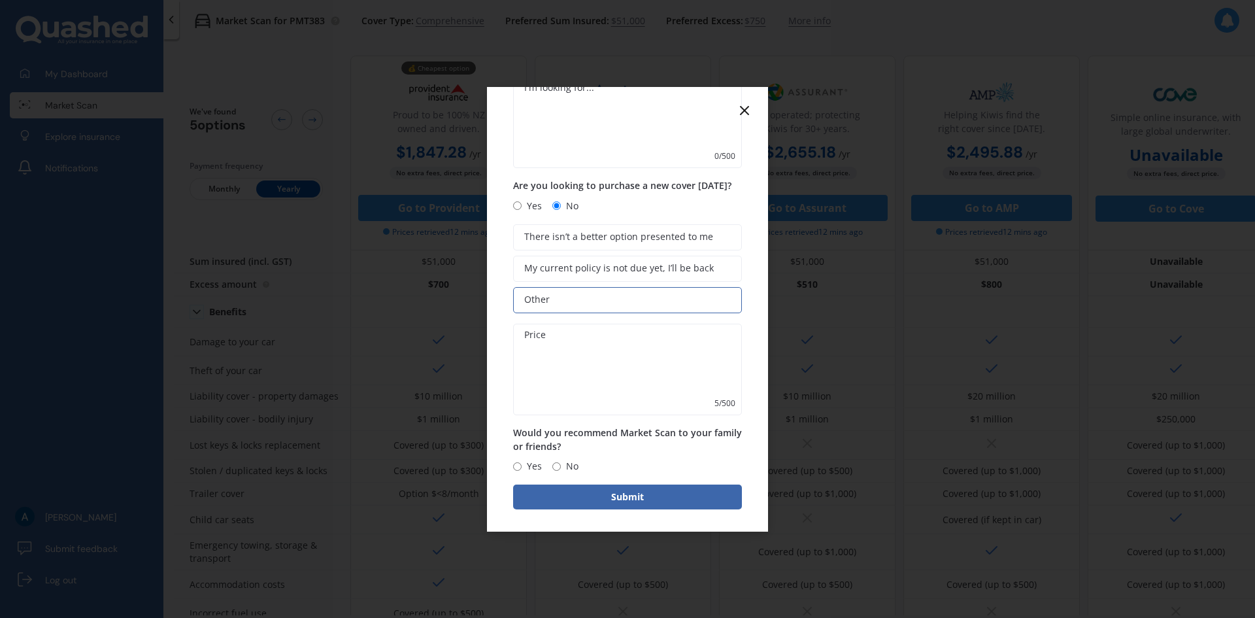
scroll to position [147, 0]
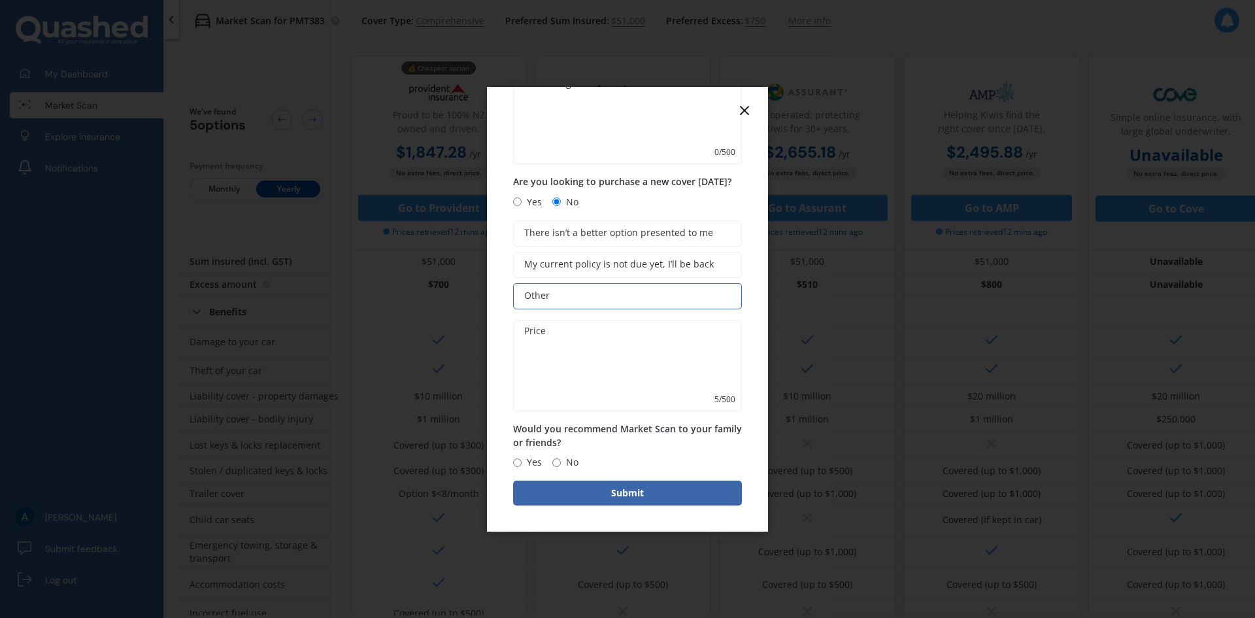
type textarea "Price"
click at [521, 463] on input "Yes" at bounding box center [517, 462] width 8 height 8
radio input "true"
click at [582, 490] on button "Submit" at bounding box center [627, 492] width 229 height 25
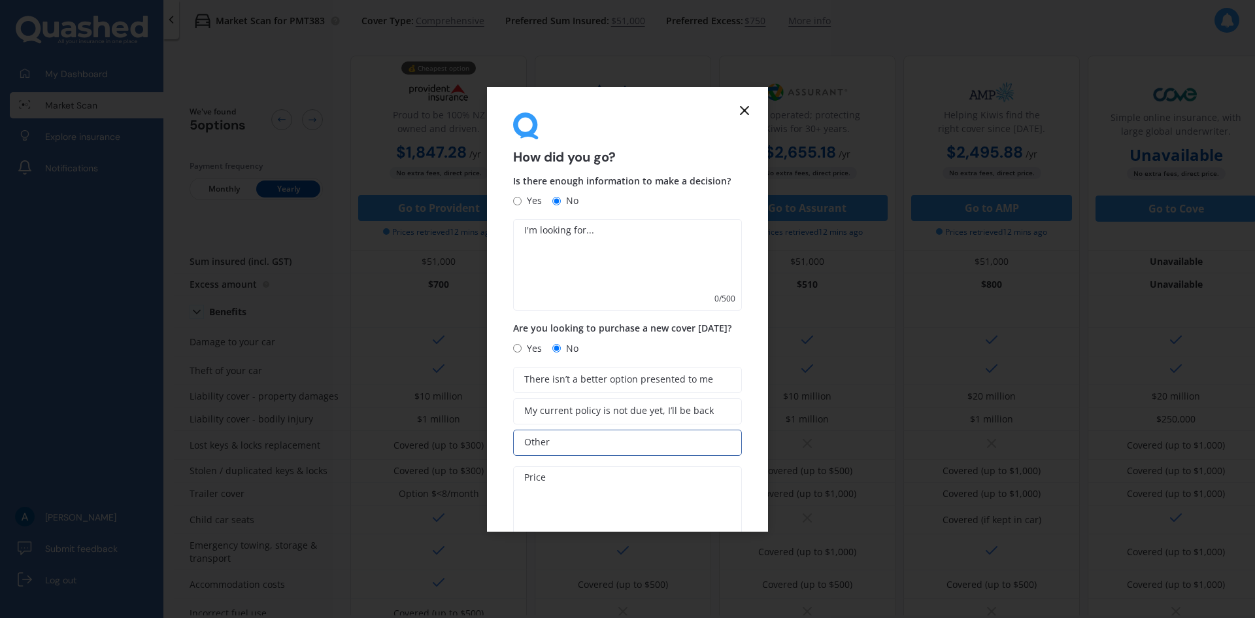
scroll to position [0, 0]
click at [517, 205] on input "Yes" at bounding box center [517, 201] width 8 height 8
radio input "true"
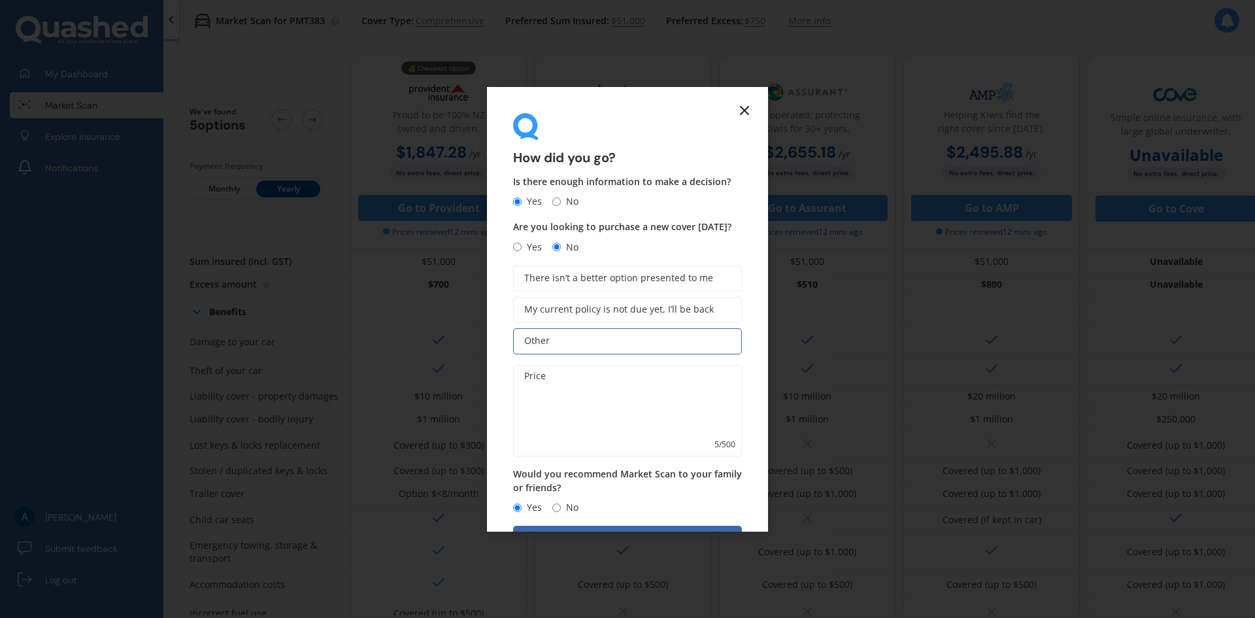
click at [748, 111] on icon at bounding box center [745, 111] width 16 height 16
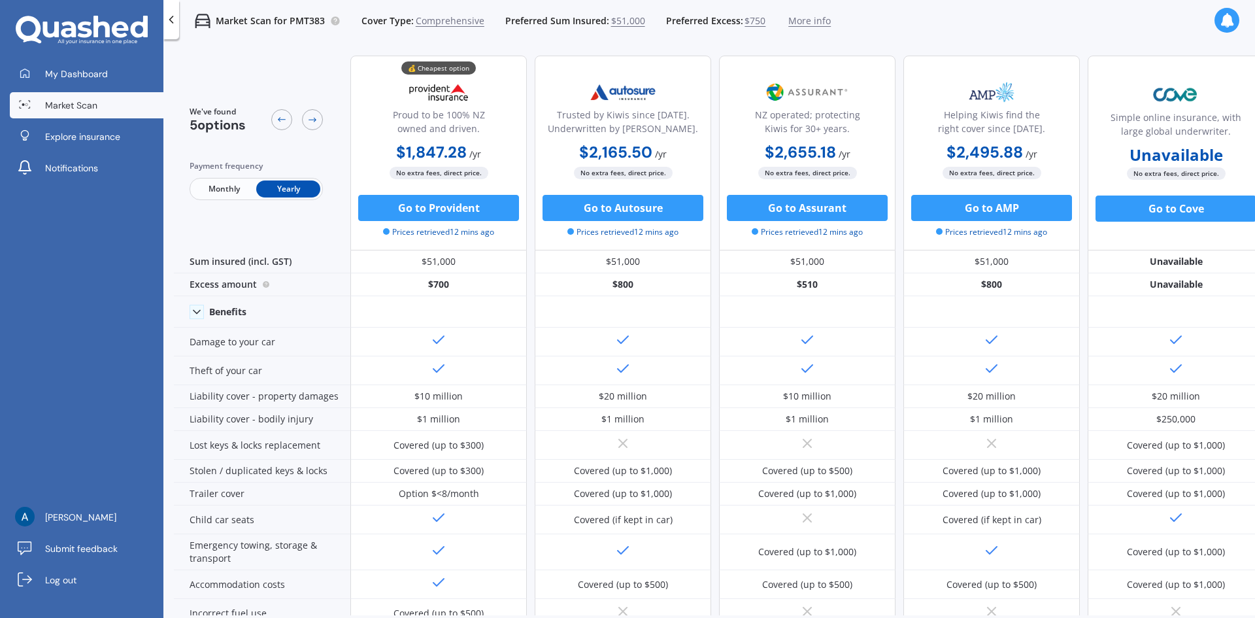
click at [1226, 28] on div at bounding box center [1226, 20] width 25 height 25
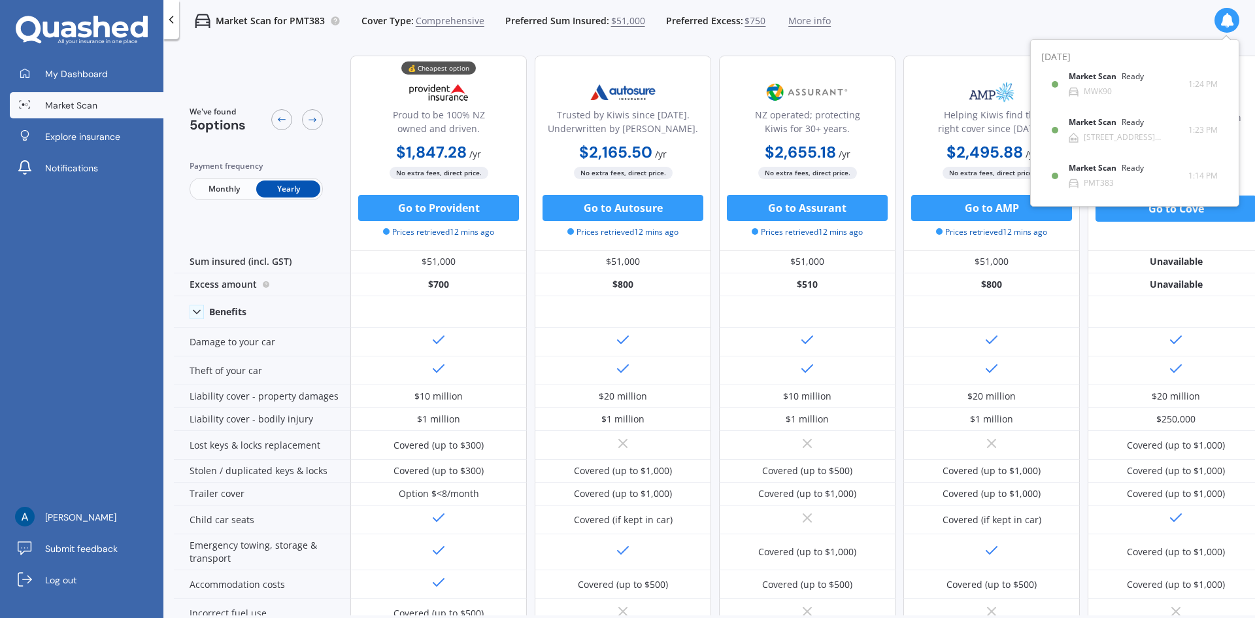
click at [1226, 28] on div at bounding box center [1226, 20] width 25 height 25
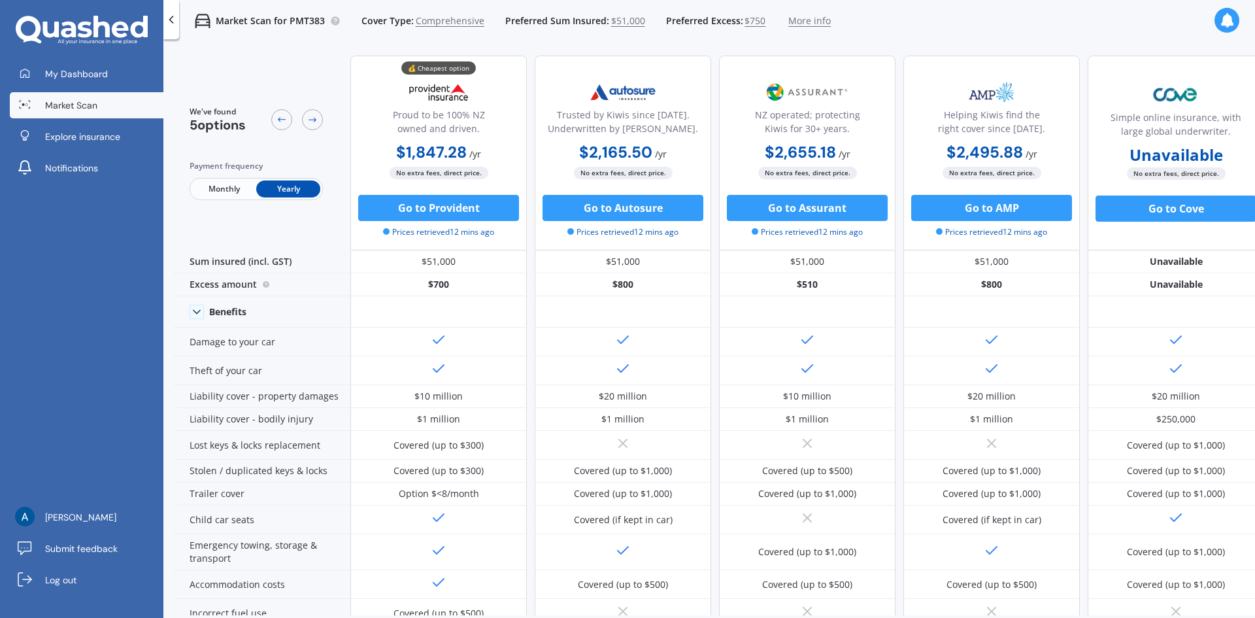
click at [1234, 21] on div at bounding box center [1226, 20] width 25 height 25
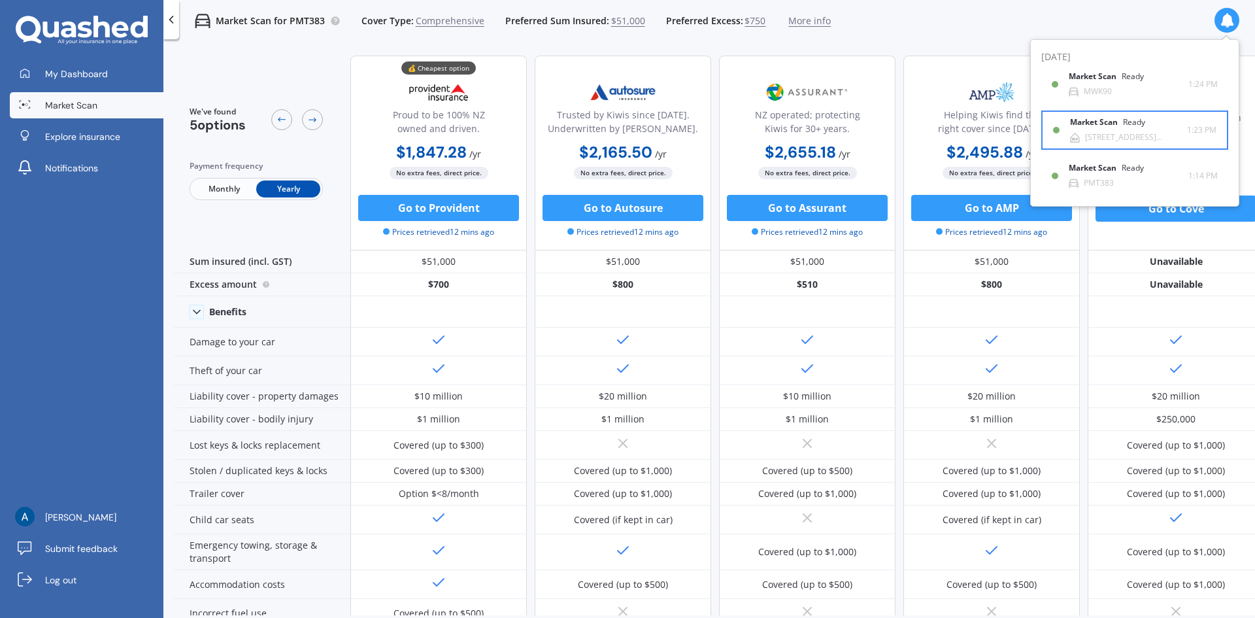
click at [1122, 118] on b "Market Scan" at bounding box center [1096, 122] width 53 height 9
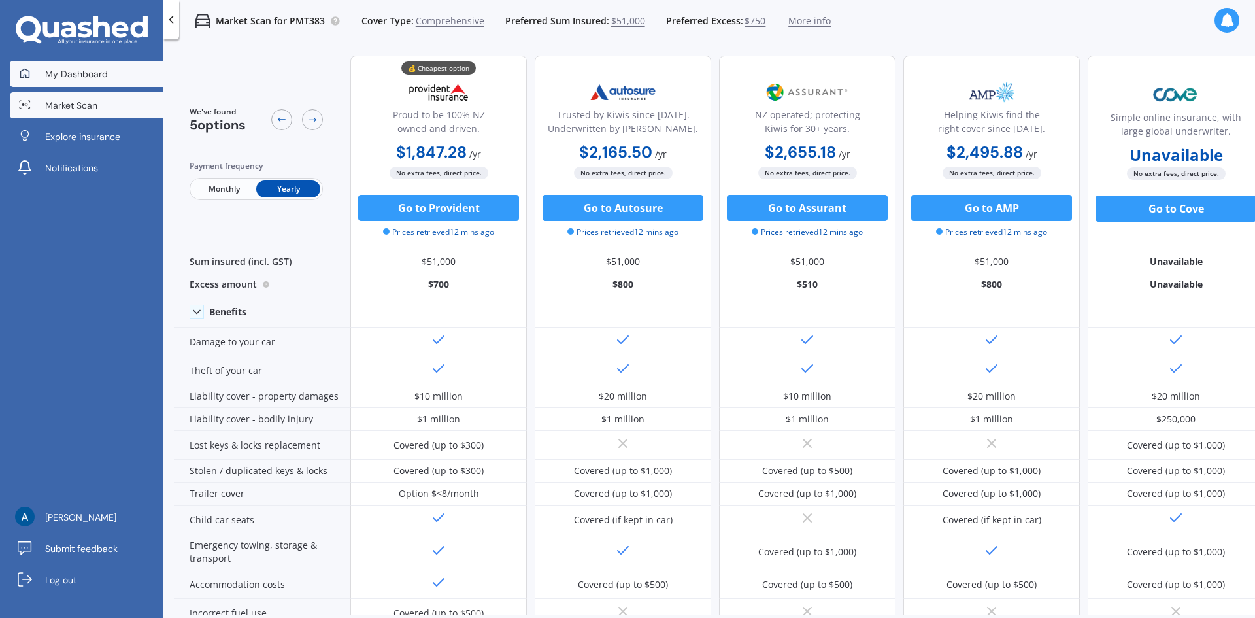
click at [95, 77] on span "My Dashboard" at bounding box center [76, 73] width 63 height 13
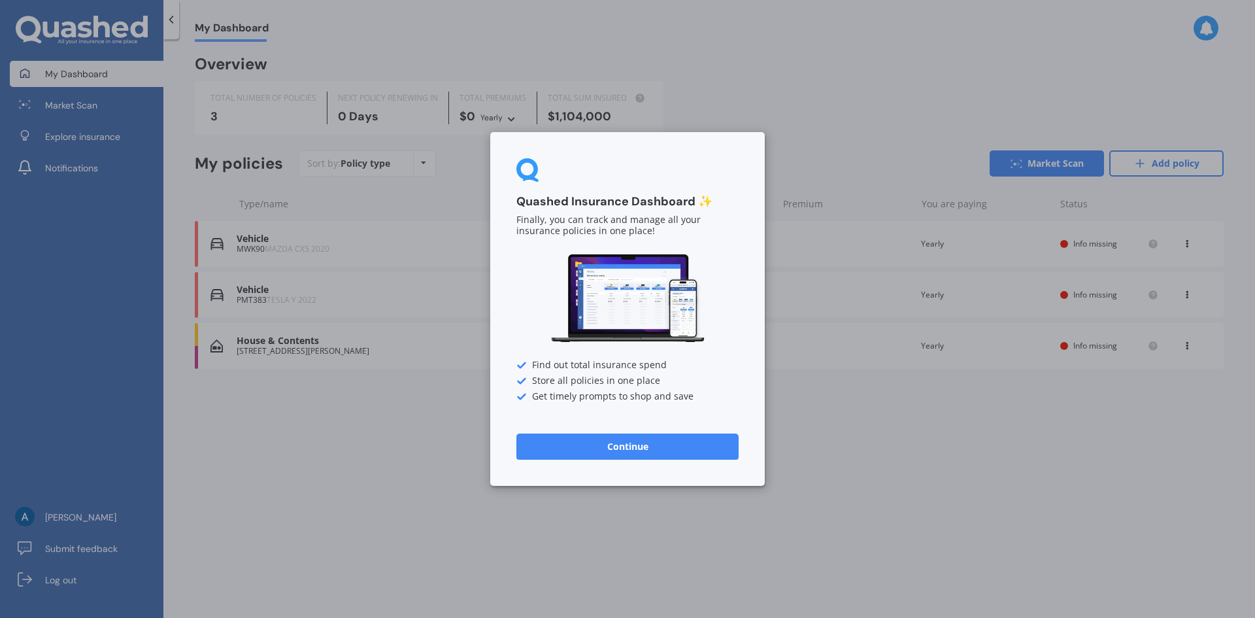
click at [656, 448] on button "Continue" at bounding box center [627, 446] width 222 height 26
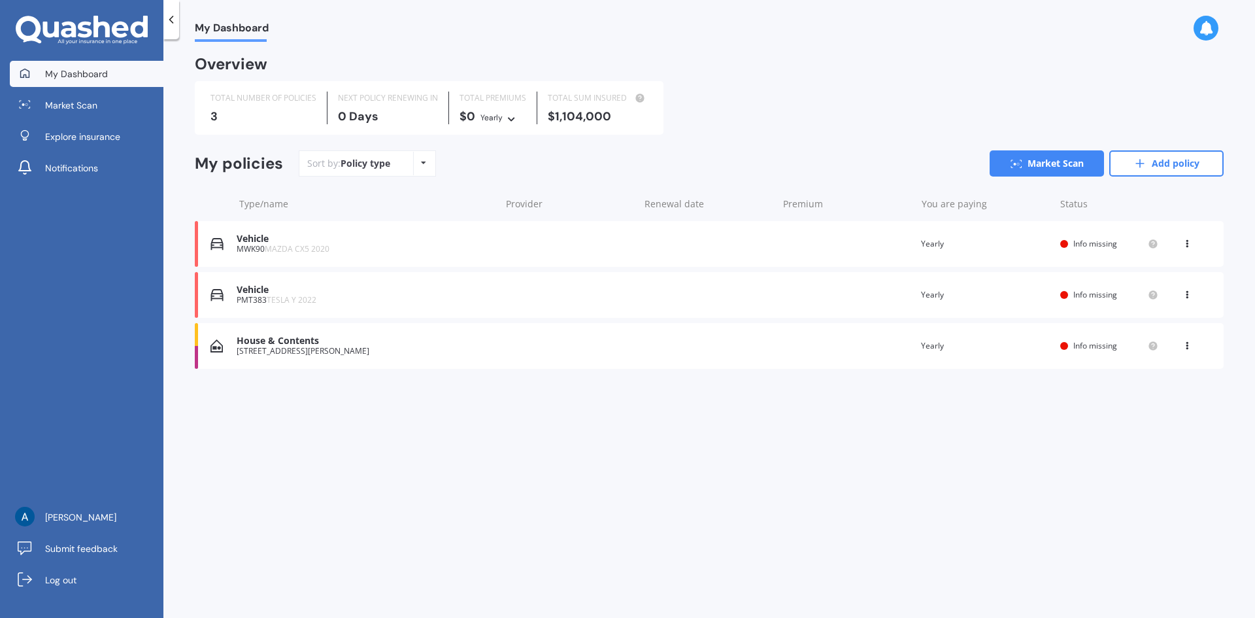
click at [390, 347] on div "[STREET_ADDRESS][PERSON_NAME]" at bounding box center [365, 350] width 257 height 9
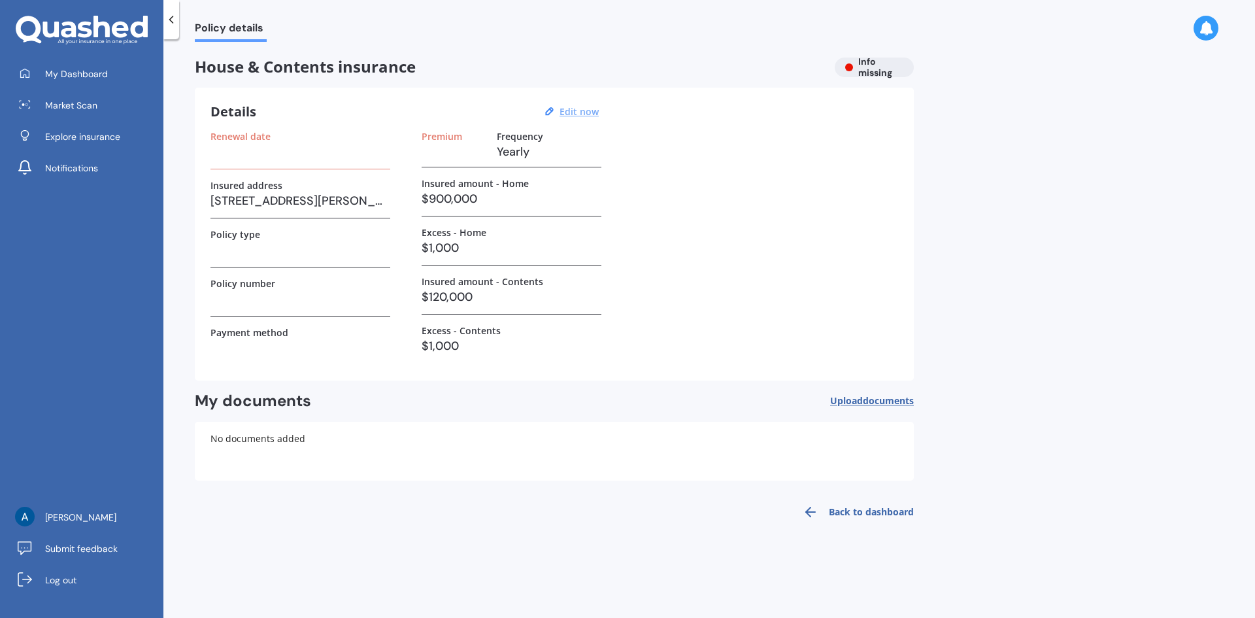
click at [582, 116] on u "Edit now" at bounding box center [578, 111] width 39 height 12
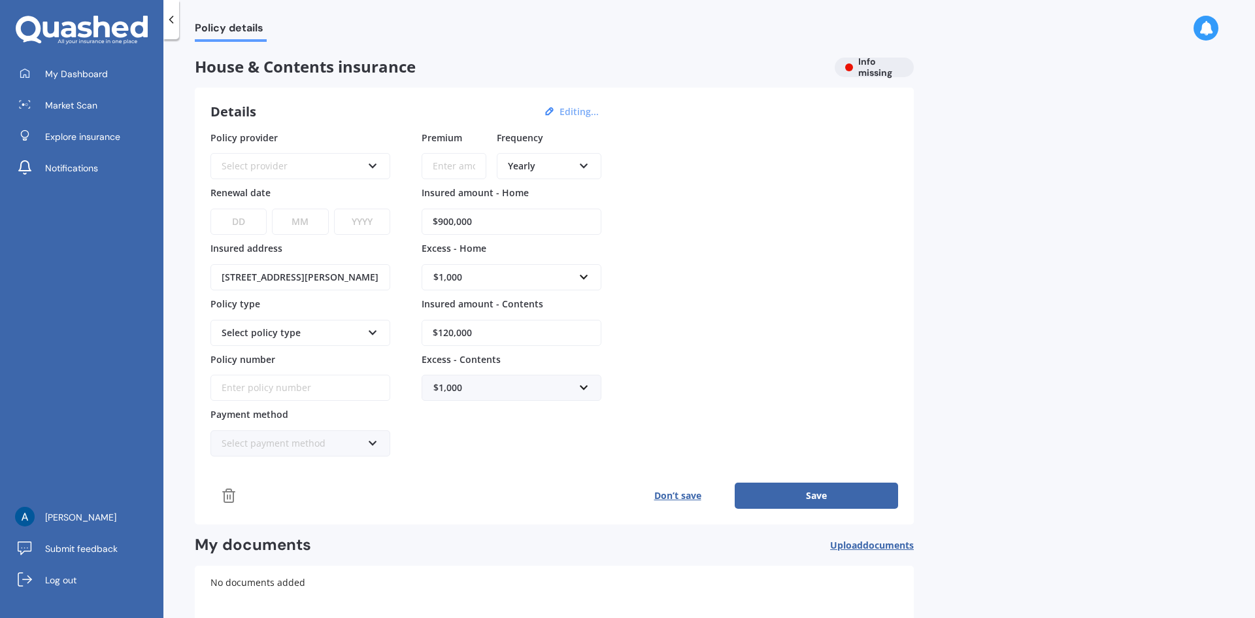
click at [366, 168] on div "Select provider AA AMI AMP ANZ ASB Ando BNZ Co-Operative Bank FMG Initio Kiwiba…" at bounding box center [300, 166] width 180 height 26
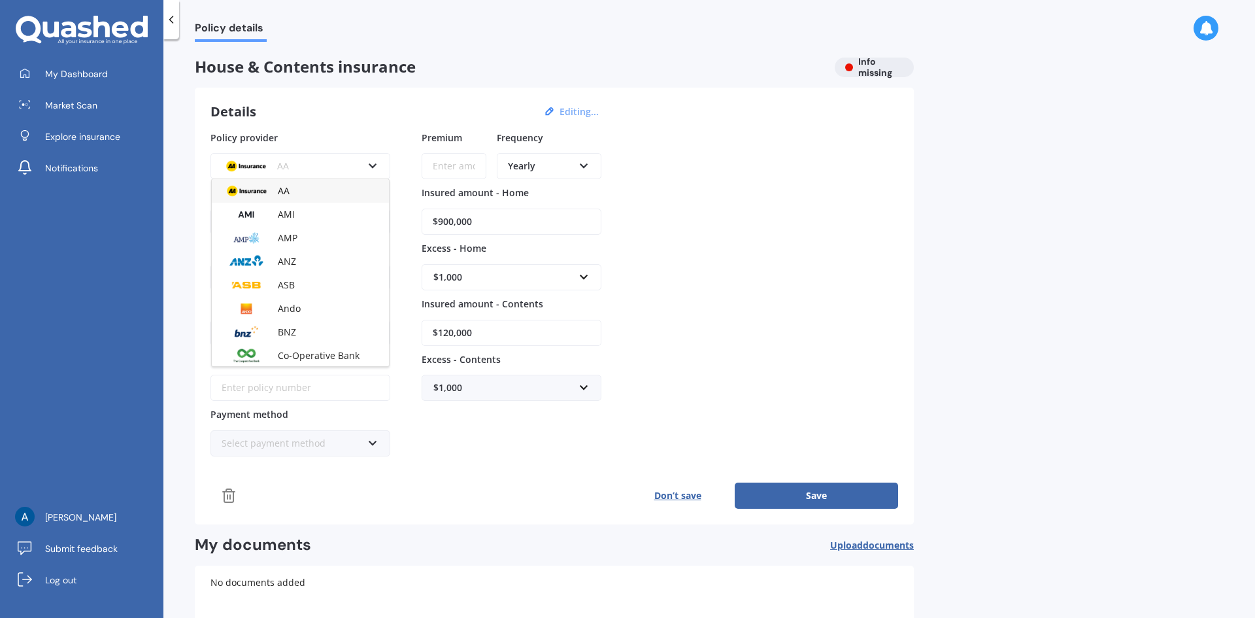
click at [374, 166] on icon at bounding box center [372, 163] width 11 height 9
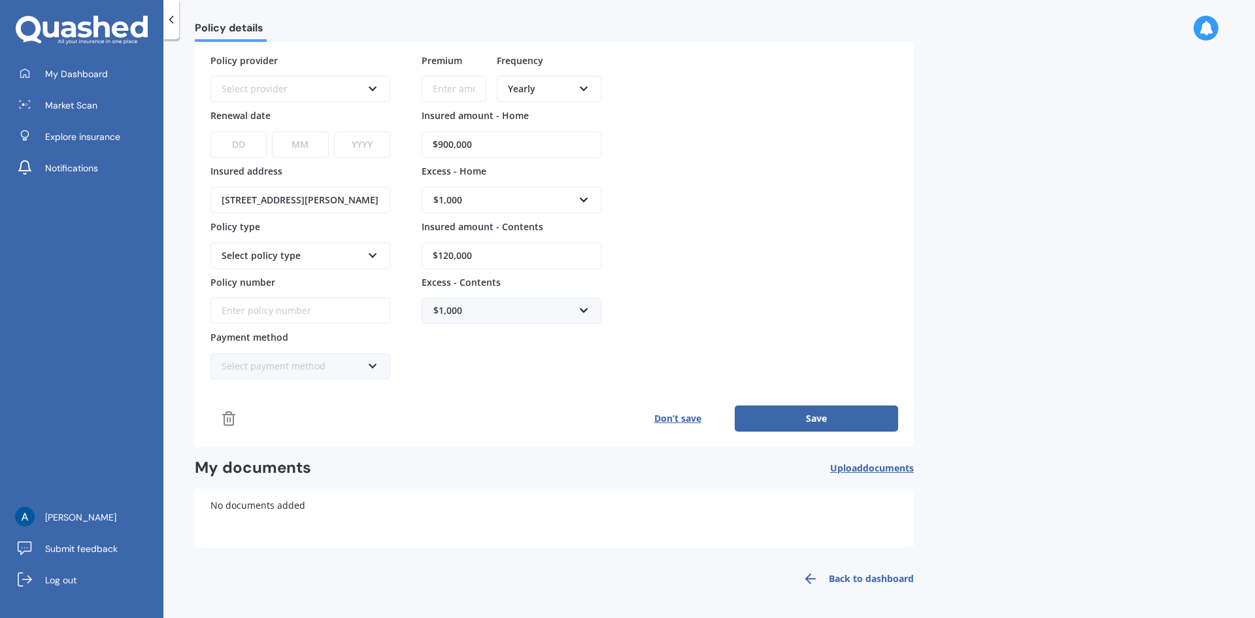
scroll to position [12, 0]
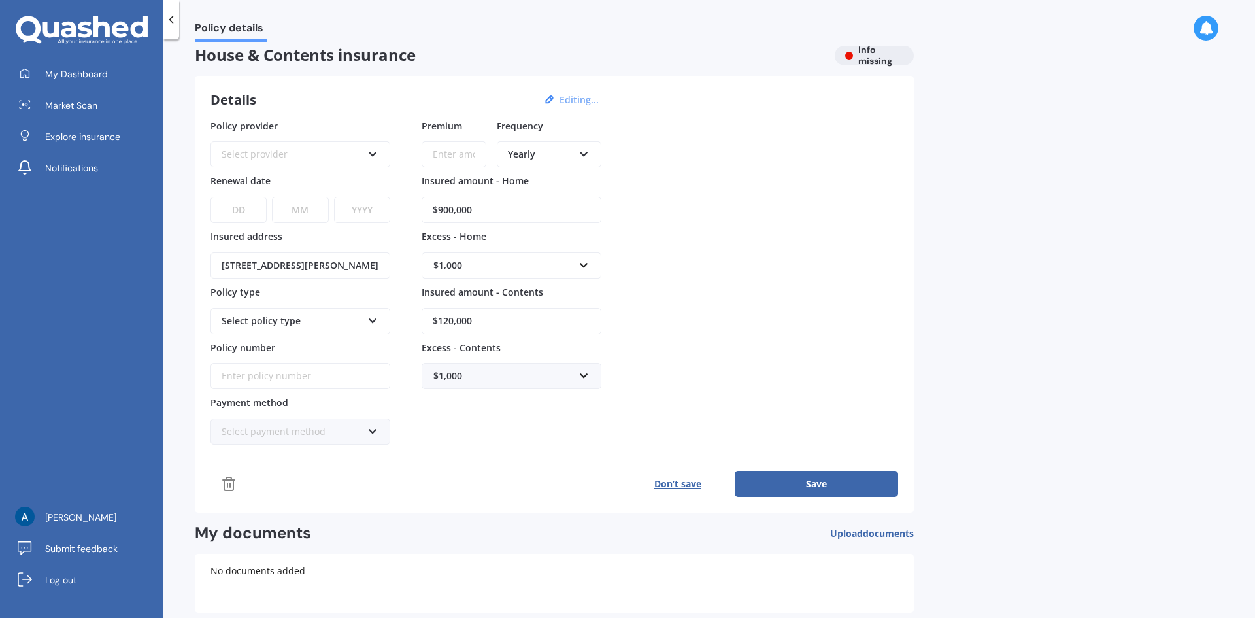
click at [857, 480] on button "Save" at bounding box center [816, 484] width 163 height 26
click at [387, 156] on div "Select provider AA AMI AMP ANZ ASB Ando BNZ Co-Operative Bank FMG Initio Kiwiba…" at bounding box center [300, 154] width 180 height 26
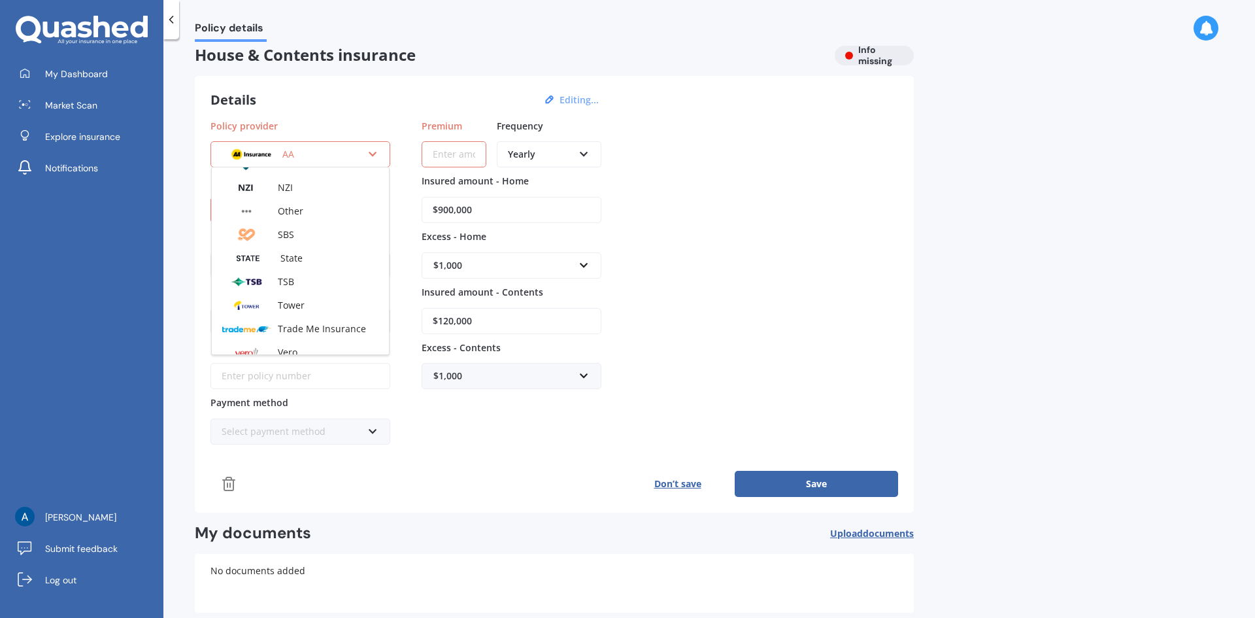
scroll to position [316, 0]
click at [337, 292] on div "Tower" at bounding box center [300, 286] width 177 height 24
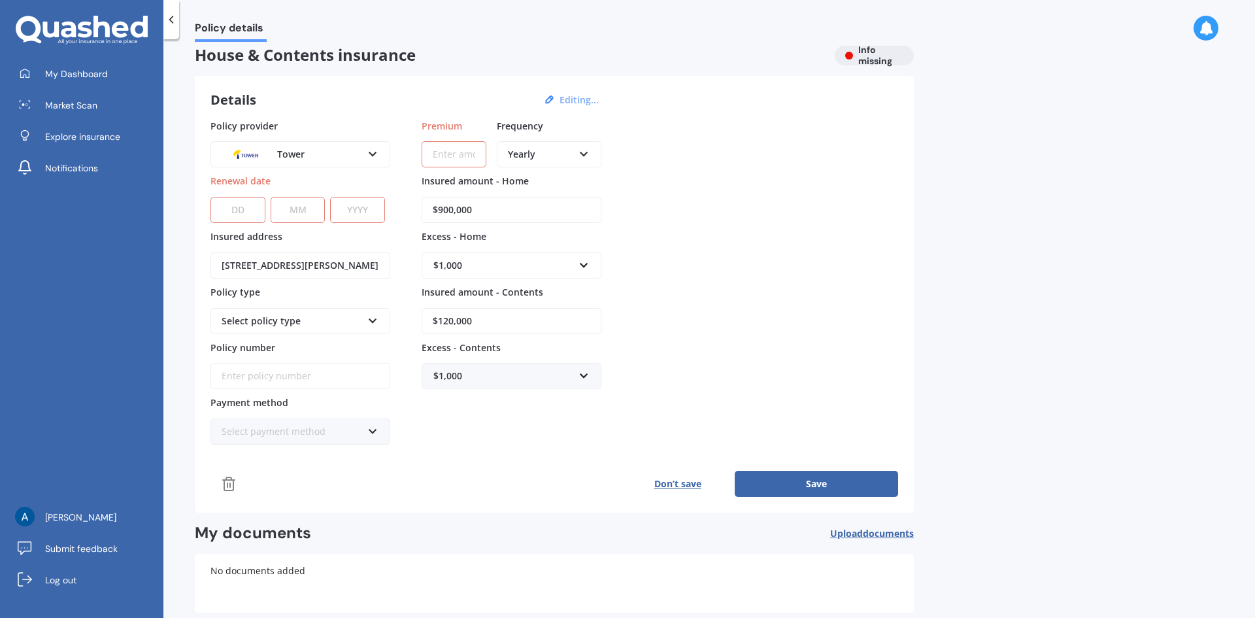
click at [241, 207] on select "DD 01 02 03 04 05 06 07 08 09 10 11 12 13 14 15 16 17 18 19 20 21 22 23 24 25 2…" at bounding box center [237, 210] width 55 height 26
select select "29"
click at [210, 197] on select "DD 01 02 03 04 05 06 07 08 09 10 11 12 13 14 15 16 17 18 19 20 21 22 23 24 25 2…" at bounding box center [237, 210] width 55 height 26
click at [305, 212] on select "MM 01 02 03 04 05 06 07 08 09 10 11 12" at bounding box center [298, 210] width 55 height 26
select select "09"
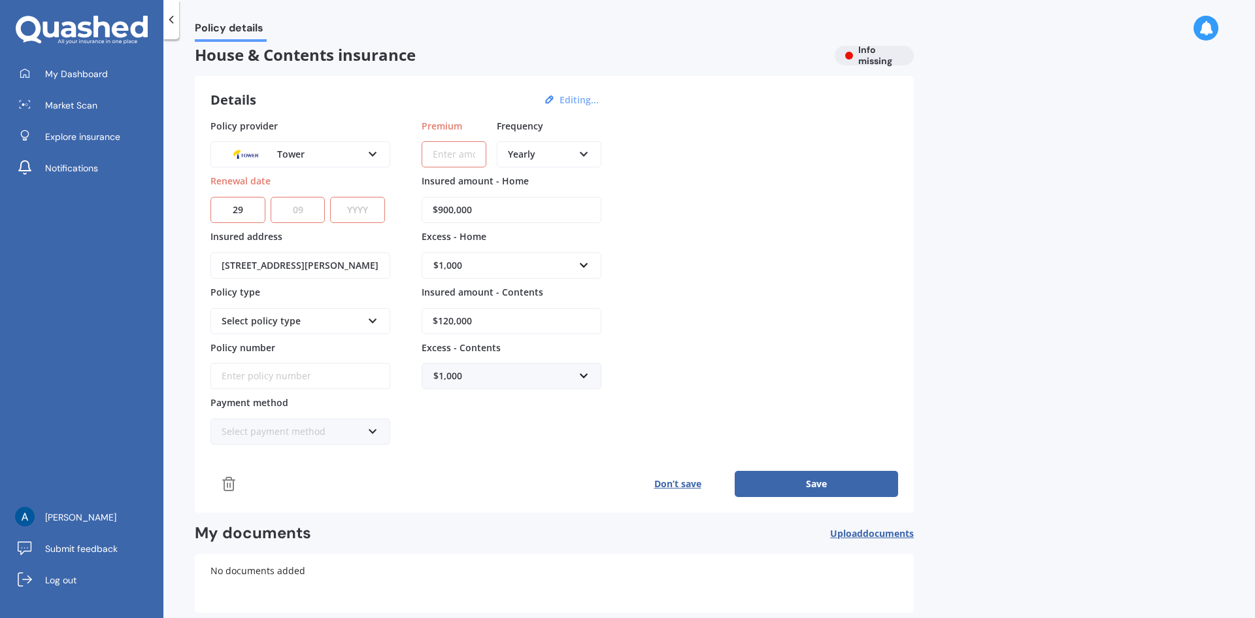
click at [271, 197] on select "MM 01 02 03 04 05 06 07 08 09 10 11 12" at bounding box center [298, 210] width 55 height 26
click at [352, 221] on select "YYYY 2027 2026 2025 2024 2023 2022 2021 2020 2019 2018 2017 2016 2015 2014 2013…" at bounding box center [357, 210] width 55 height 26
select select "2025"
click at [333, 197] on select "YYYY 2027 2026 2025 2024 2023 2022 2021 2020 2019 2018 2017 2016 2015 2014 2013…" at bounding box center [357, 210] width 55 height 26
click at [465, 152] on input "Premium" at bounding box center [454, 154] width 65 height 26
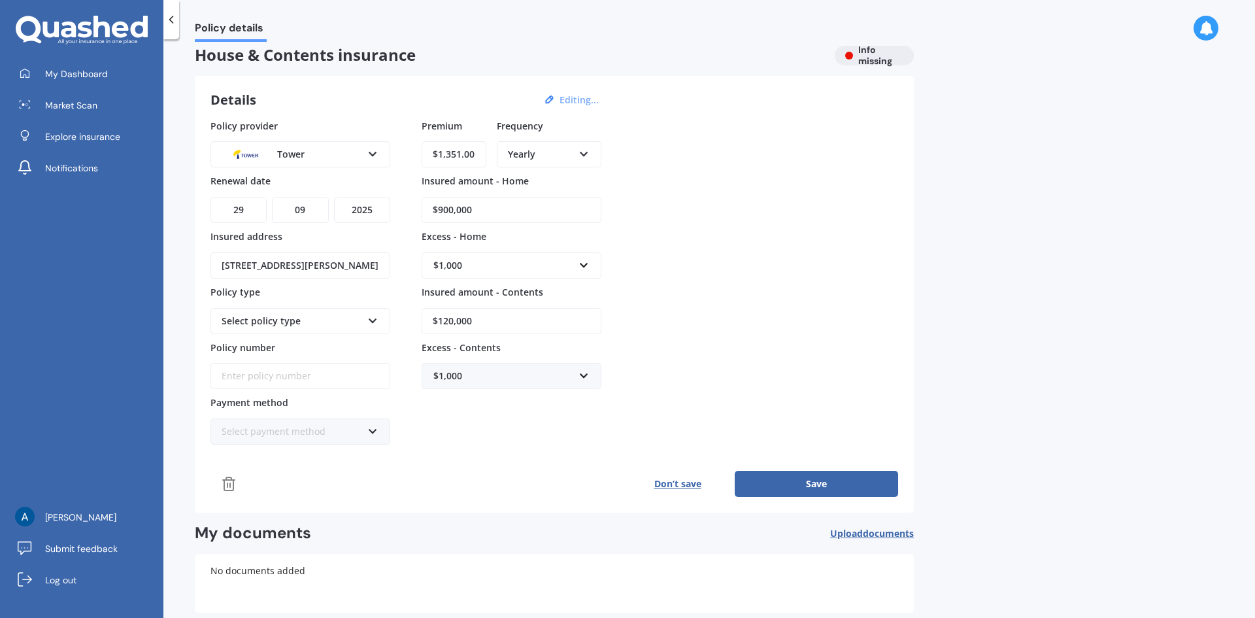
click at [584, 152] on icon at bounding box center [583, 151] width 11 height 9
click at [536, 298] on span "Weekly" at bounding box center [523, 296] width 31 height 12
drag, startPoint x: 479, startPoint y: 154, endPoint x: 411, endPoint y: 154, distance: 68.0
click at [411, 154] on div "Policy provider Tower AA AMI AMP ANZ ASB Ando BNZ Co-Operative Bank FMG Initio …" at bounding box center [554, 282] width 688 height 326
type input "$111.63"
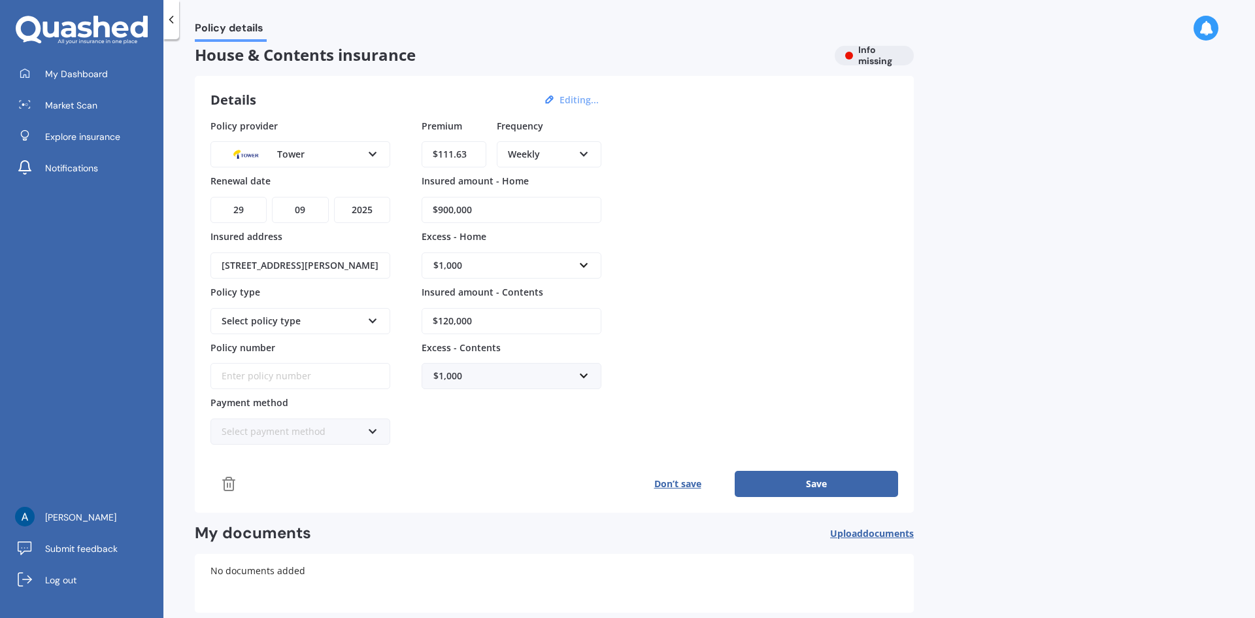
click at [584, 161] on div "Weekly Yearly Six-Monthly Quarterly Monthly Fortnightly Weekly" at bounding box center [549, 154] width 105 height 26
click at [548, 246] on div "Monthly" at bounding box center [549, 250] width 102 height 24
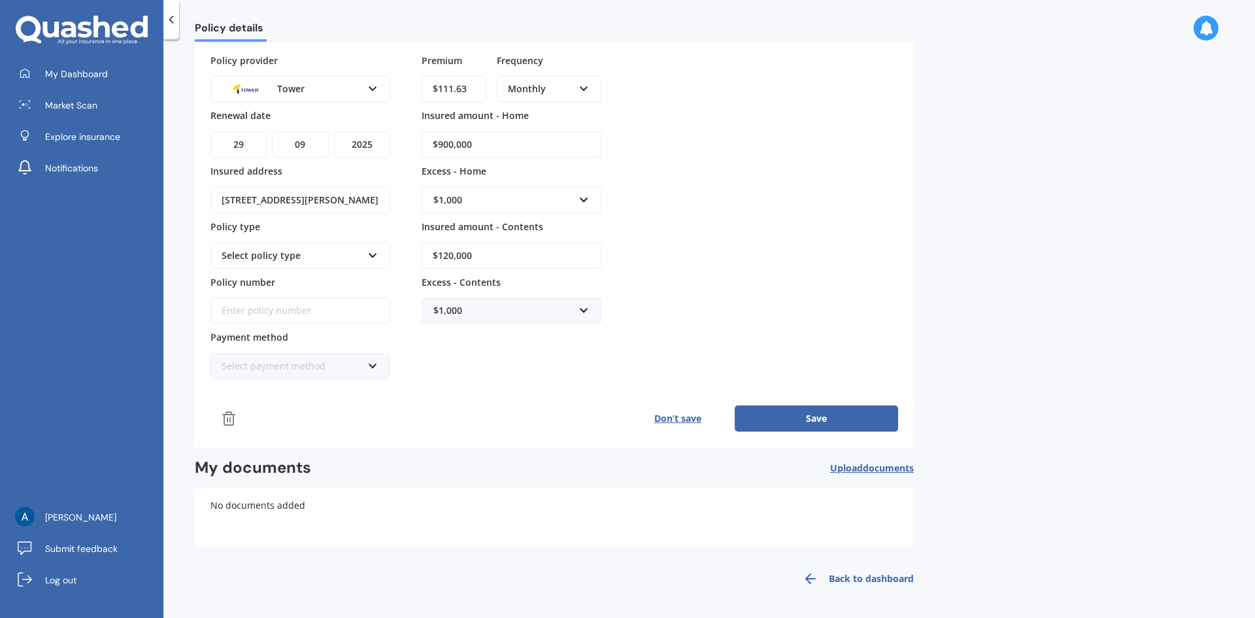
click at [833, 415] on button "Save" at bounding box center [816, 418] width 163 height 26
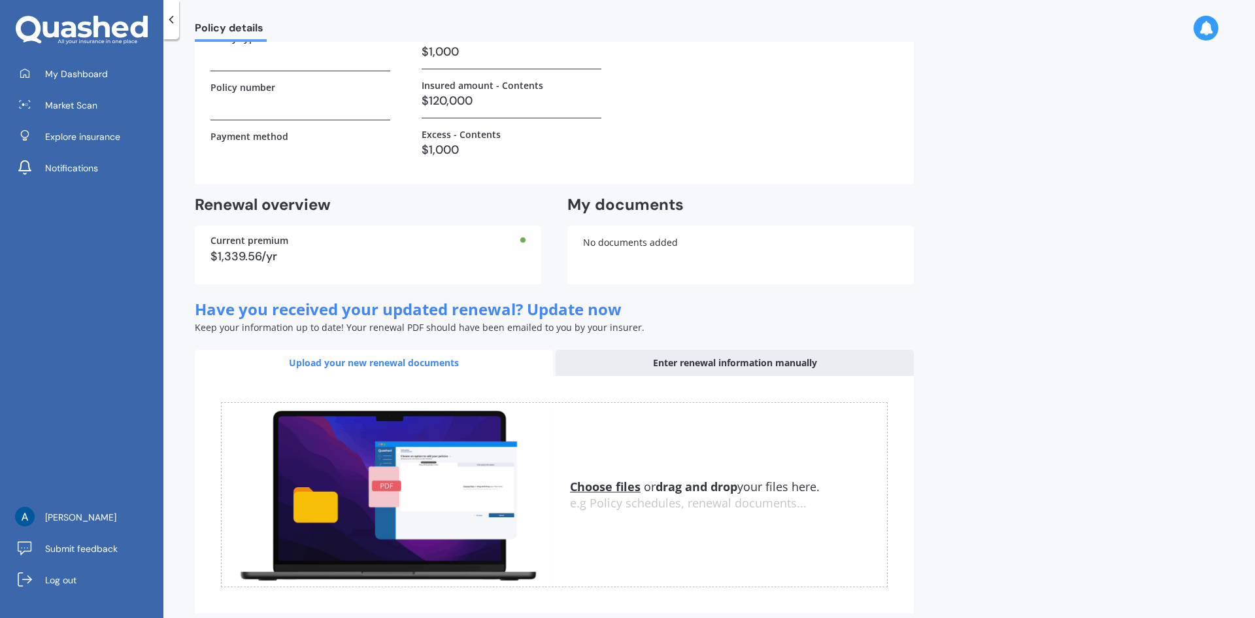
scroll to position [257, 0]
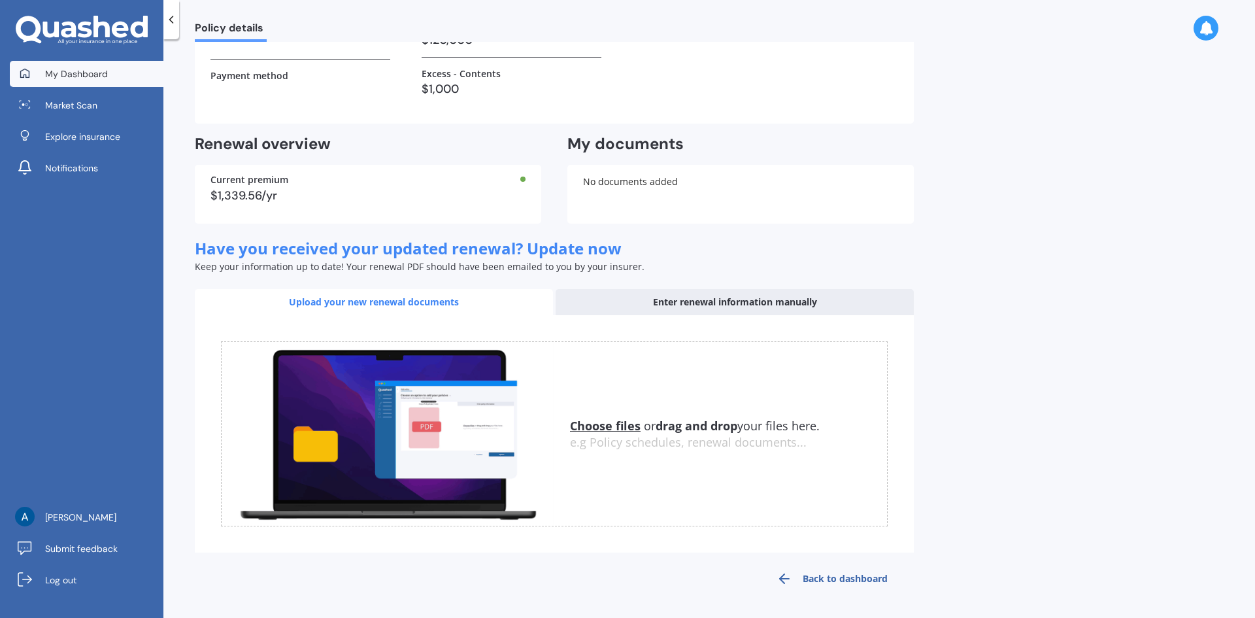
click at [83, 69] on span "My Dashboard" at bounding box center [76, 73] width 63 height 13
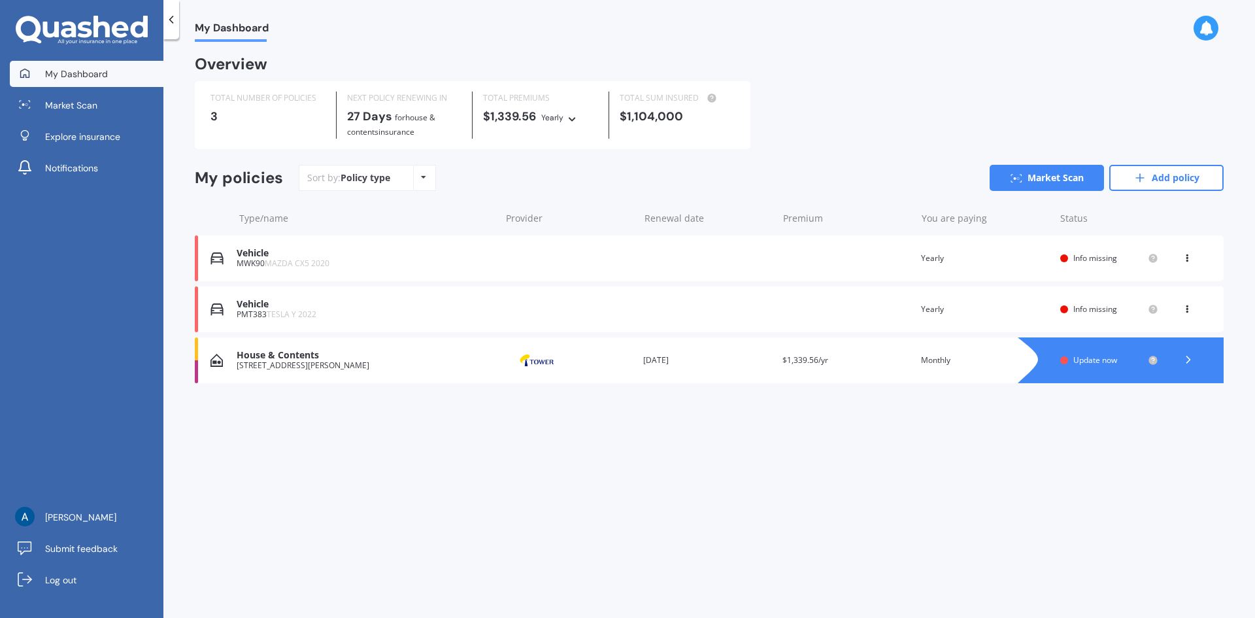
click at [358, 301] on div "Vehicle" at bounding box center [365, 304] width 257 height 11
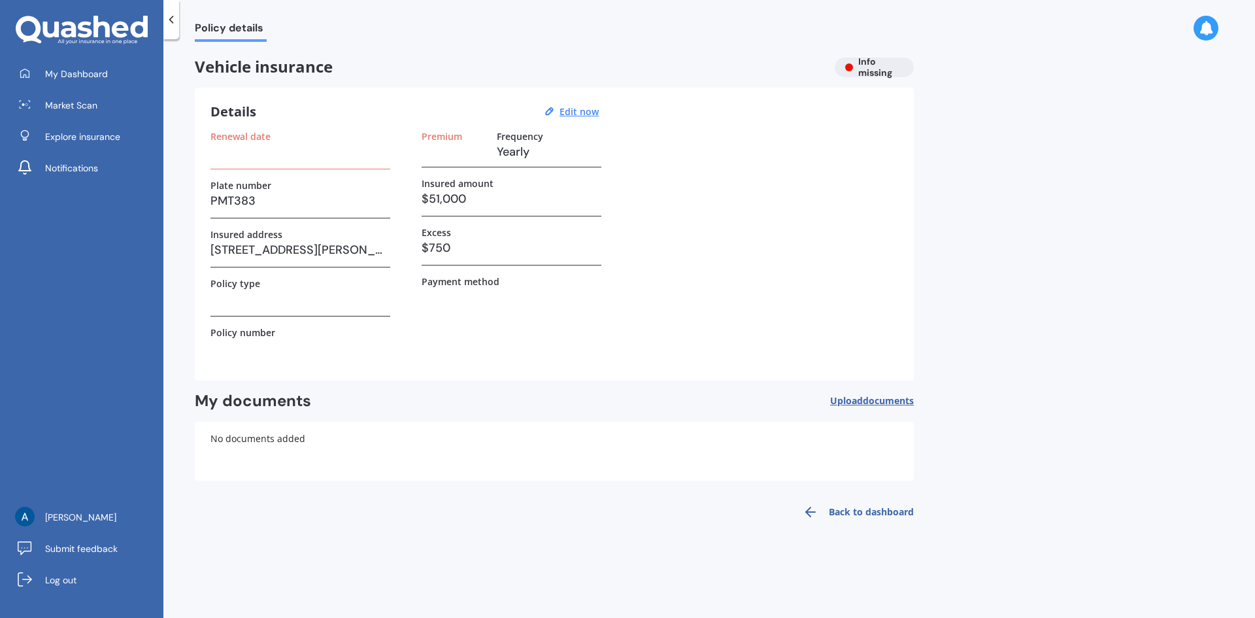
click at [169, 23] on icon at bounding box center [171, 19] width 13 height 13
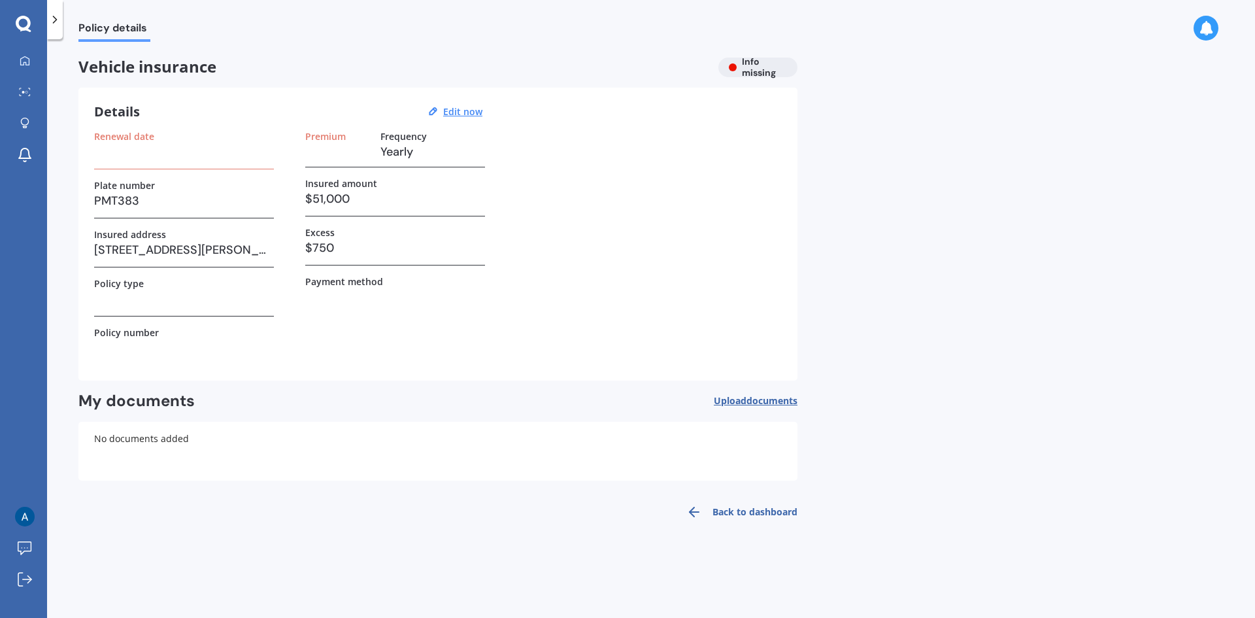
click at [56, 22] on icon at bounding box center [54, 19] width 13 height 13
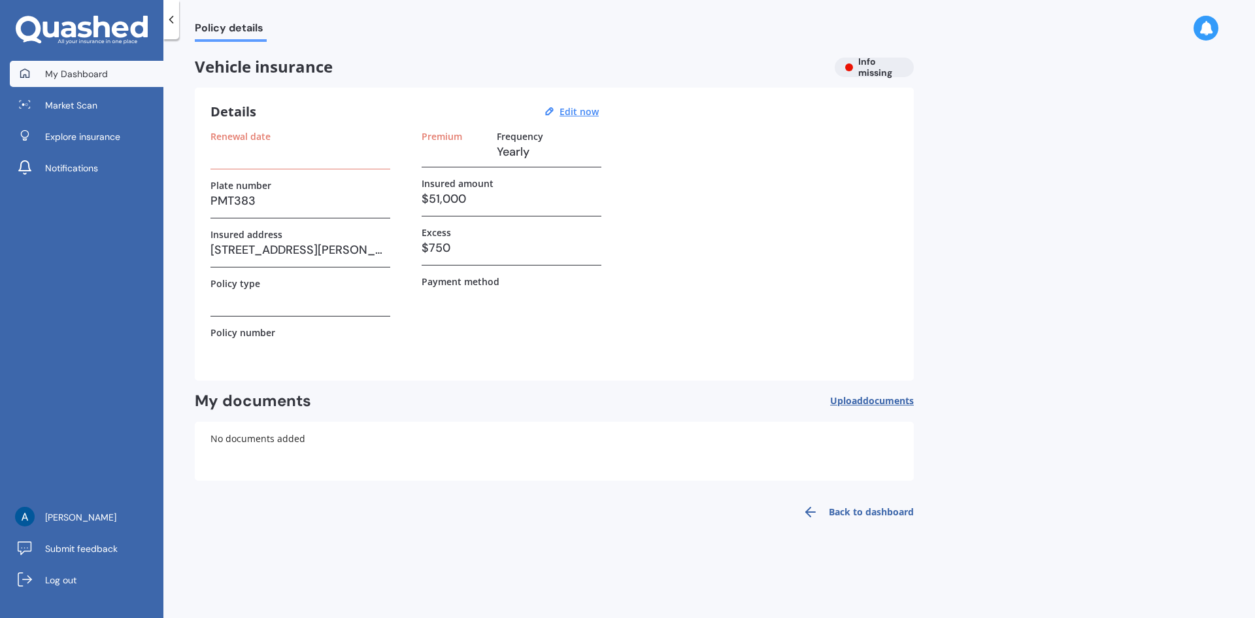
click at [56, 74] on span "My Dashboard" at bounding box center [76, 73] width 63 height 13
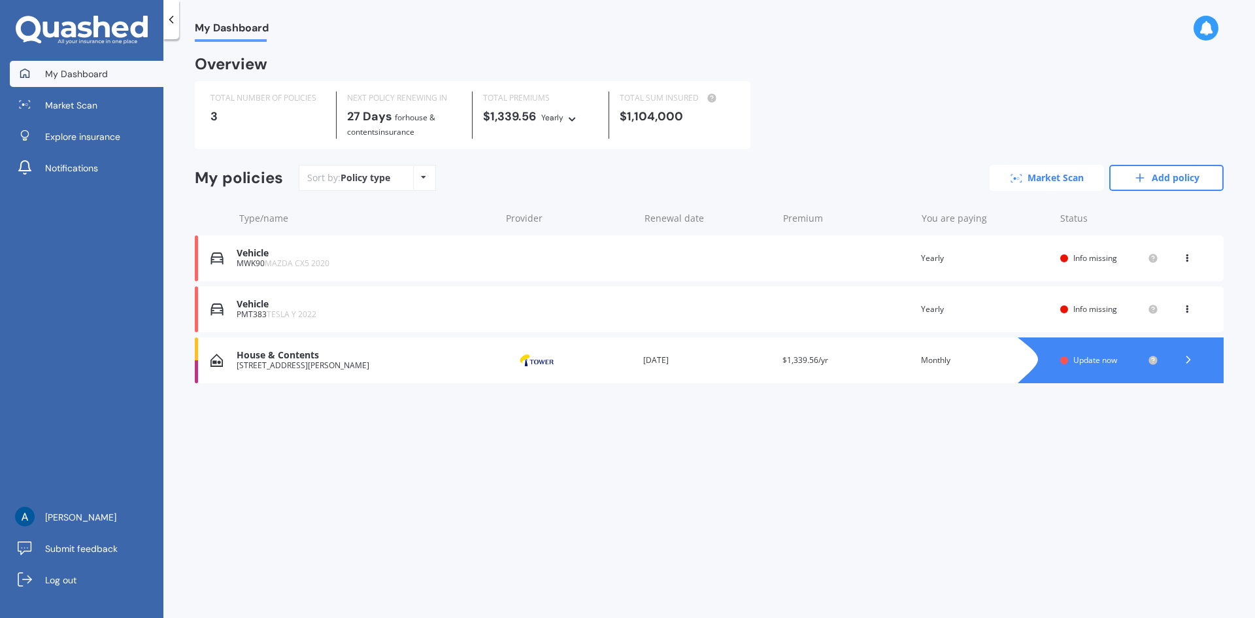
click at [1074, 183] on link "Market Scan" at bounding box center [1046, 178] width 114 height 26
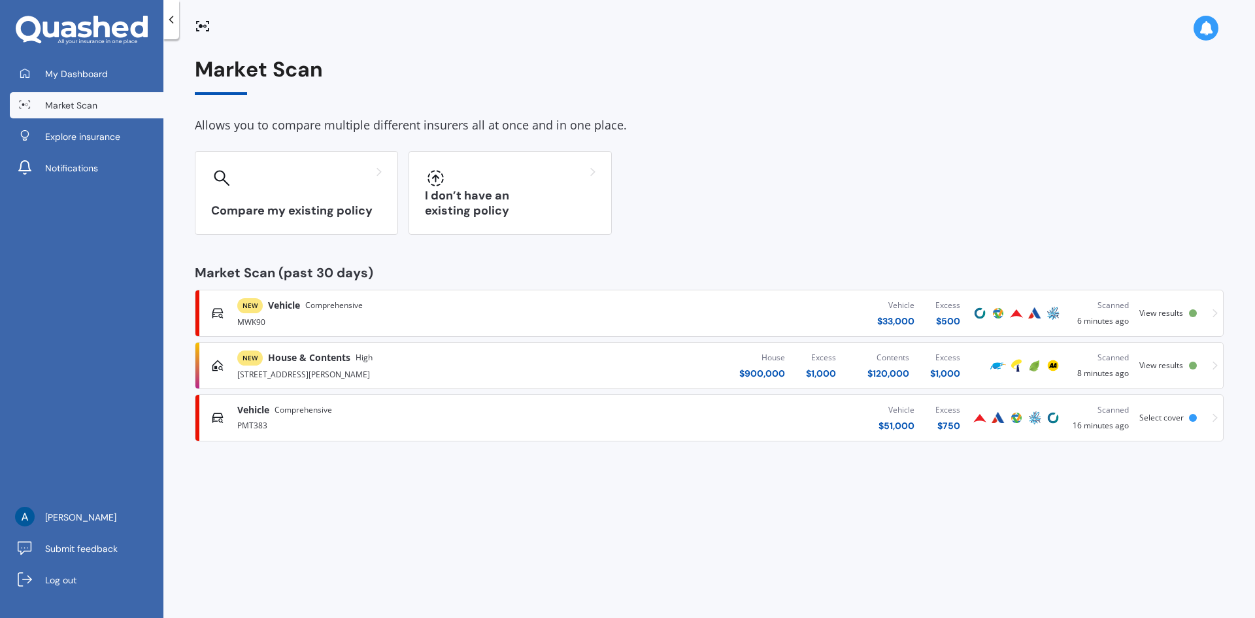
click at [1182, 316] on span "View results" at bounding box center [1161, 312] width 44 height 11
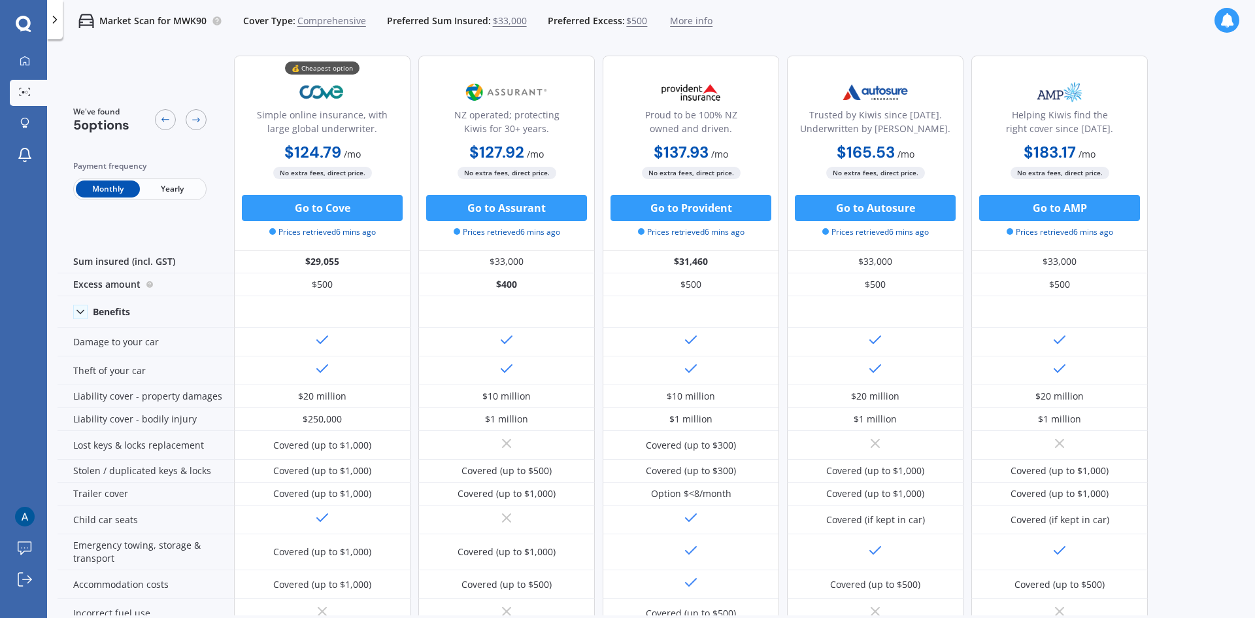
click at [190, 190] on span "Yearly" at bounding box center [172, 188] width 64 height 17
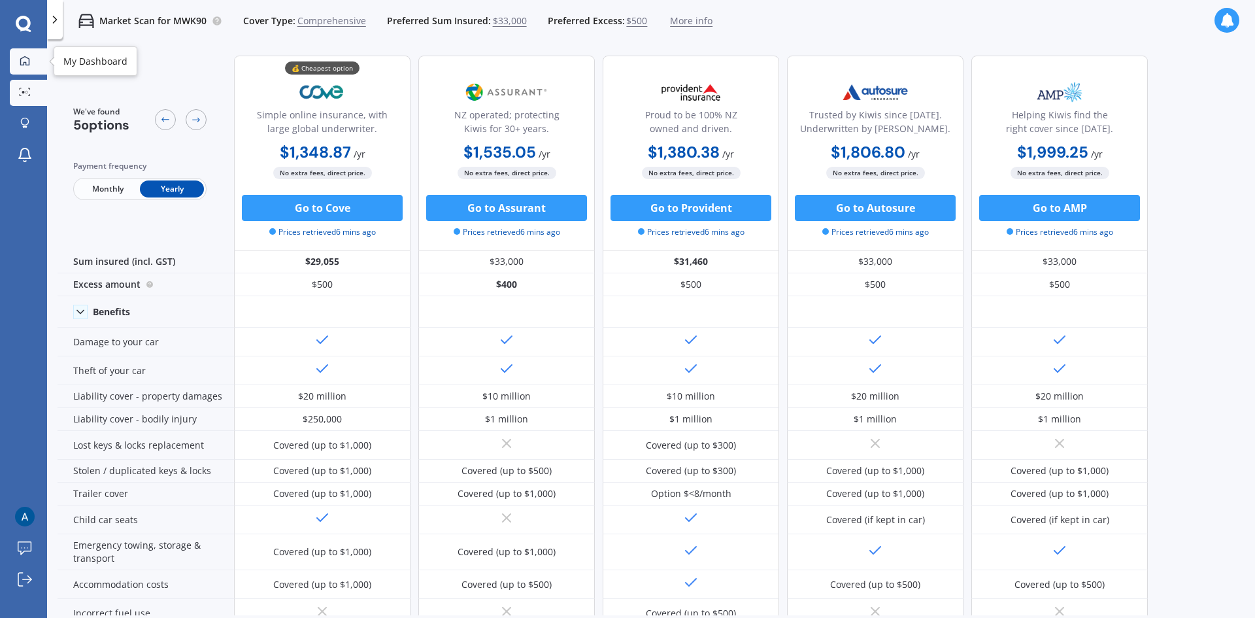
click at [18, 63] on div at bounding box center [25, 62] width 20 height 12
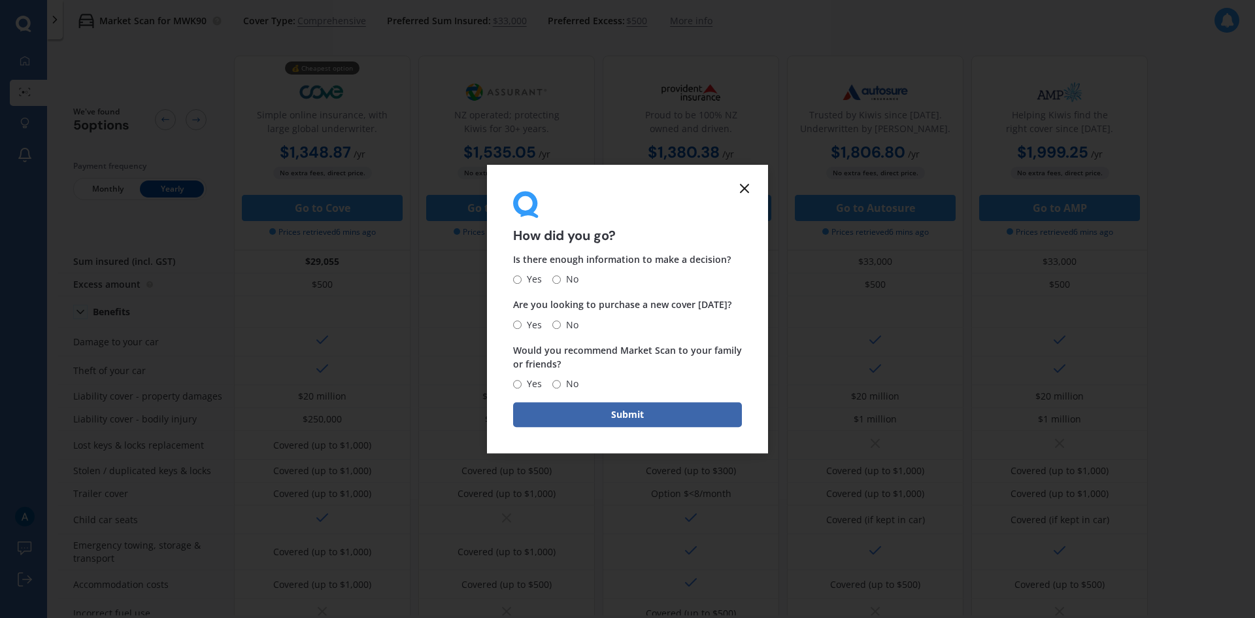
click at [746, 191] on icon at bounding box center [745, 188] width 16 height 16
